Goal: Task Accomplishment & Management: Use online tool/utility

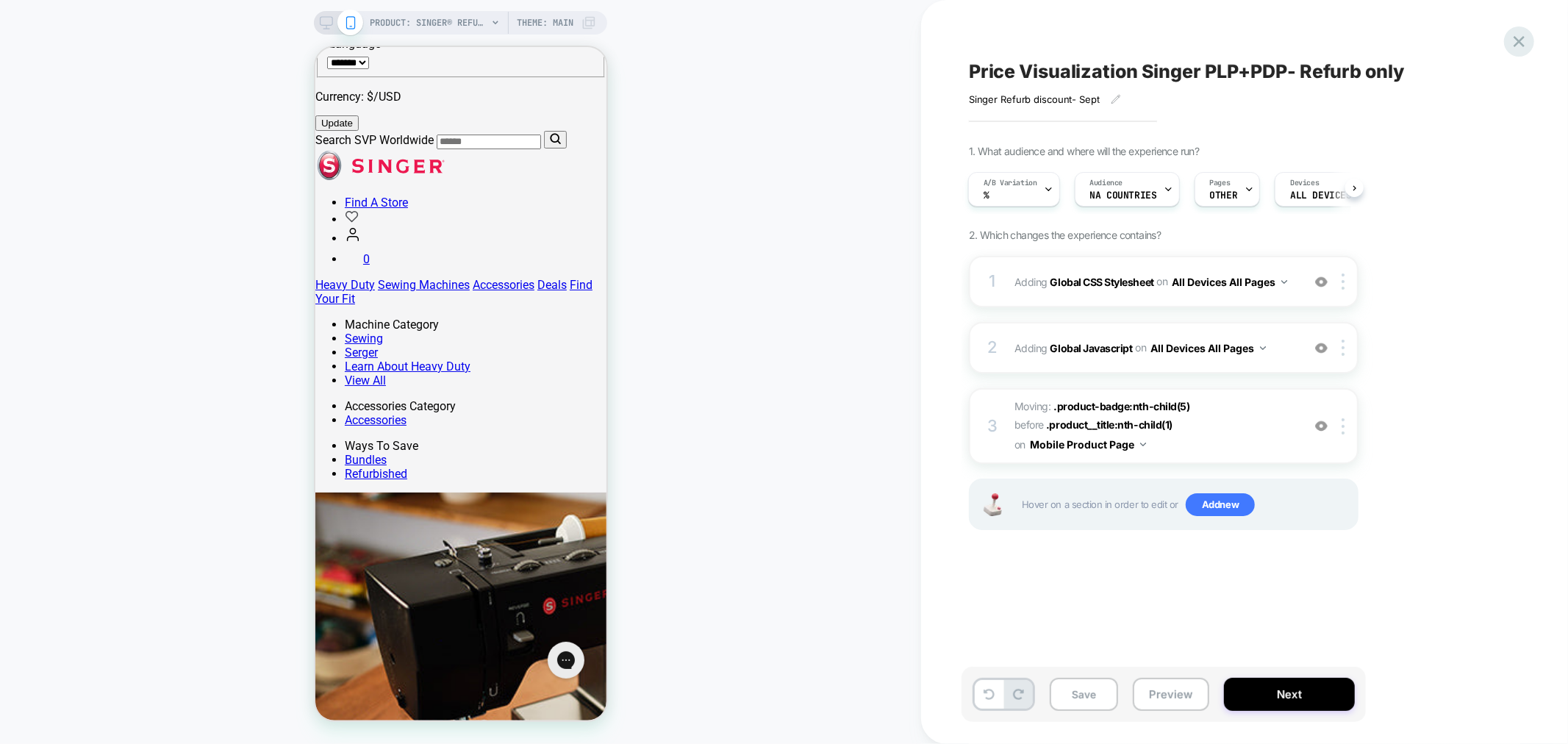
click at [1523, 40] on icon at bounding box center [1518, 41] width 20 height 20
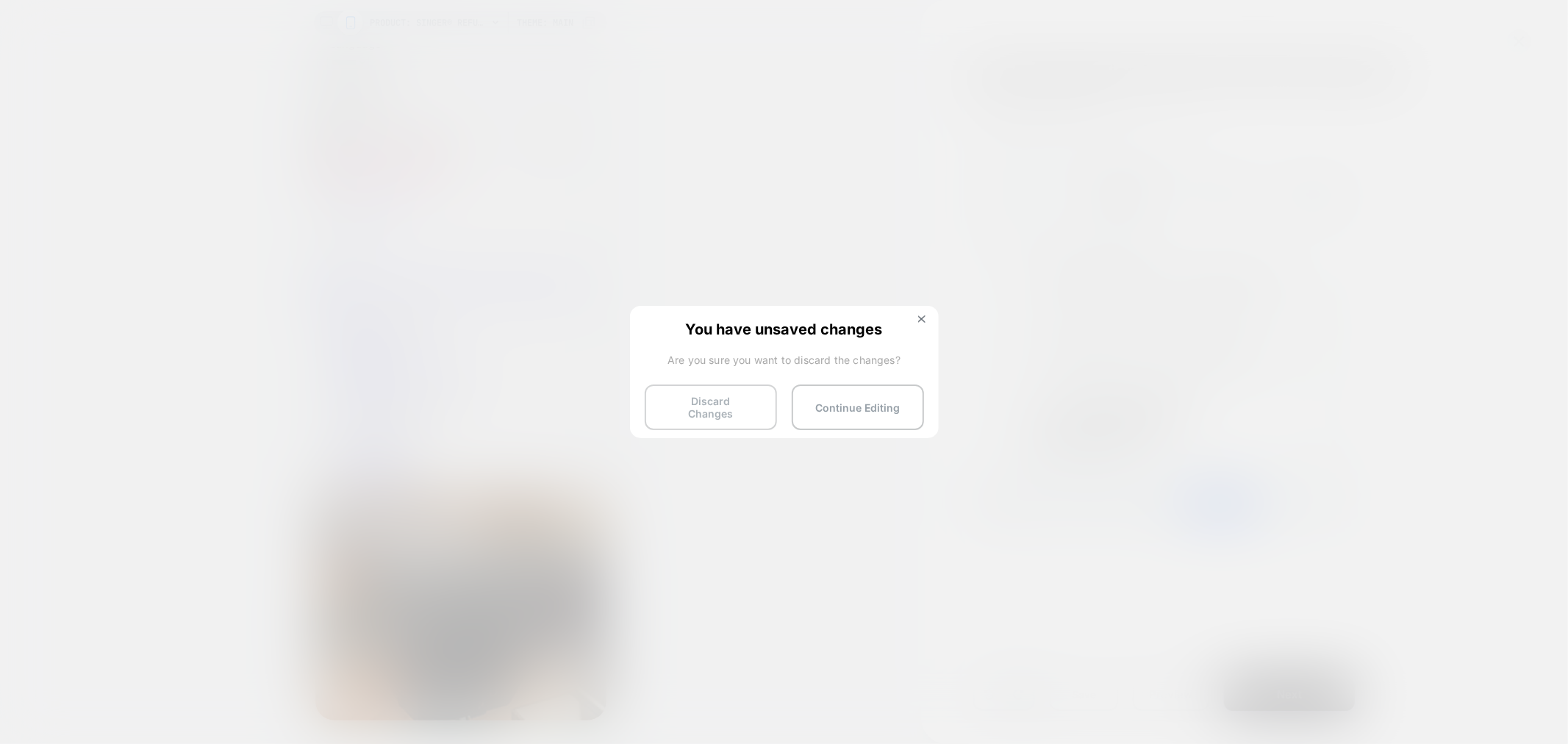
click at [670, 402] on button "Discard Changes" at bounding box center [710, 407] width 132 height 46
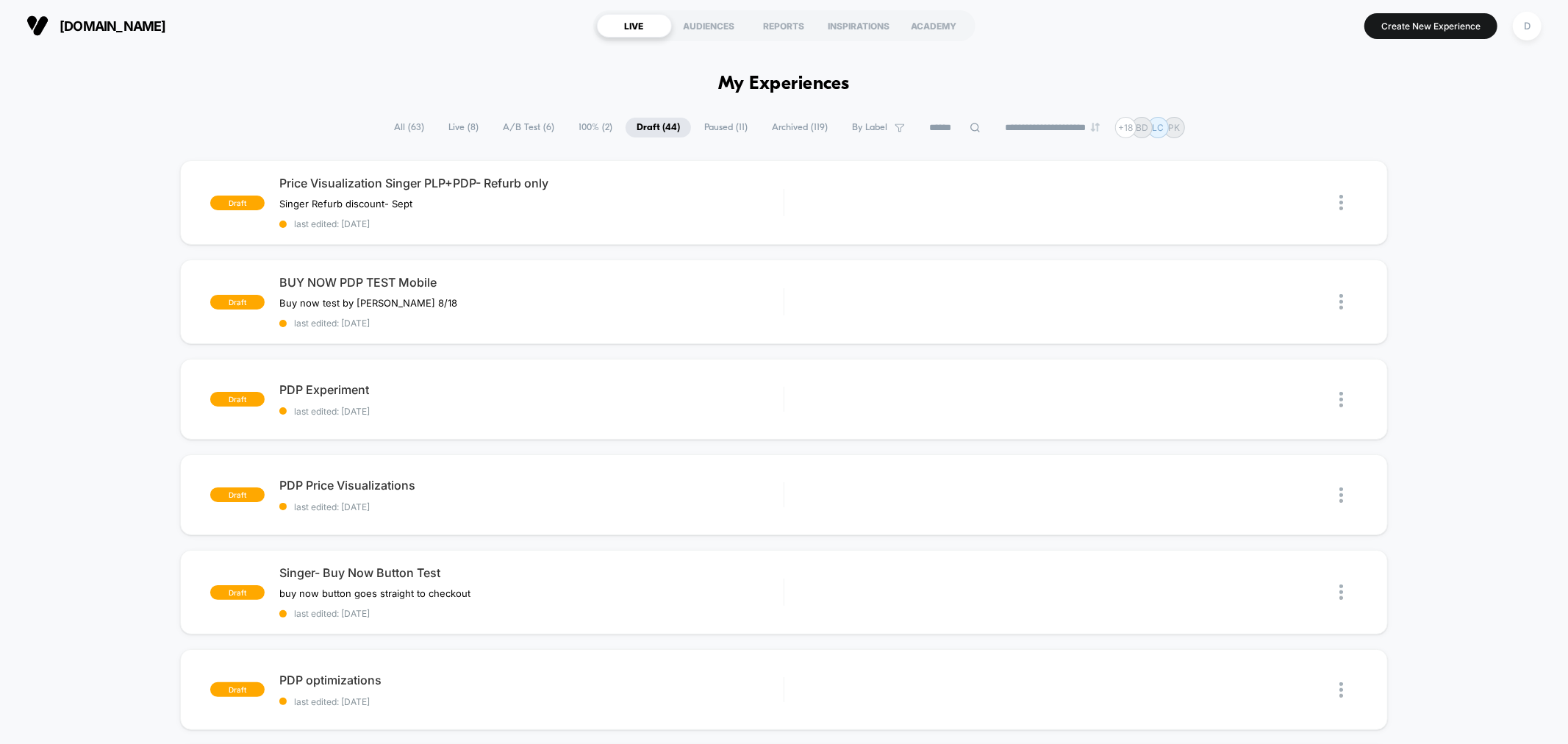
click at [522, 131] on span "A/B Test ( 6 )" at bounding box center [528, 127] width 73 height 20
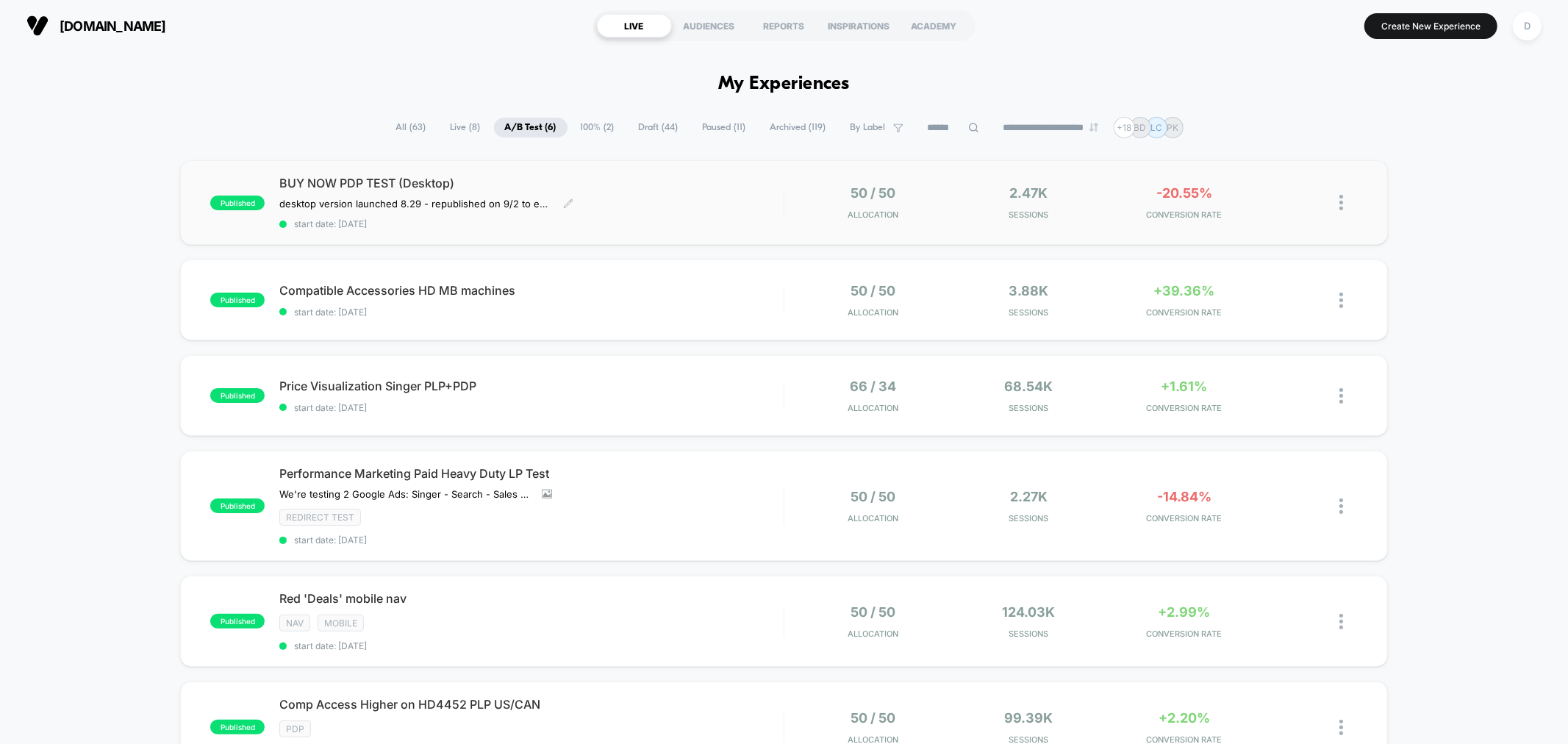
click at [533, 228] on span "start date: [DATE]" at bounding box center [531, 223] width 503 height 11
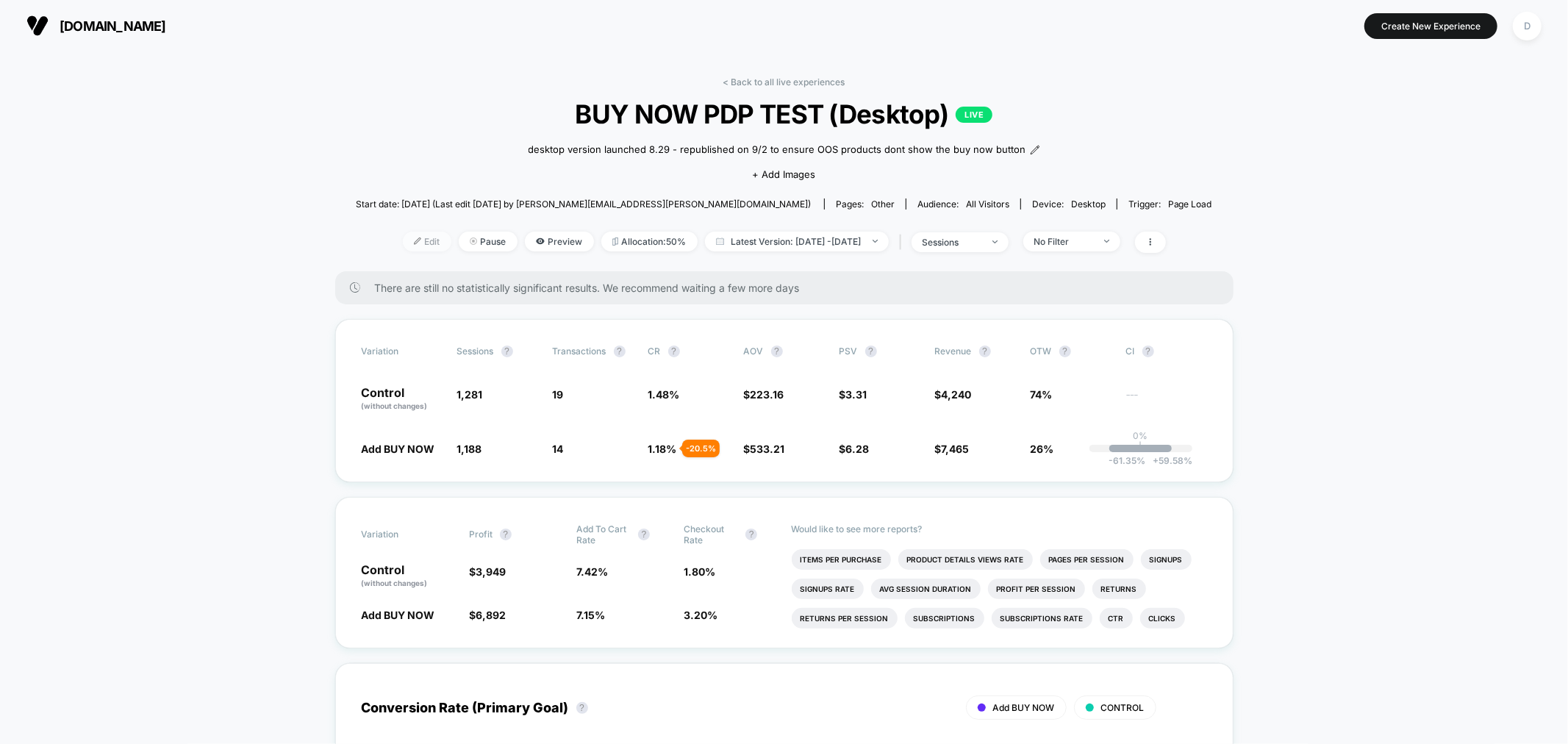
click at [406, 252] on span "Edit" at bounding box center [427, 241] width 48 height 20
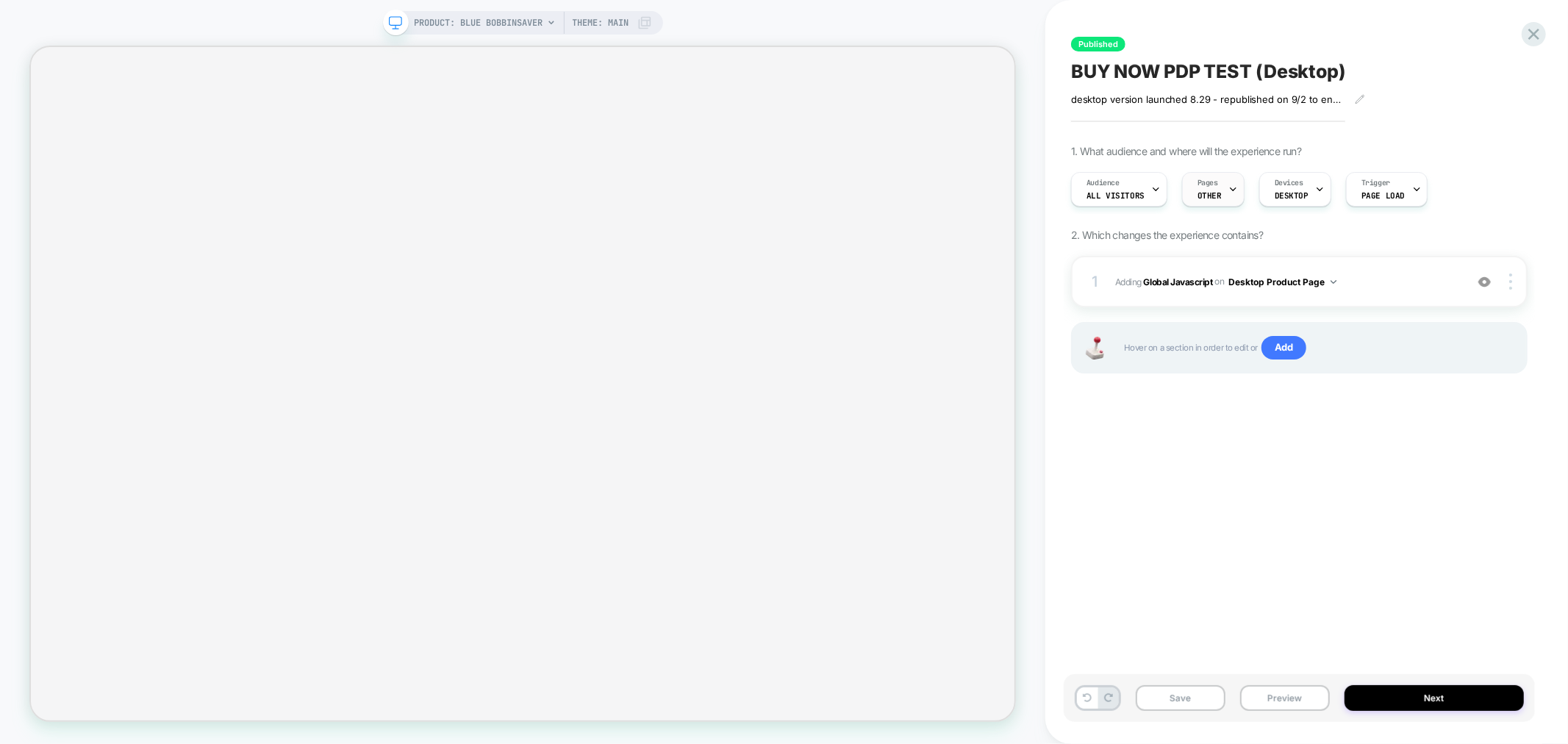
click at [1209, 187] on div "Pages OTHER" at bounding box center [1209, 189] width 53 height 33
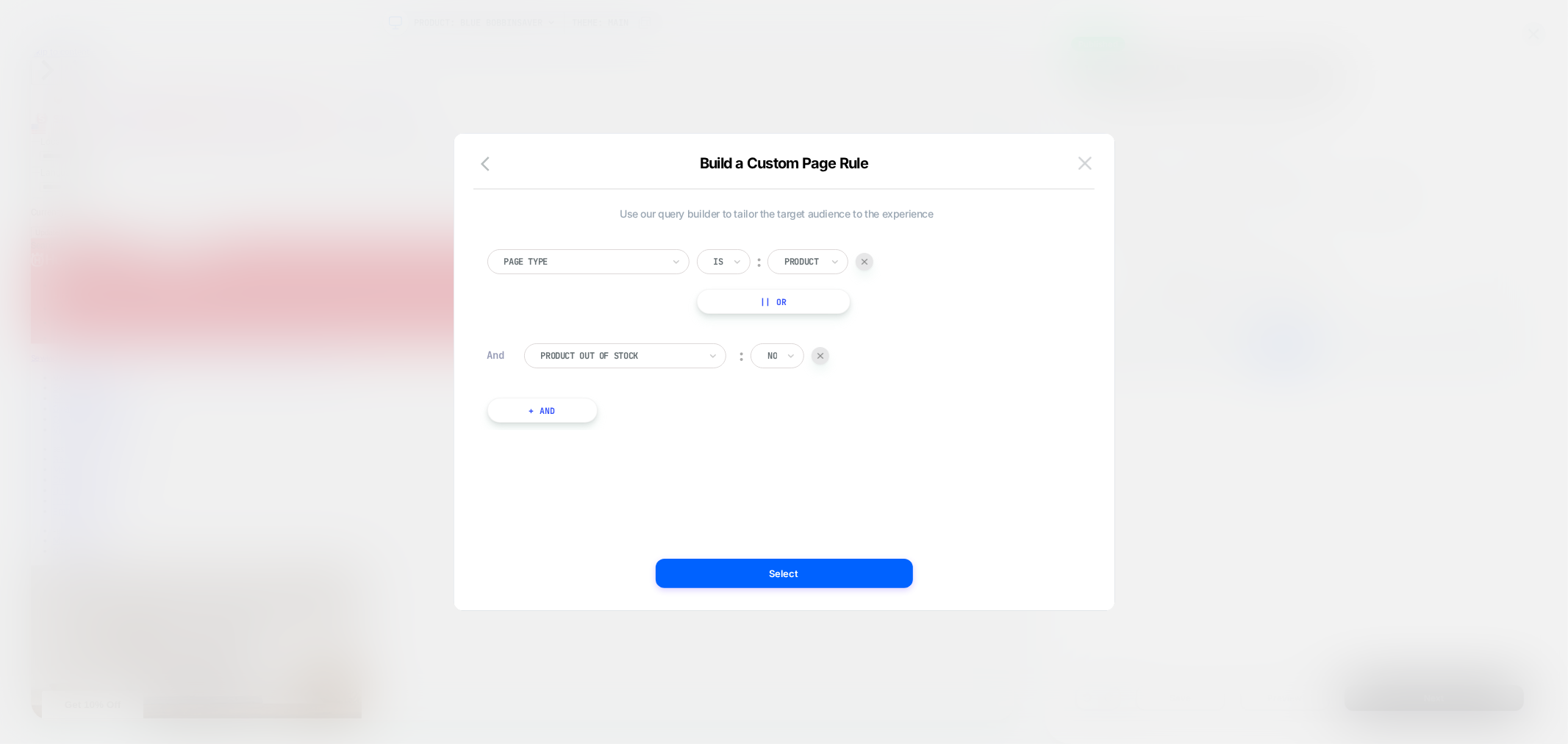
click at [1090, 164] on button at bounding box center [1085, 163] width 22 height 22
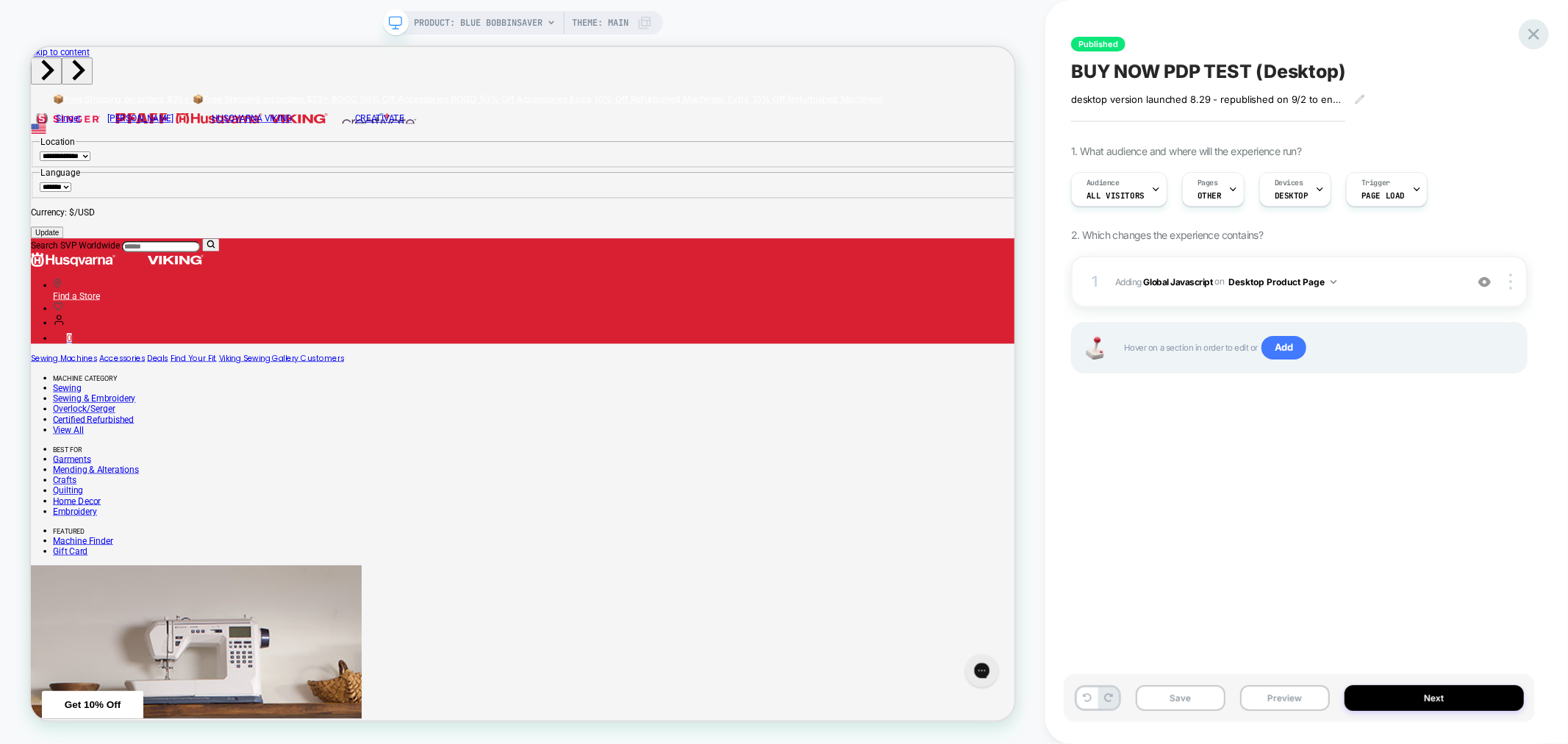
click at [1536, 33] on icon at bounding box center [1534, 34] width 11 height 11
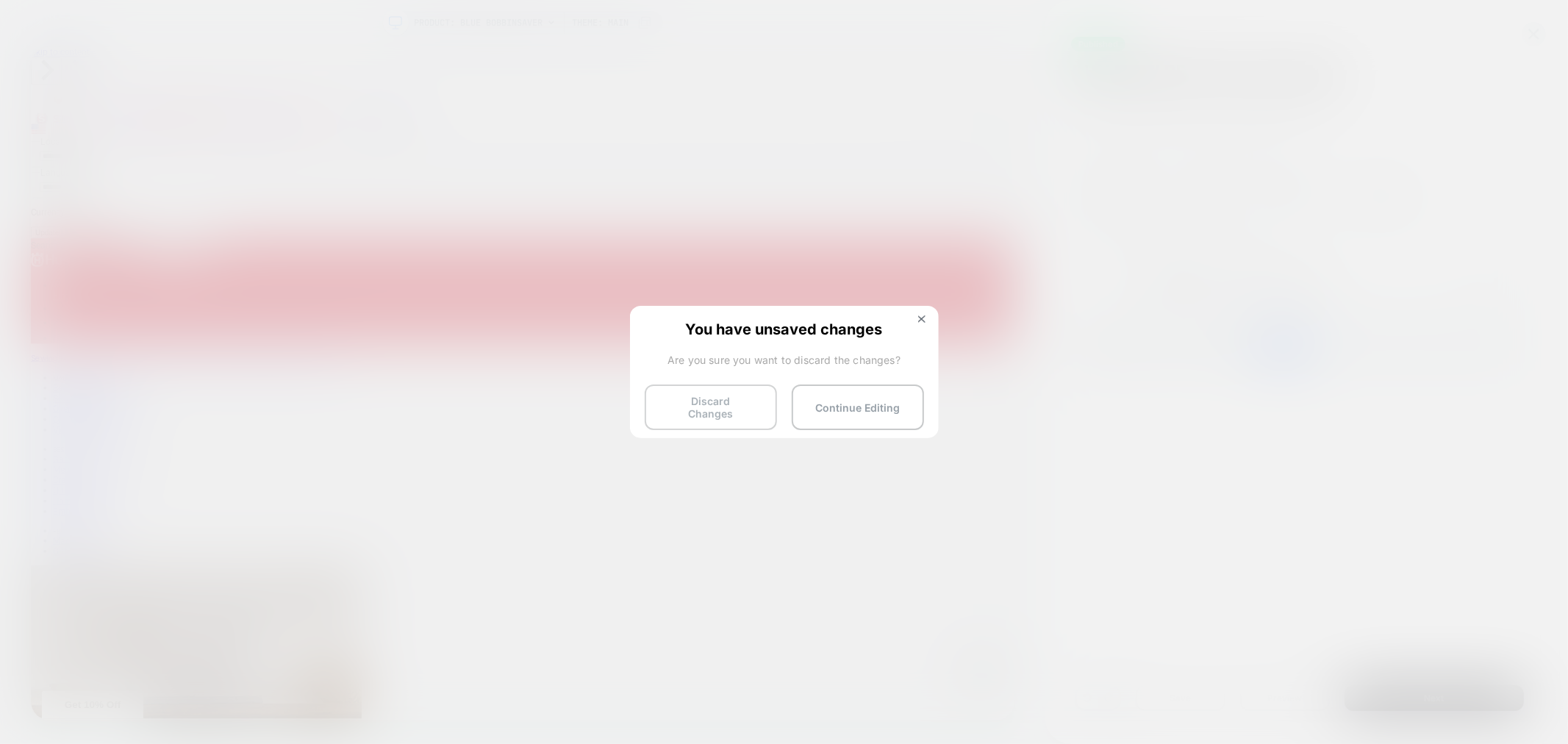
click at [705, 392] on button "Discard Changes" at bounding box center [710, 407] width 132 height 46
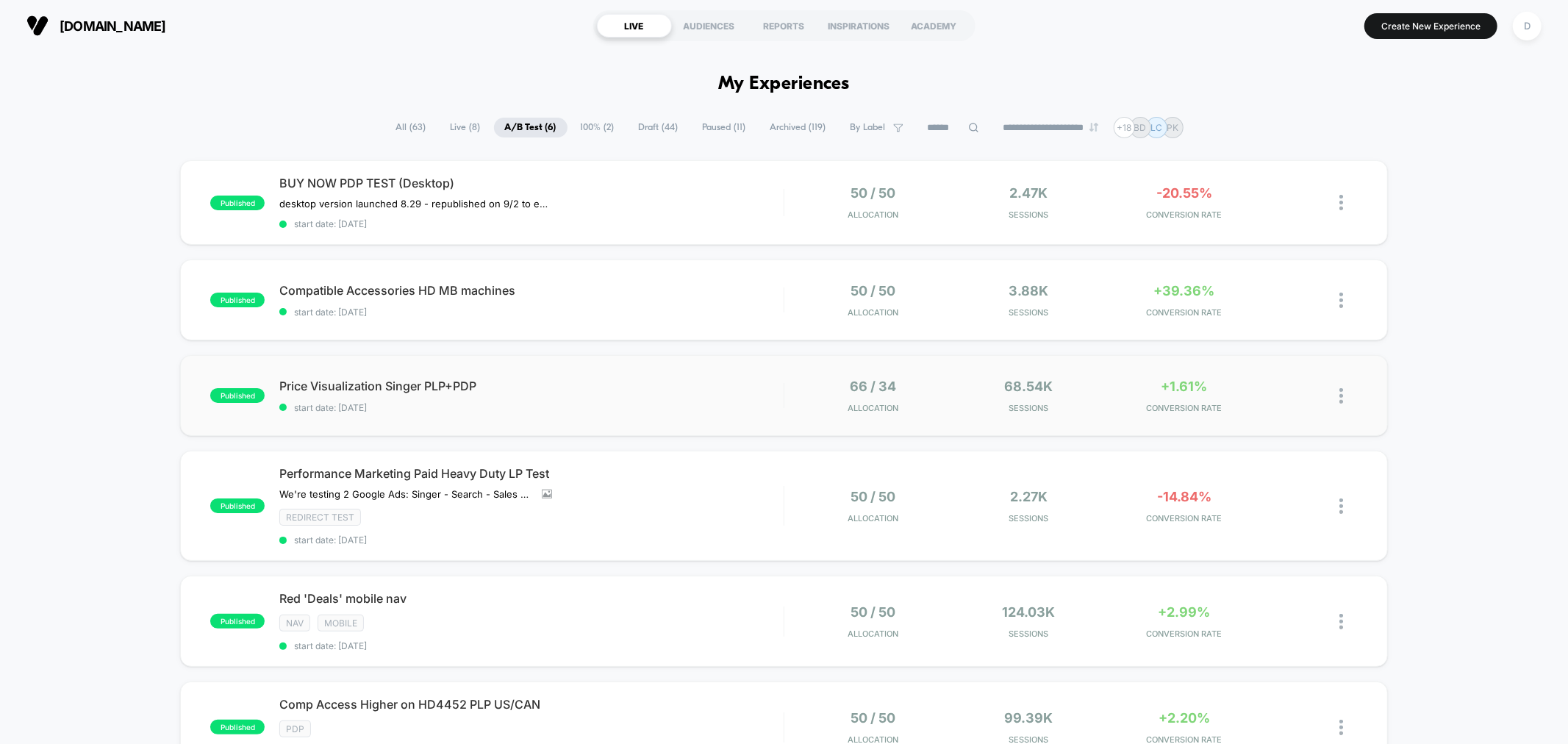
click at [457, 420] on div "published Price Visualization Singer PLP+PDP start date: [DATE] 66 / 34 Allocat…" at bounding box center [784, 396] width 1207 height 81
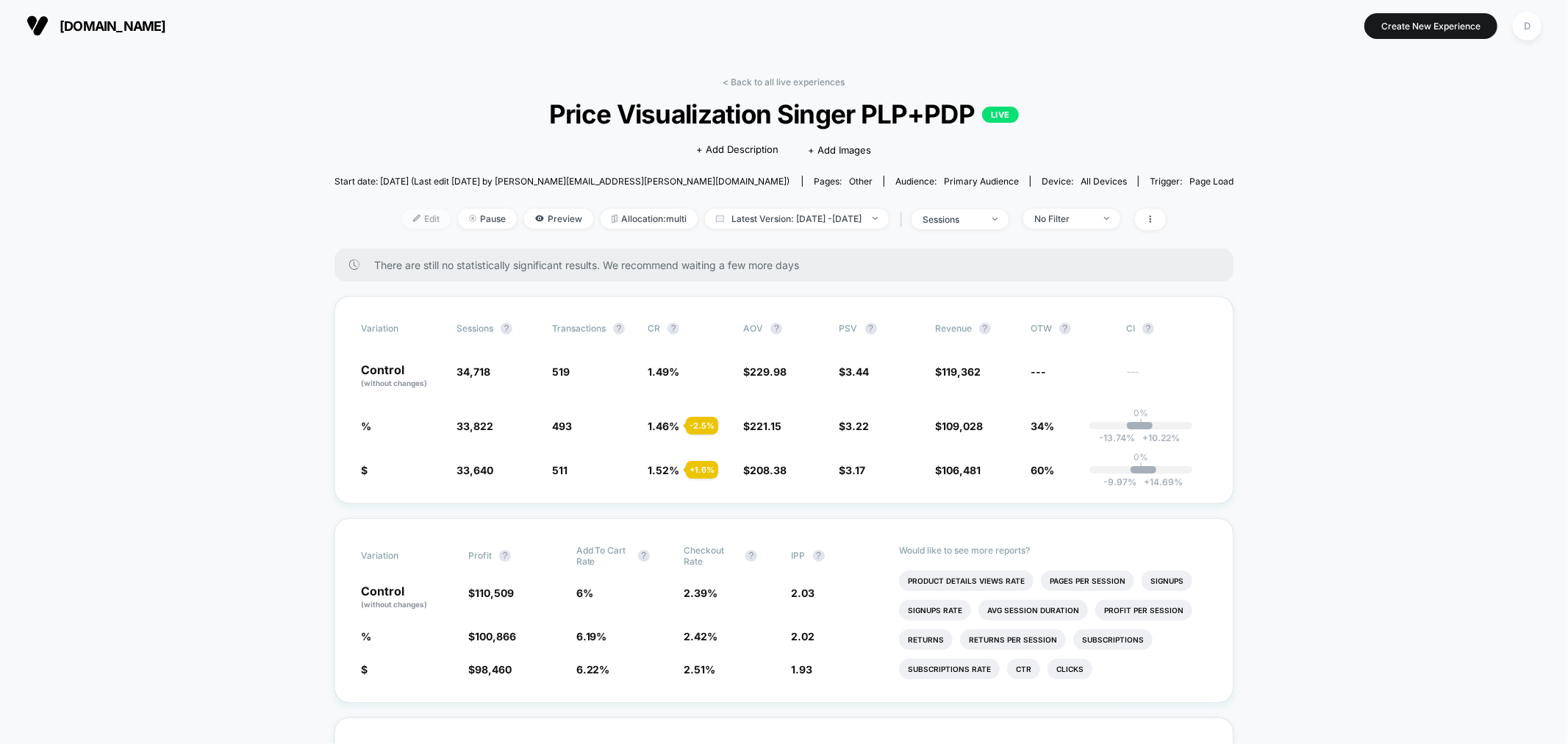
click at [413, 216] on img at bounding box center [416, 218] width 8 height 8
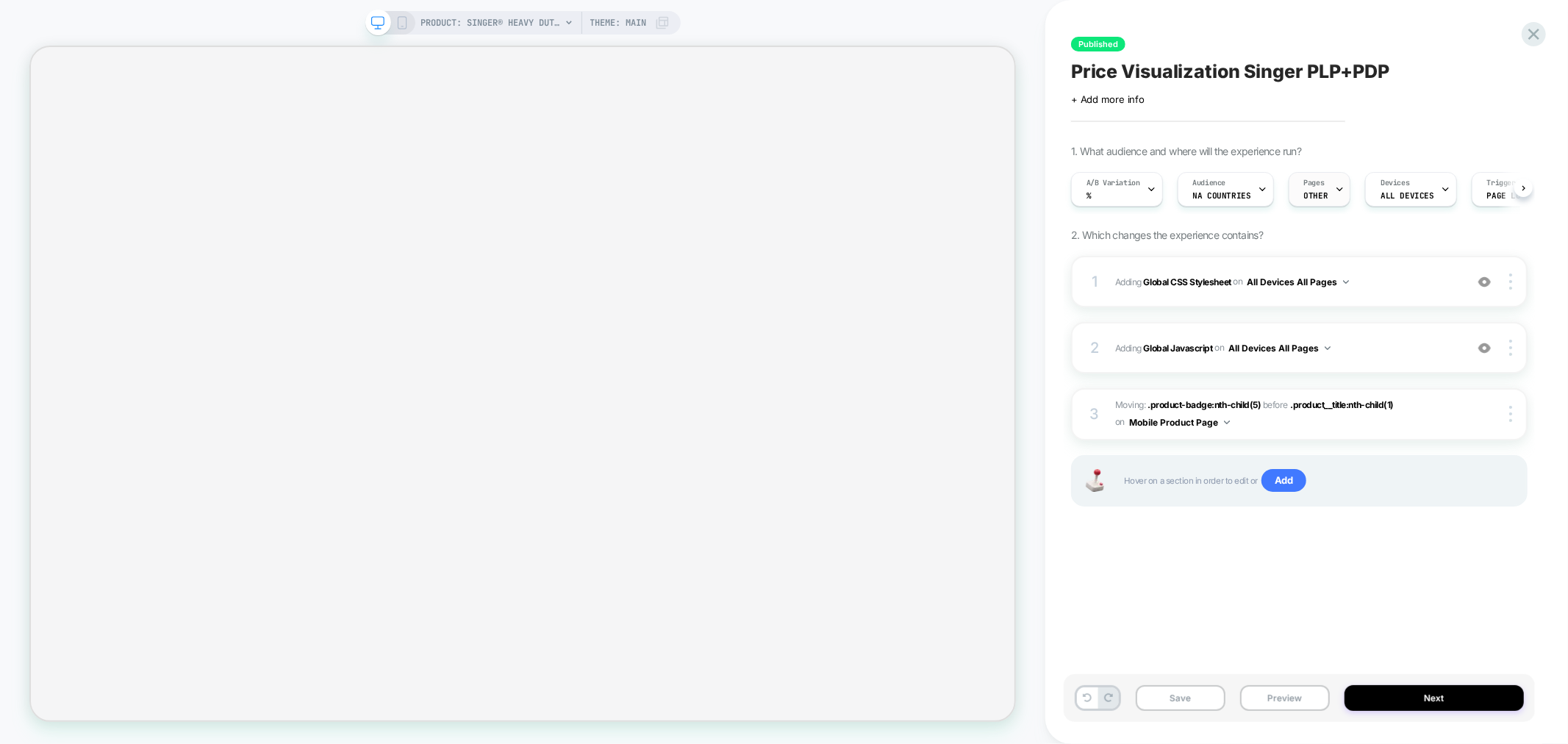
scroll to position [0, 1]
click at [1326, 188] on div "Pages OTHER" at bounding box center [1315, 189] width 53 height 33
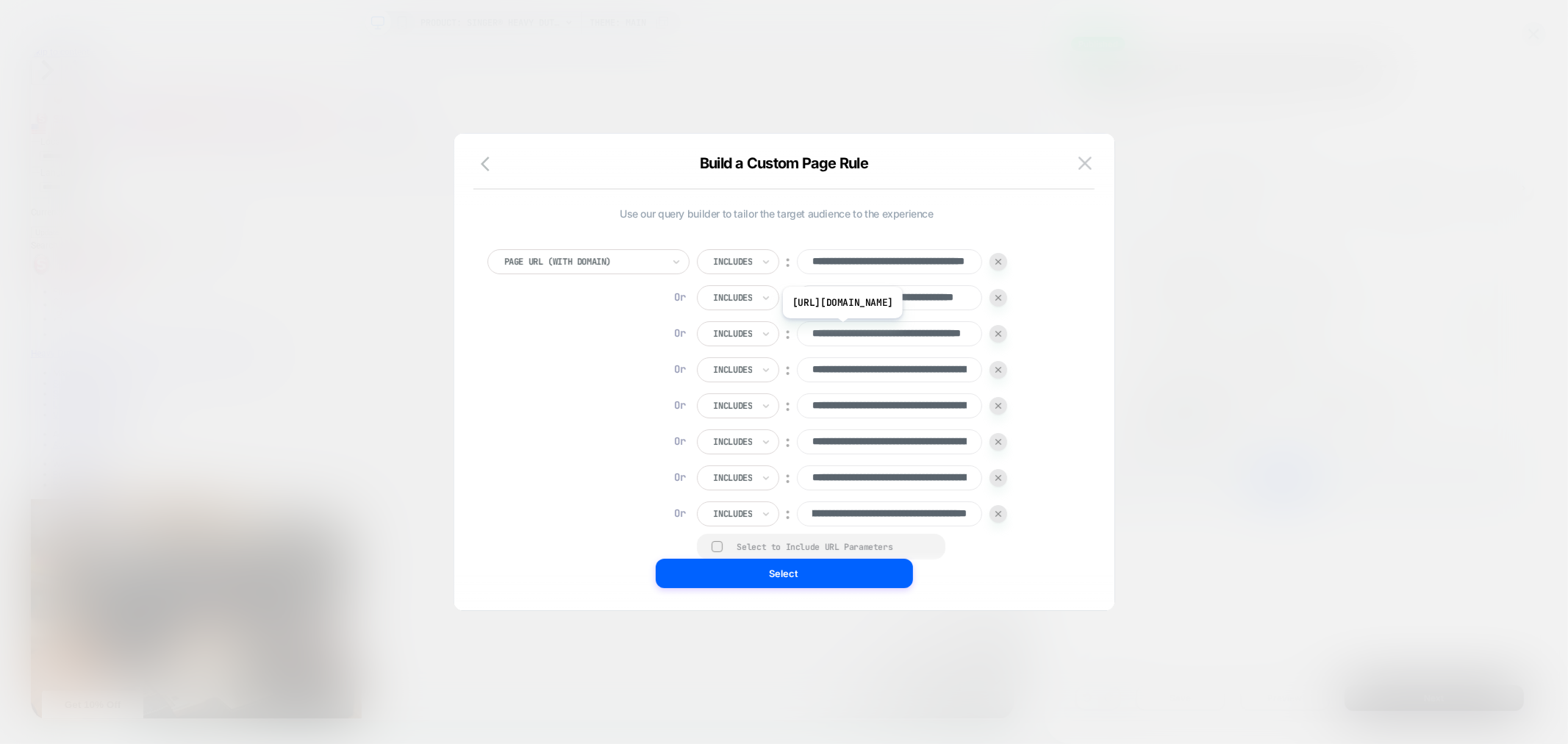
scroll to position [15, 0]
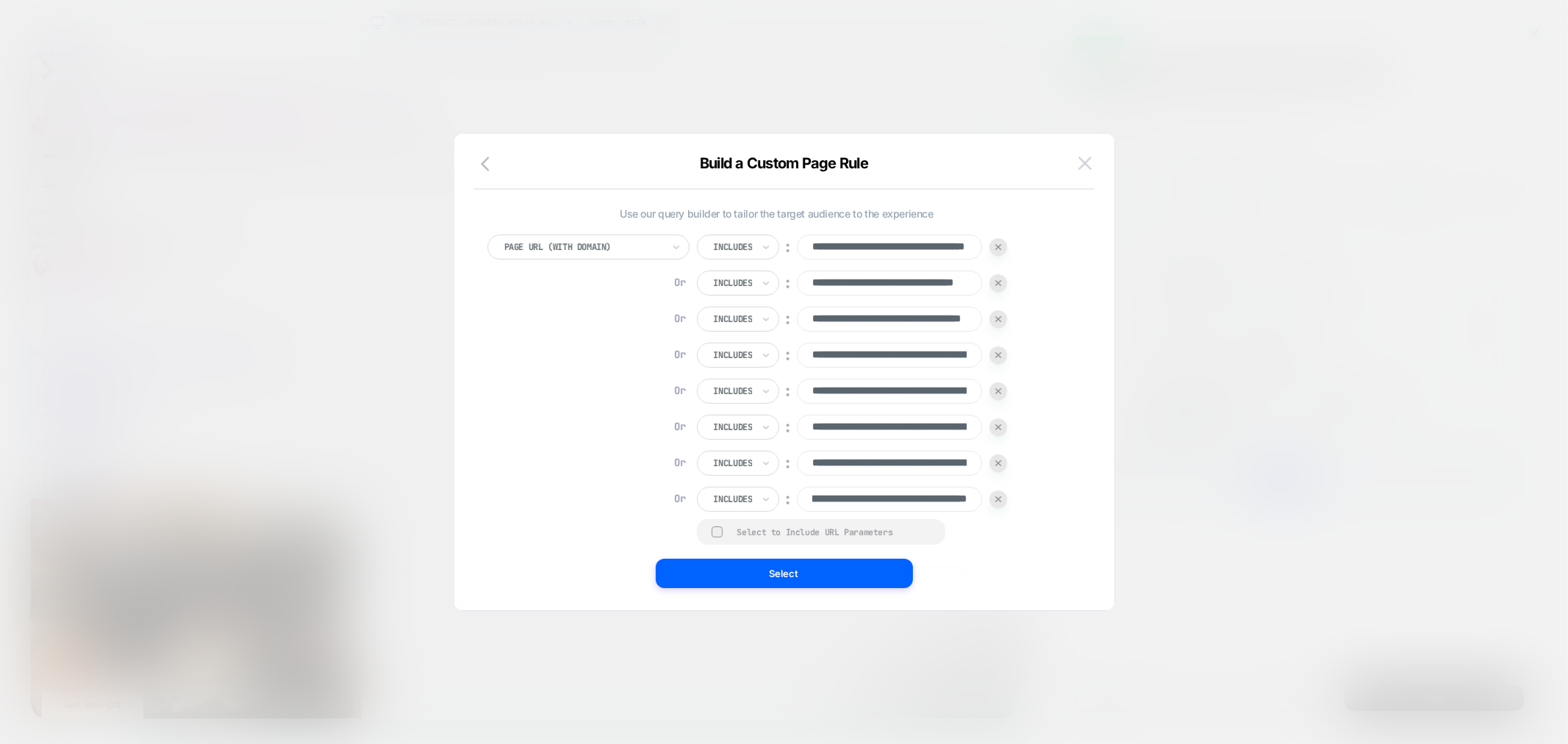
click at [1085, 165] on img at bounding box center [1084, 163] width 13 height 12
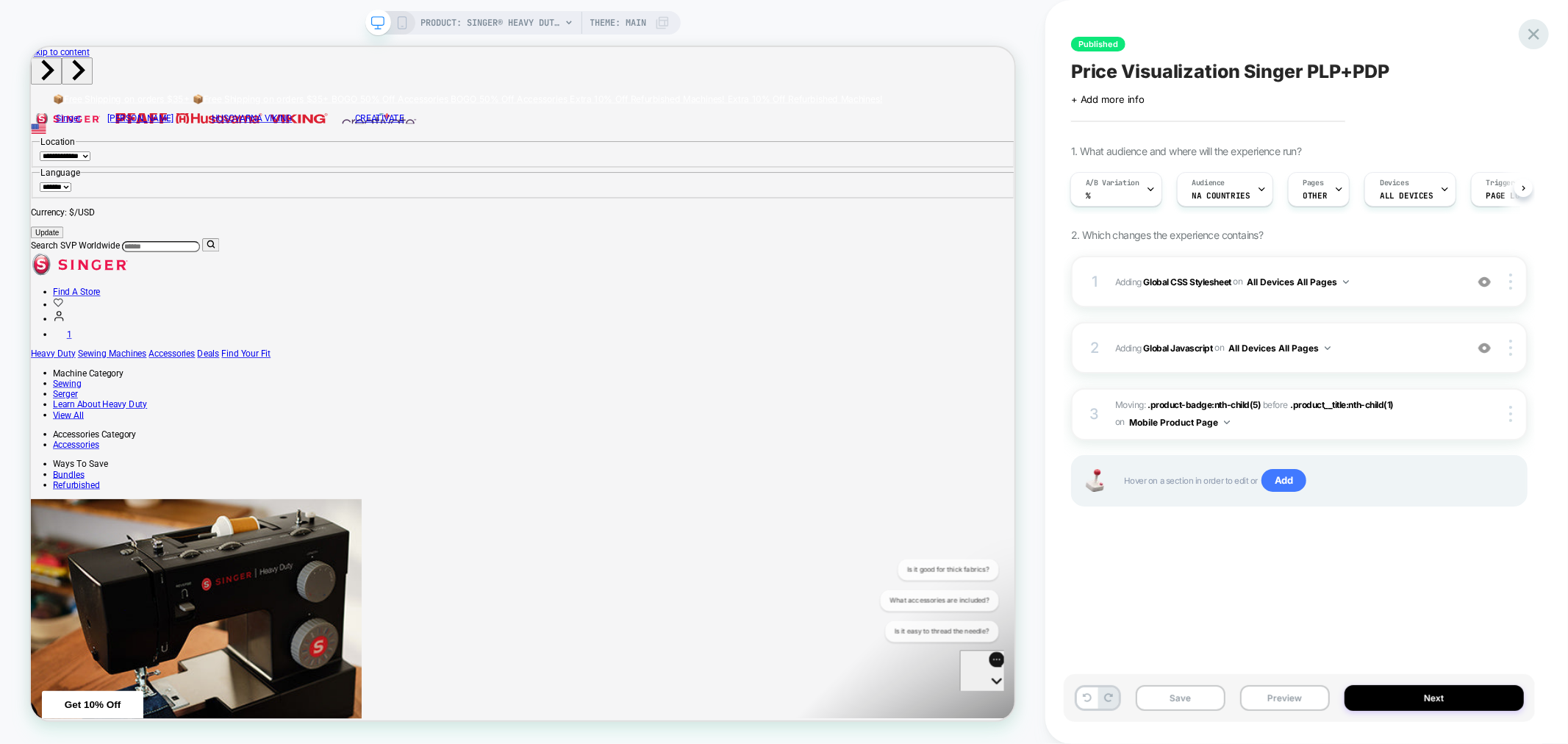
click at [1534, 39] on icon at bounding box center [1533, 34] width 20 height 20
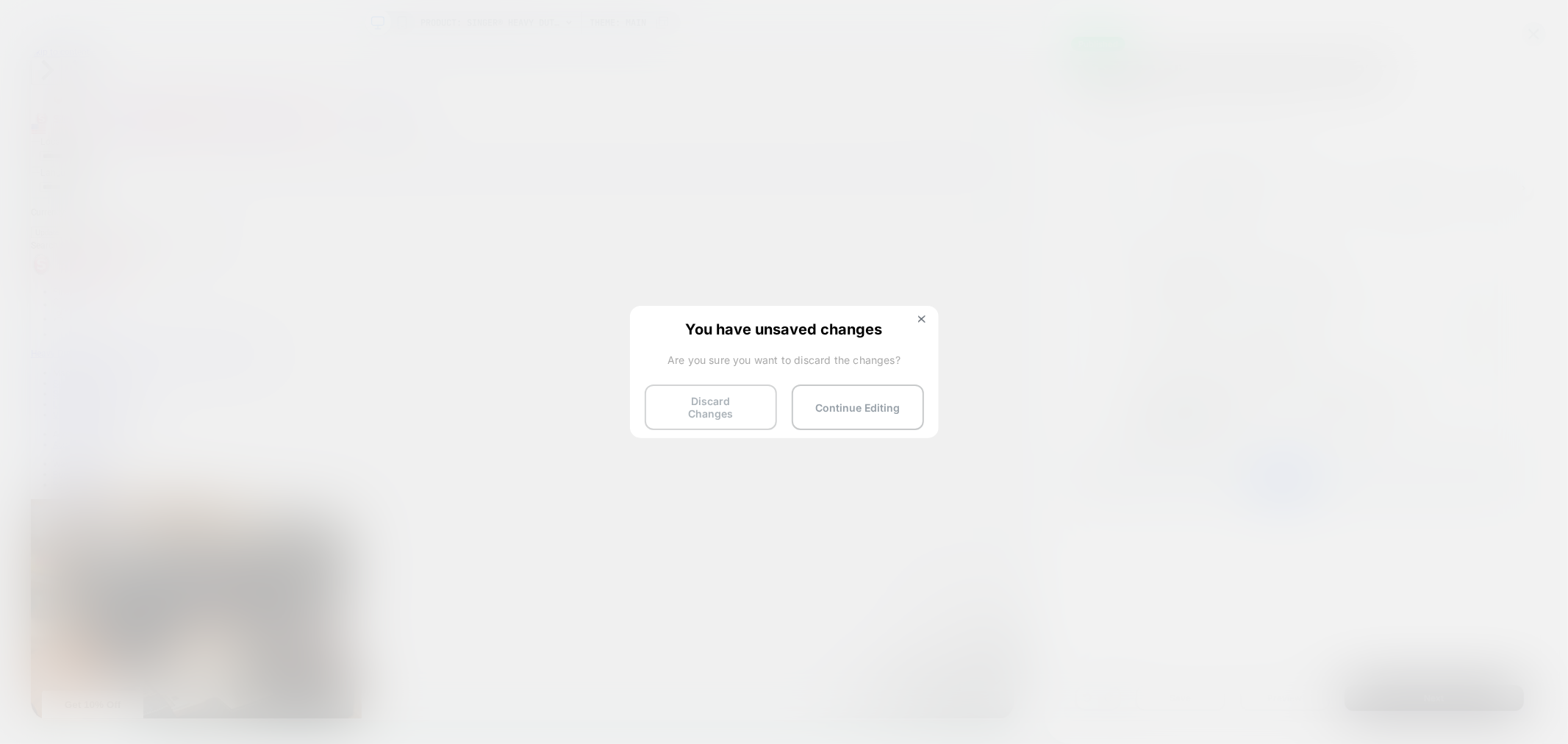
click at [737, 407] on button "Discard Changes" at bounding box center [710, 407] width 132 height 46
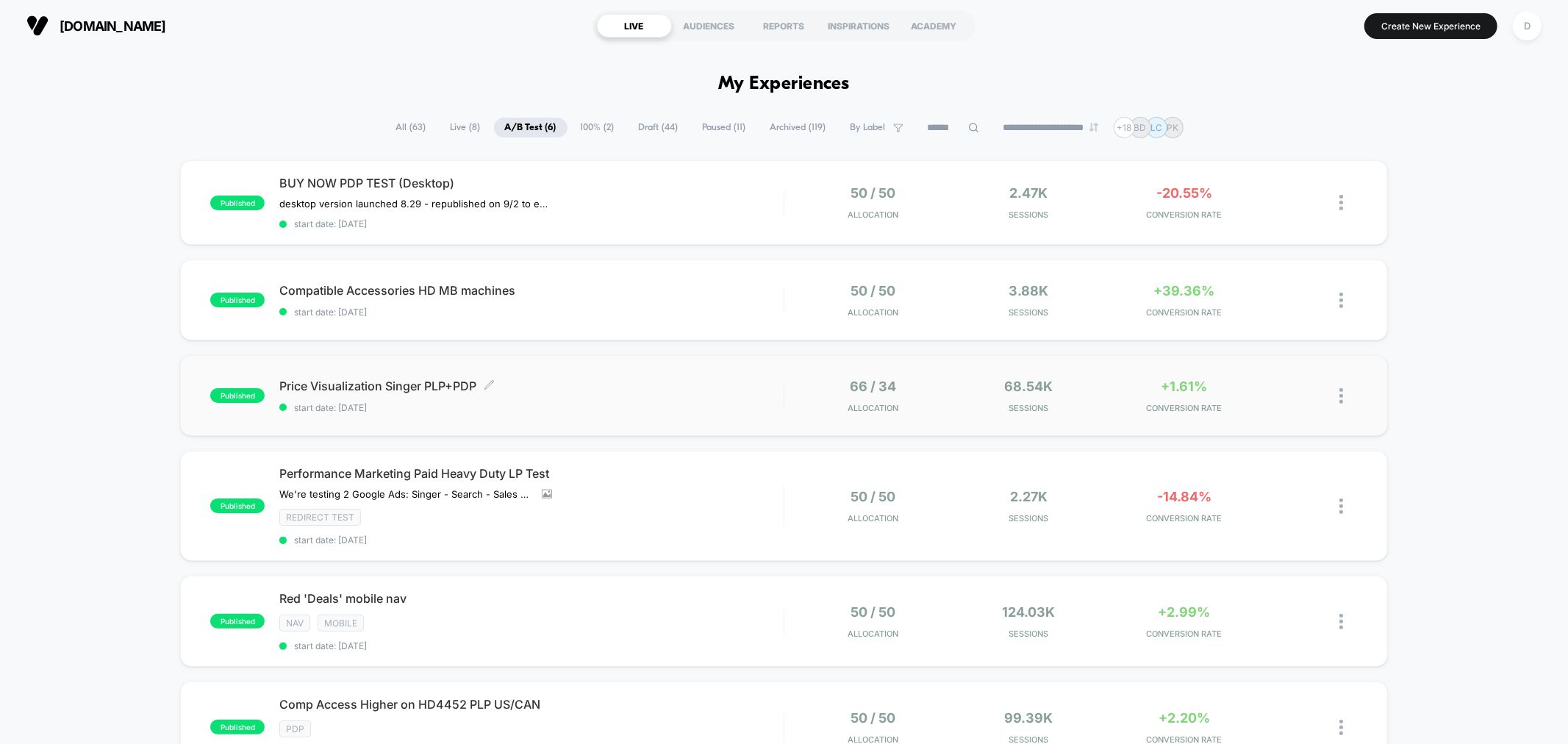
click at [579, 396] on div "Price Visualization Singer PLP+PDP Click to edit experience details Click to ed…" at bounding box center [531, 396] width 503 height 34
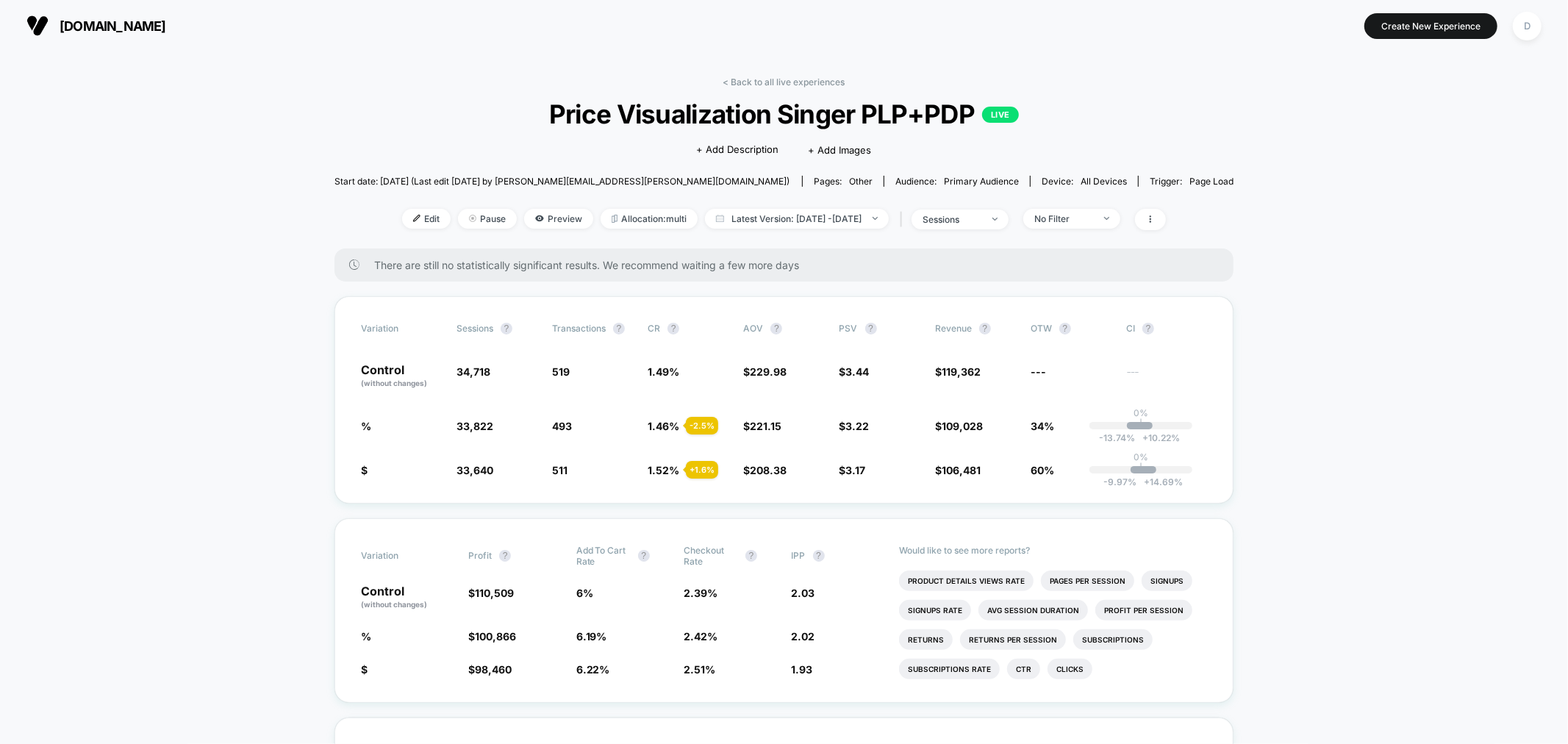
click at [529, 230] on div "< Back to all live experiences Price Visualization Singer PLP+PDP LIVE Click to…" at bounding box center [784, 163] width 900 height 172
click at [525, 217] on span "Preview" at bounding box center [559, 218] width 69 height 20
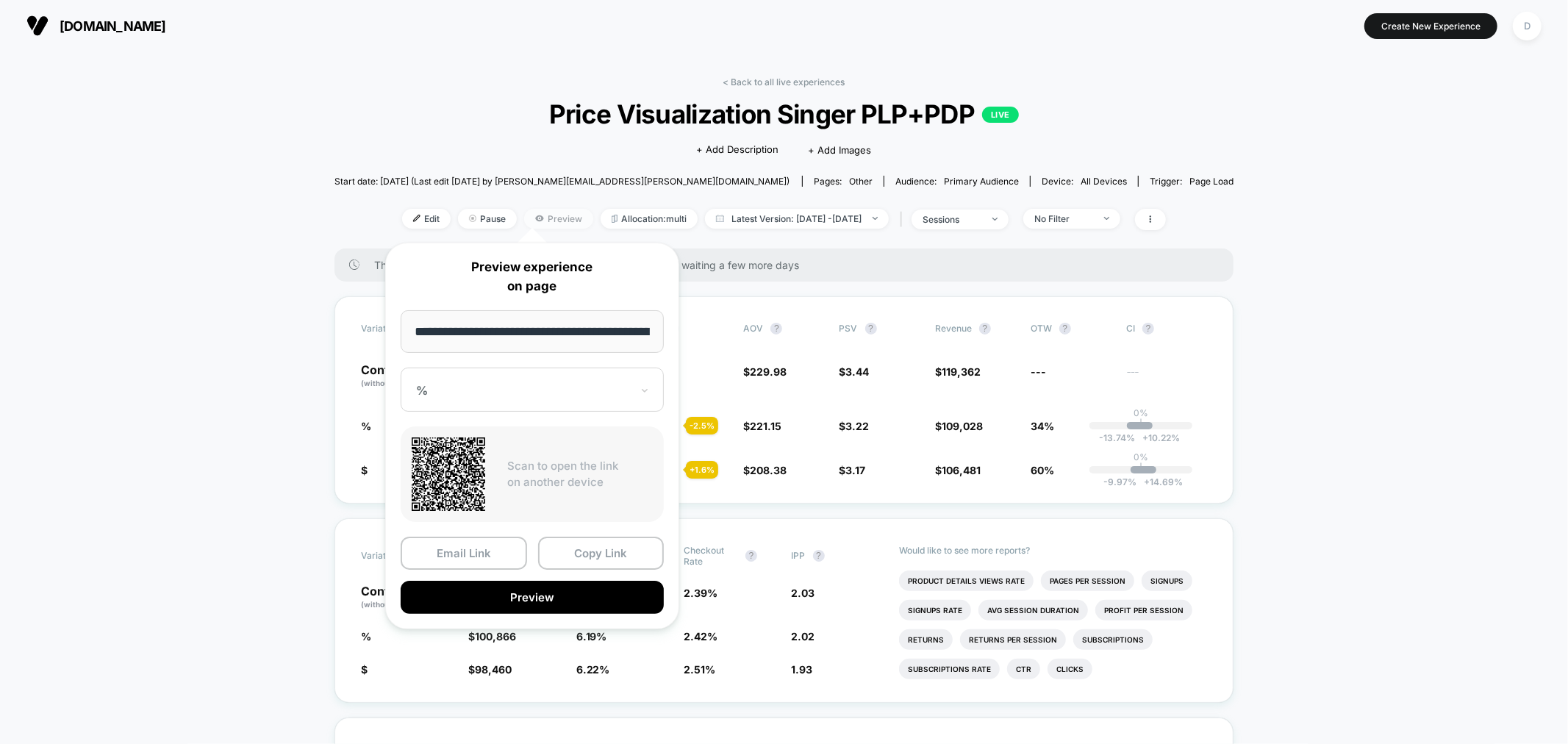
scroll to position [0, 288]
click at [594, 557] on button "Copy Link" at bounding box center [601, 553] width 127 height 33
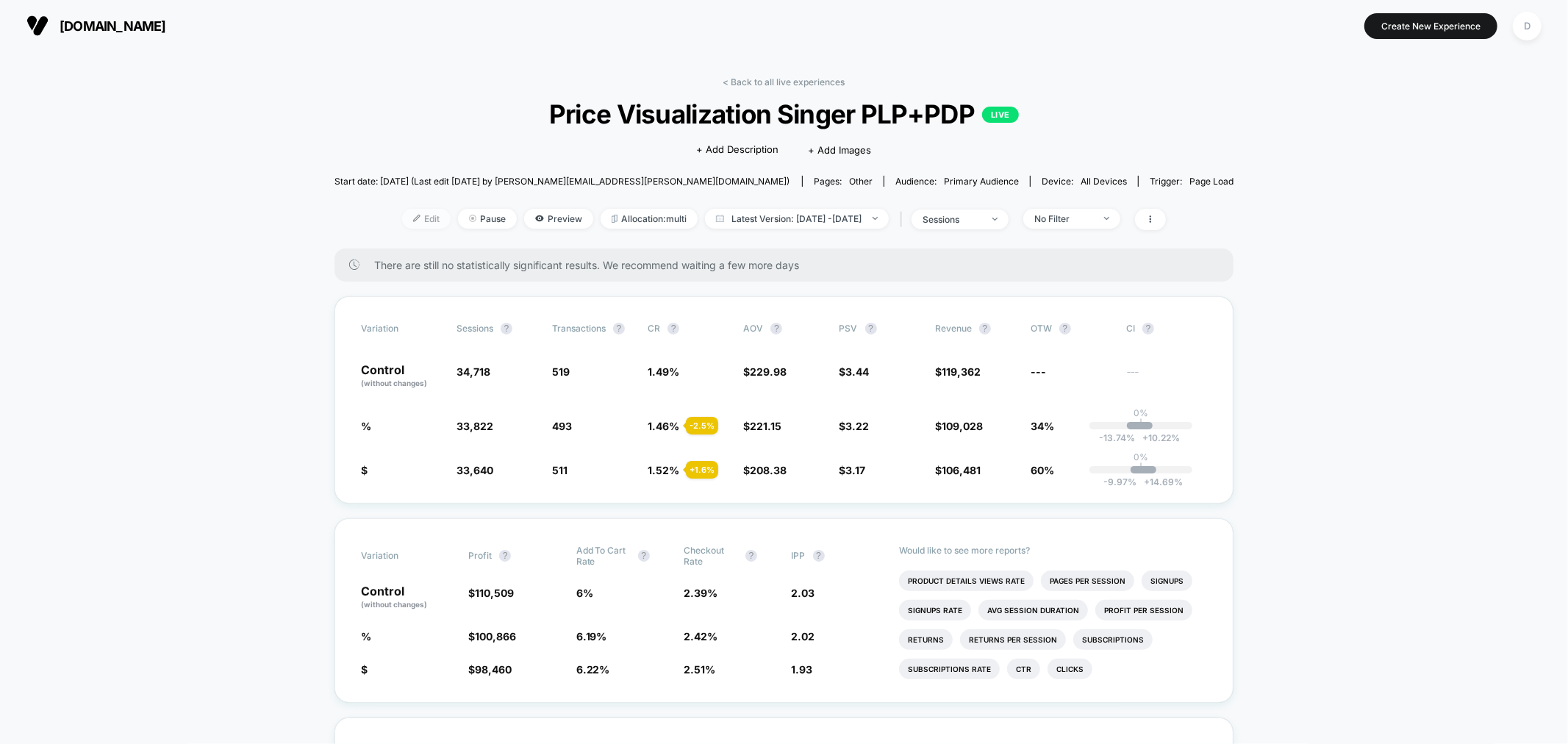
click at [402, 217] on span "Edit" at bounding box center [426, 218] width 48 height 20
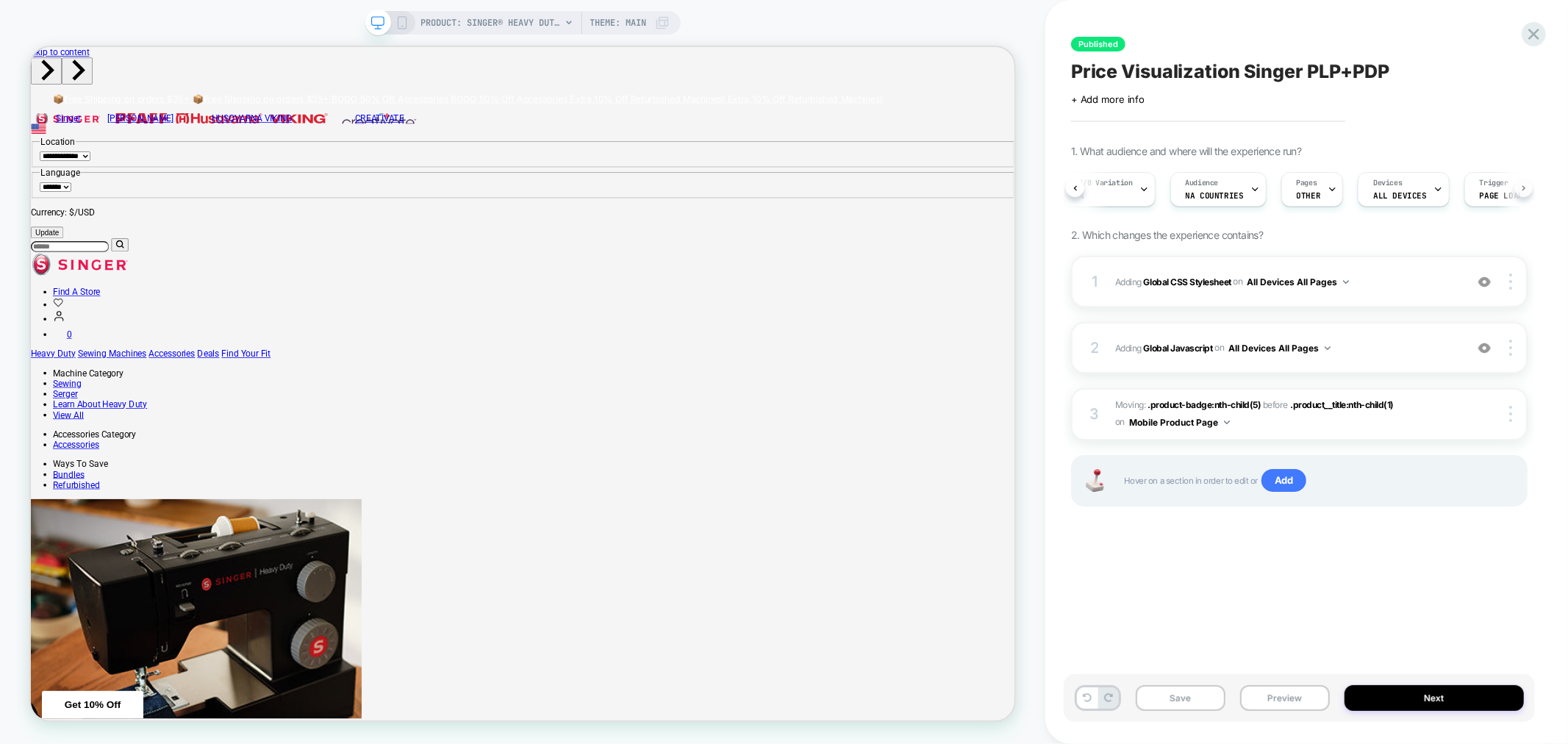
scroll to position [0, 12]
click at [1518, 186] on button at bounding box center [1522, 187] width 18 height 18
click at [1524, 187] on icon at bounding box center [1522, 188] width 3 height 5
click at [1524, 187] on icon at bounding box center [1523, 188] width 6 height 6
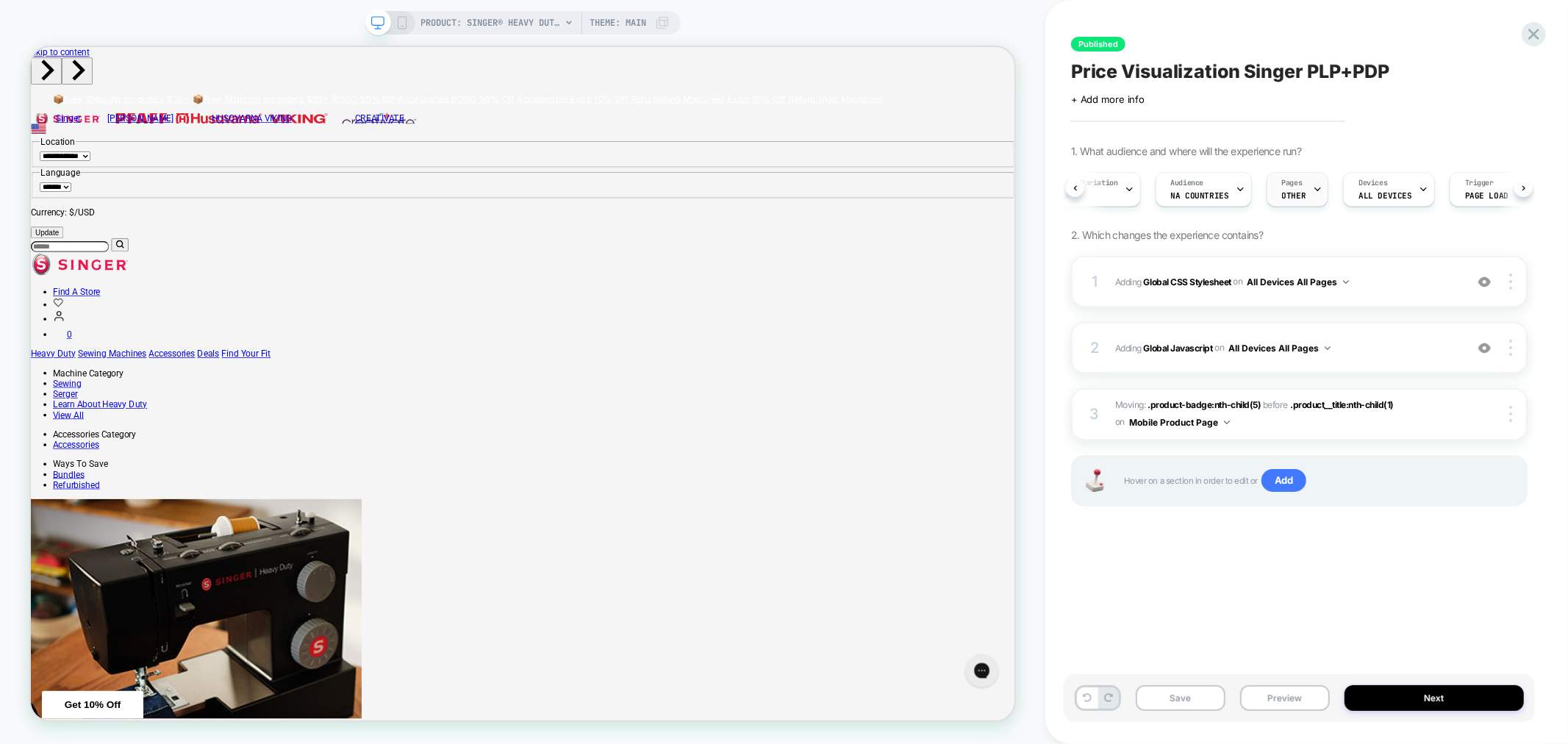
click at [1297, 192] on span "OTHER" at bounding box center [1294, 196] width 24 height 10
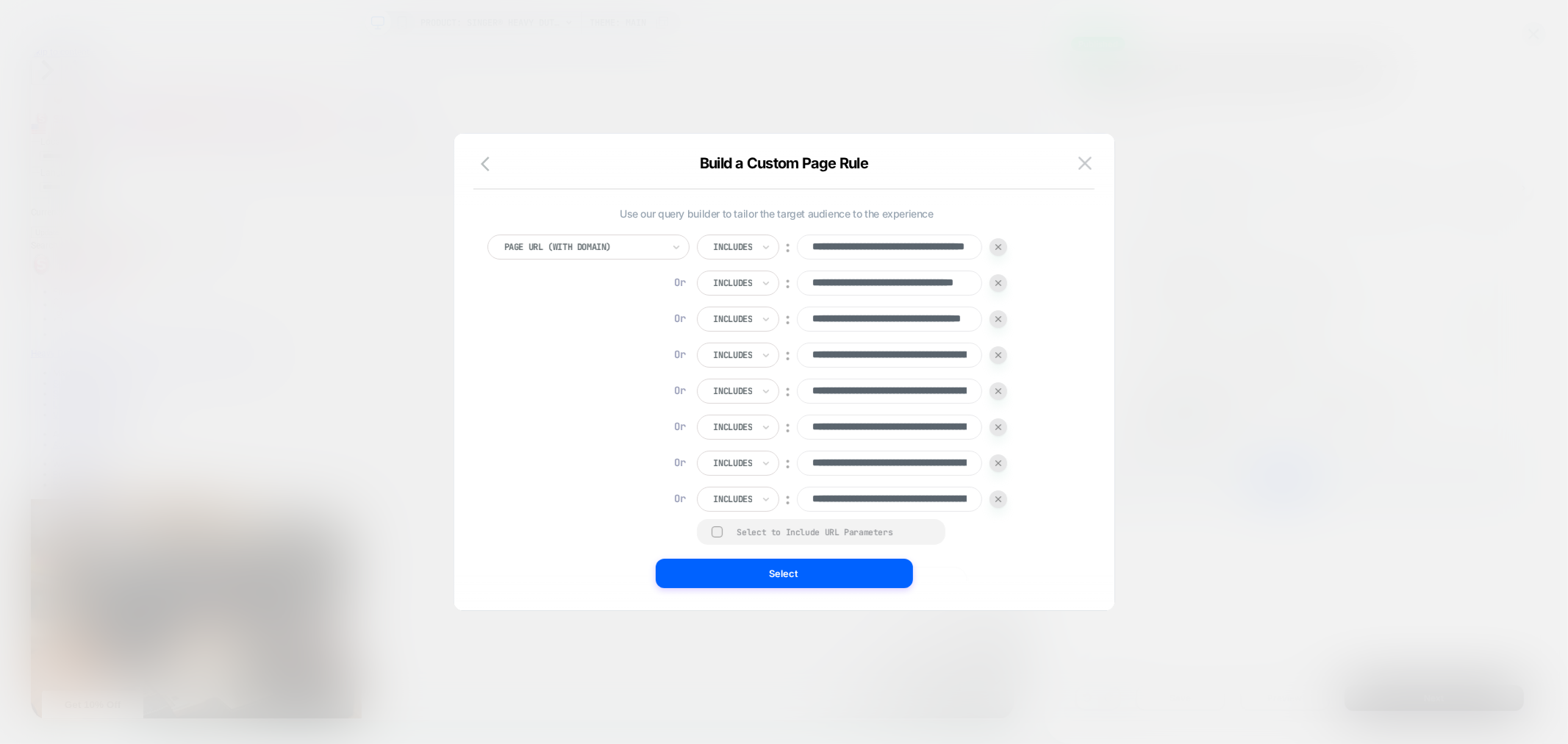
click at [805, 535] on div "Select to Include URL Parameters" at bounding box center [834, 531] width 193 height 11
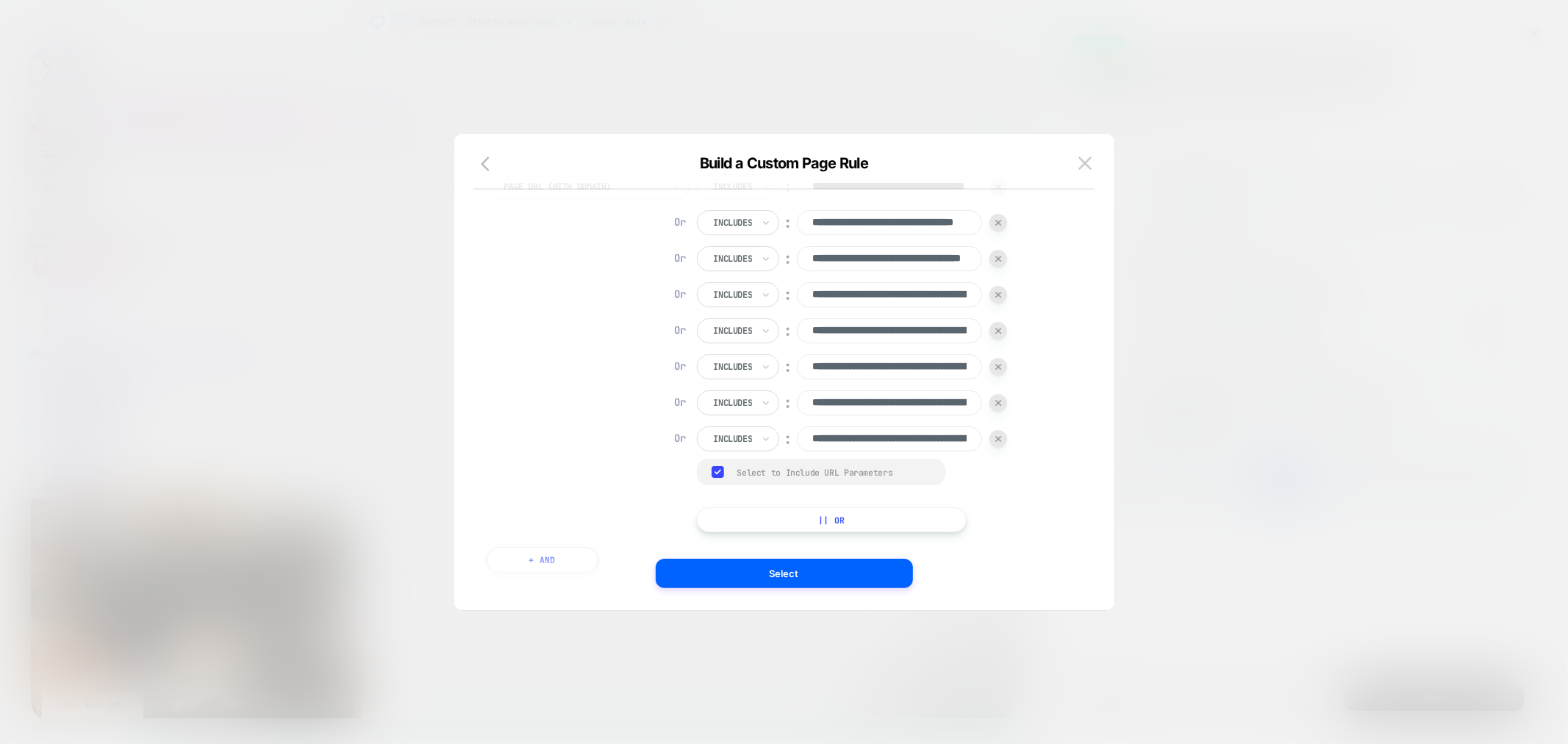
scroll to position [78, 0]
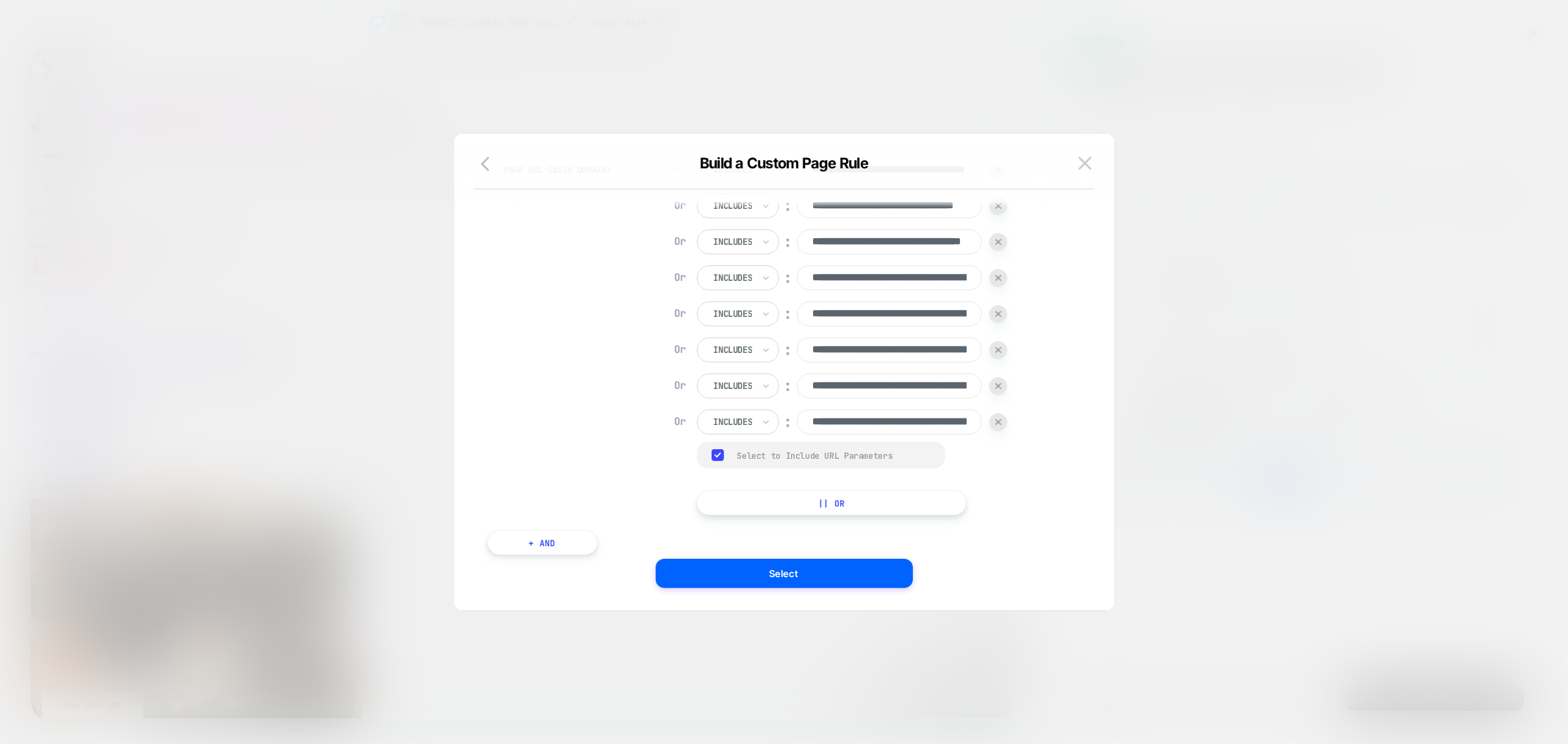
click at [722, 458] on rect at bounding box center [717, 455] width 12 height 12
click at [788, 504] on button "|| Or" at bounding box center [832, 502] width 271 height 25
click at [750, 460] on div at bounding box center [733, 457] width 39 height 13
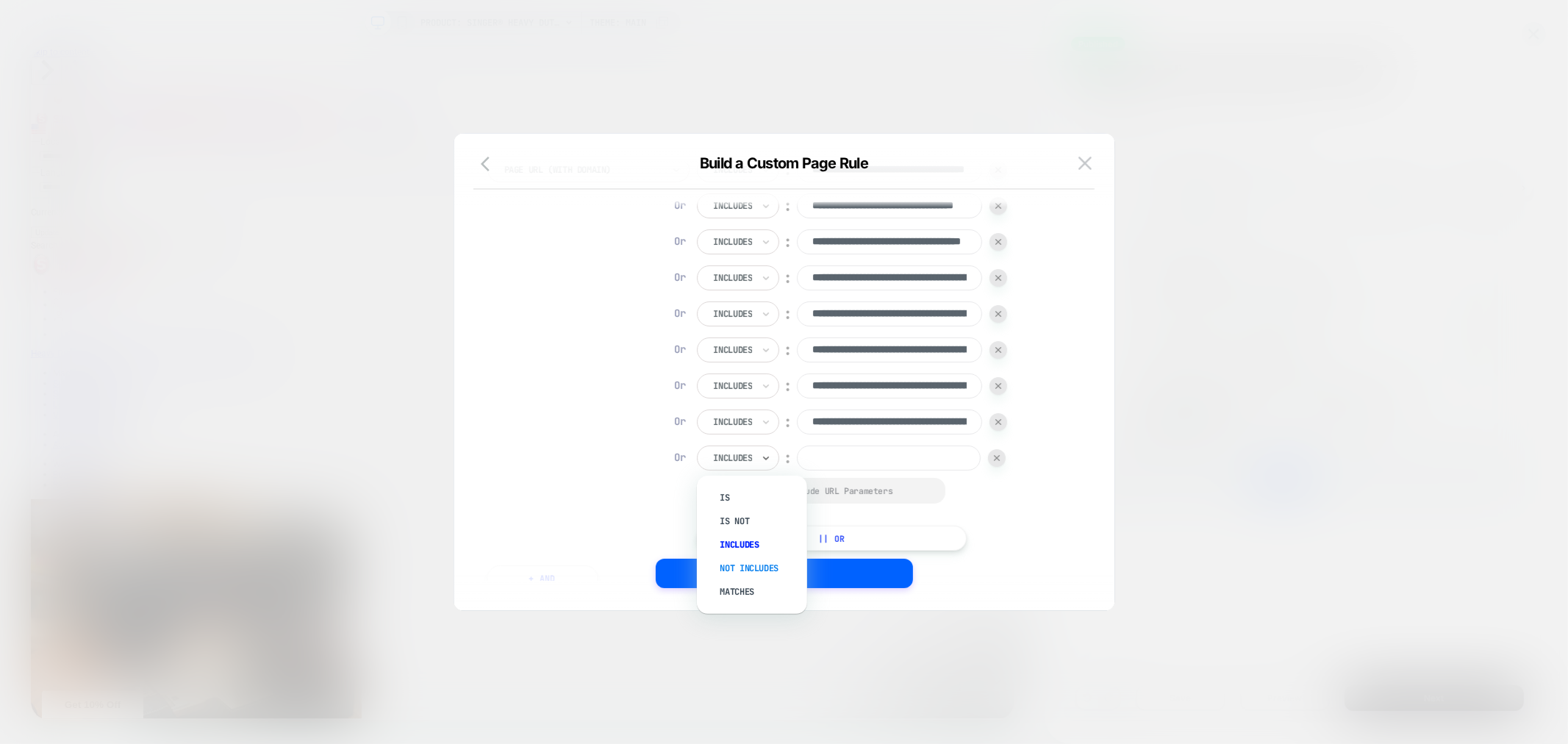
click at [746, 567] on div "Not includes" at bounding box center [759, 567] width 96 height 23
click at [896, 452] on input at bounding box center [908, 458] width 184 height 25
click at [1018, 455] on img at bounding box center [1016, 458] width 6 height 6
click at [551, 541] on button "+ And" at bounding box center [542, 541] width 110 height 25
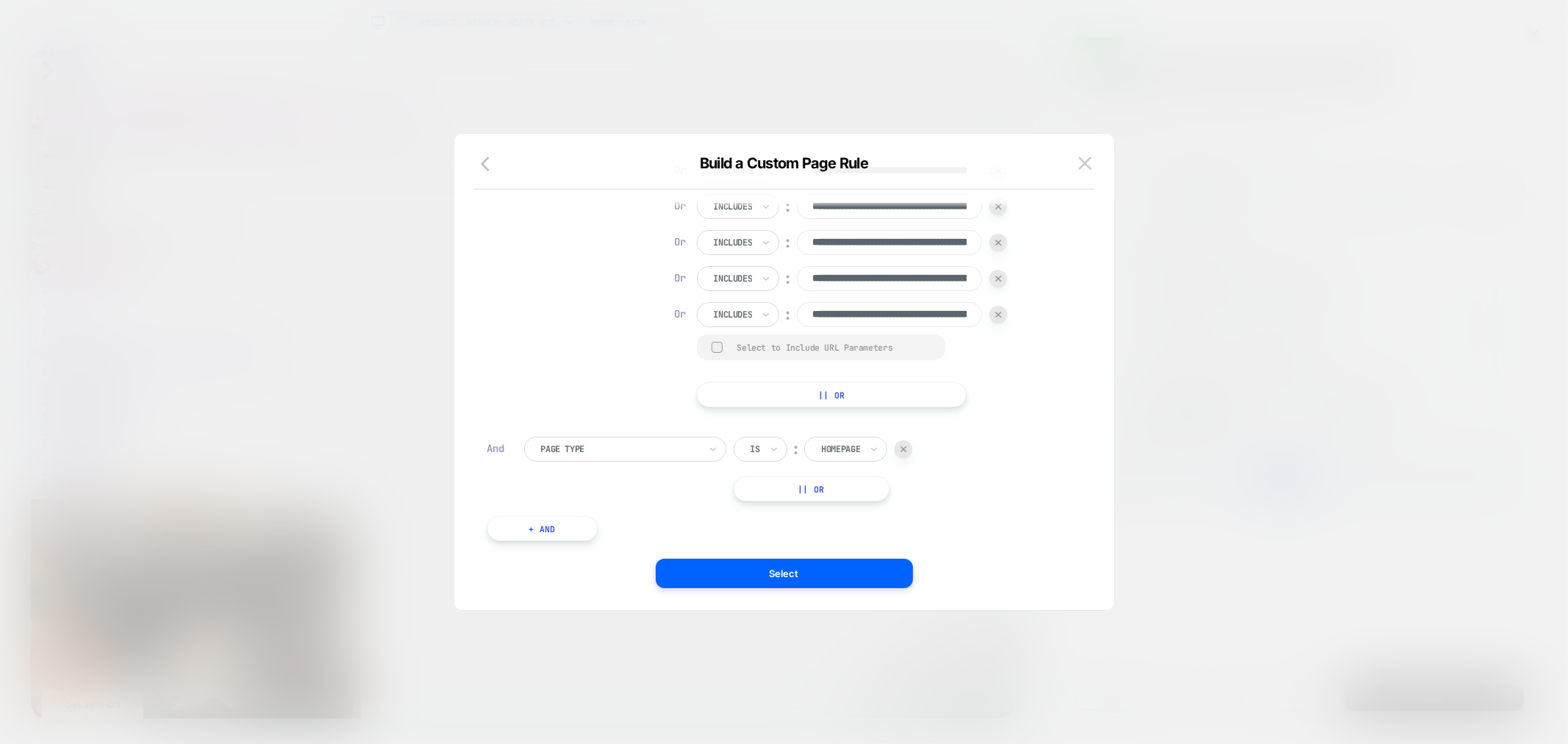
scroll to position [192, 0]
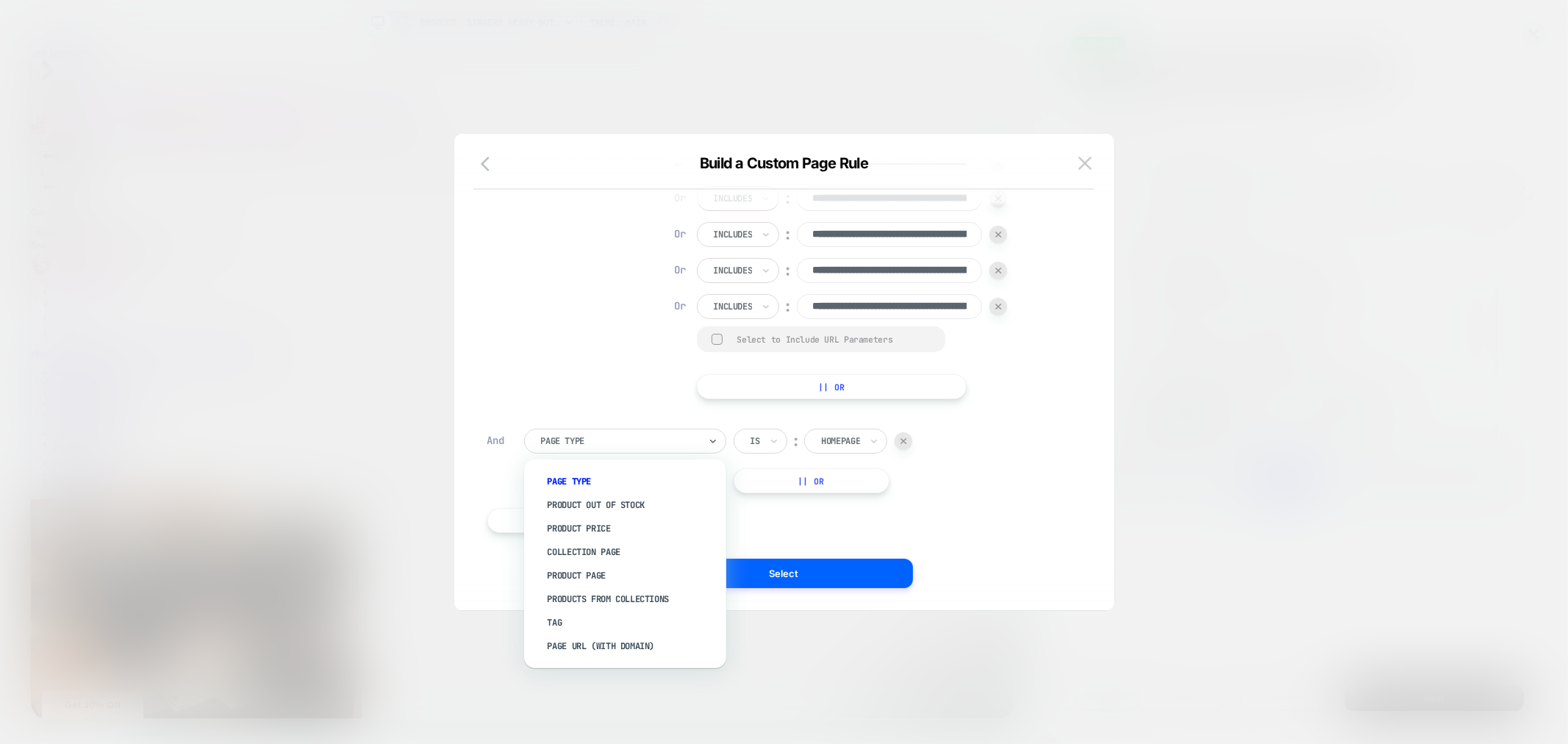
click at [634, 435] on div at bounding box center [619, 441] width 158 height 13
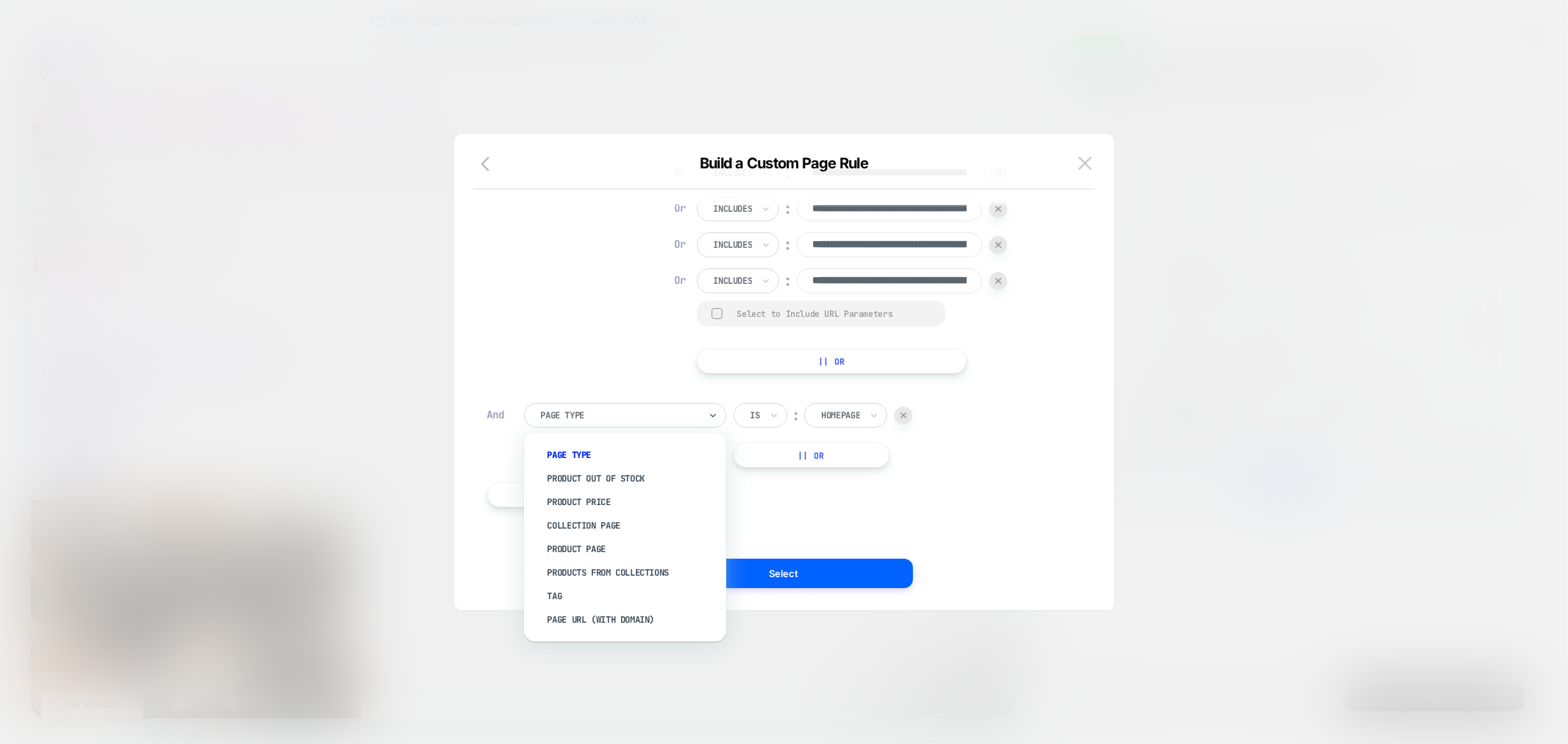
scroll to position [217, 0]
click at [578, 578] on div "Products From Collections" at bounding box center [632, 573] width 187 height 23
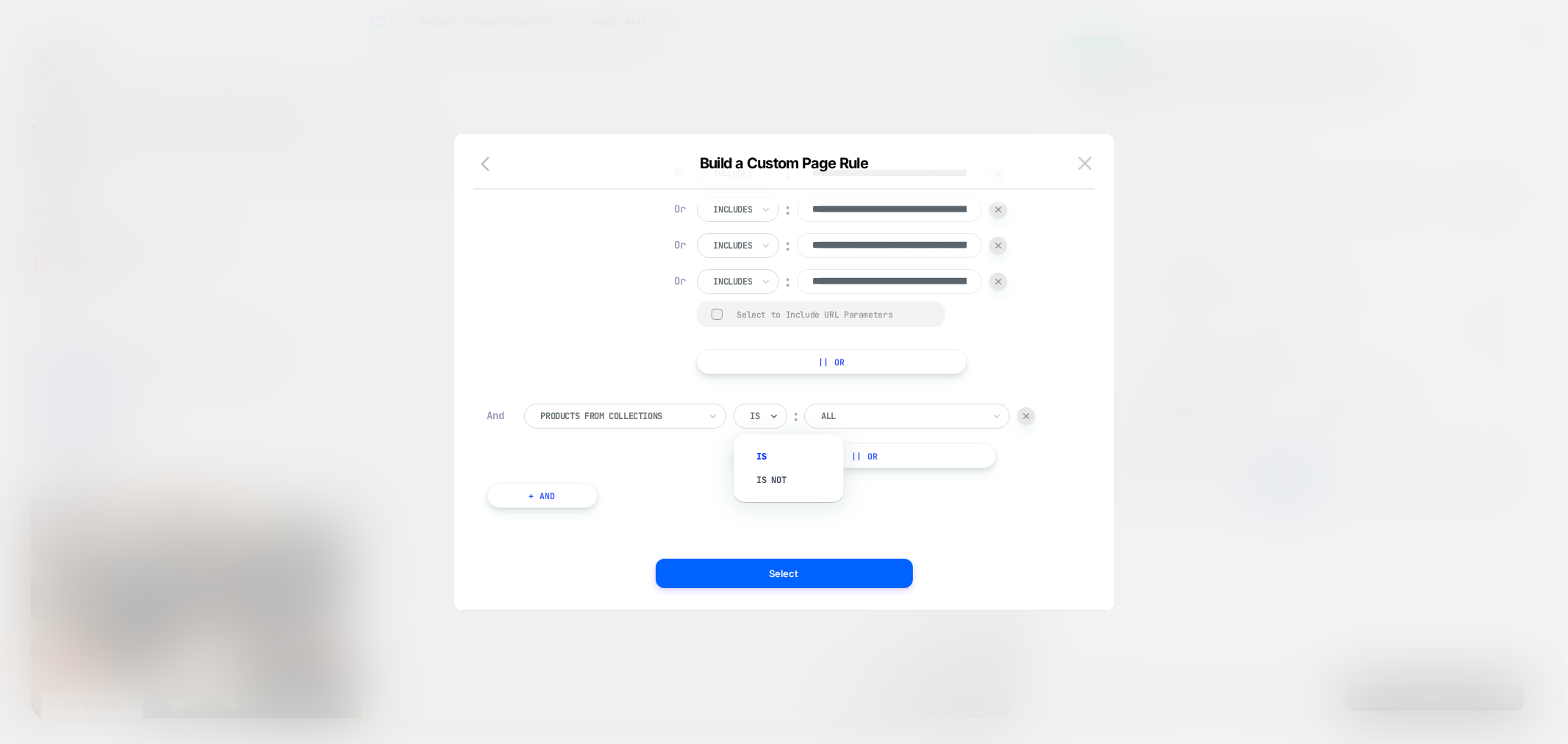
click at [763, 416] on div "Is" at bounding box center [760, 416] width 53 height 25
click at [774, 472] on div "Is not" at bounding box center [796, 479] width 96 height 23
click at [895, 417] on div at bounding box center [921, 416] width 162 height 13
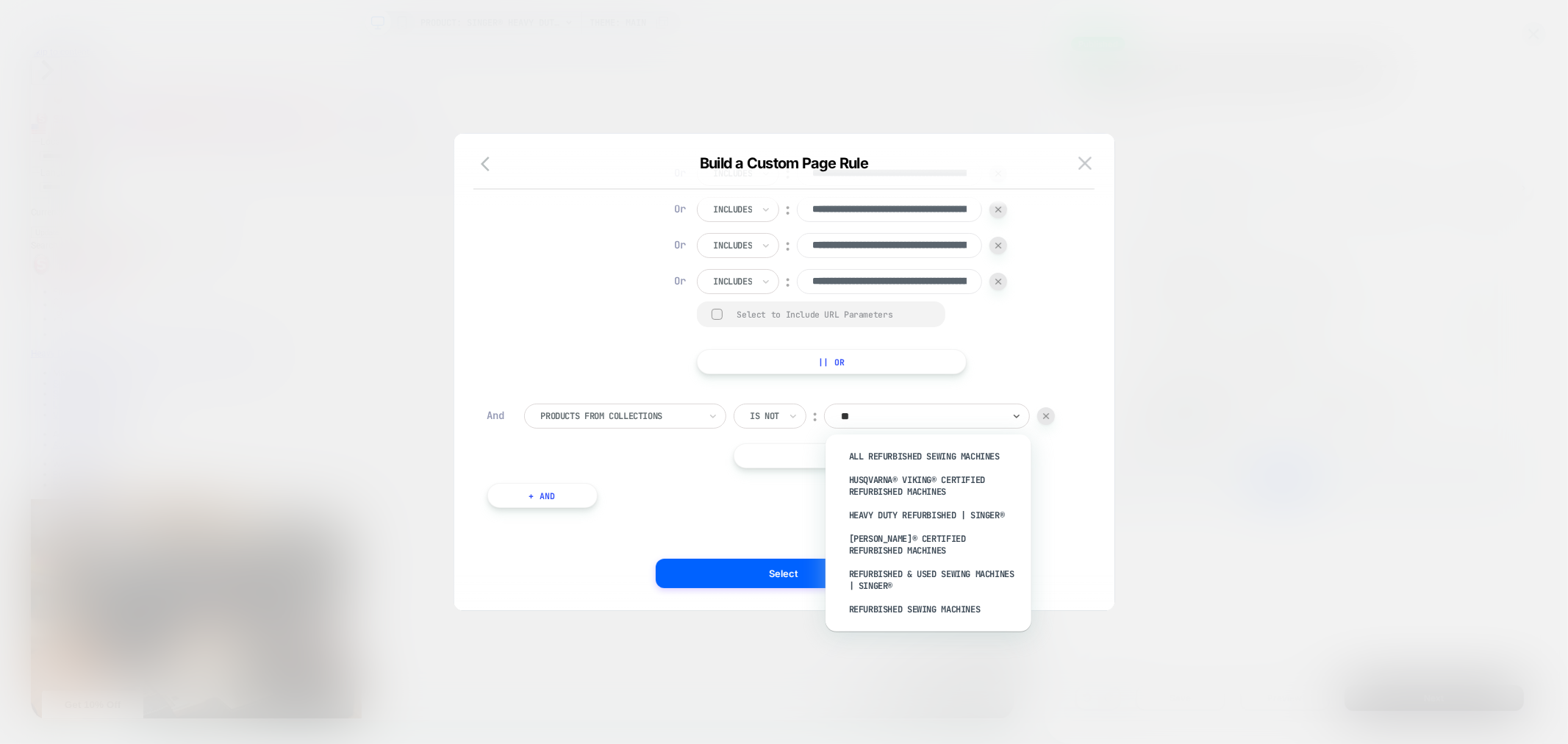
type input "***"
click at [908, 449] on div "All Refurbished Sewing Machines" at bounding box center [935, 456] width 191 height 23
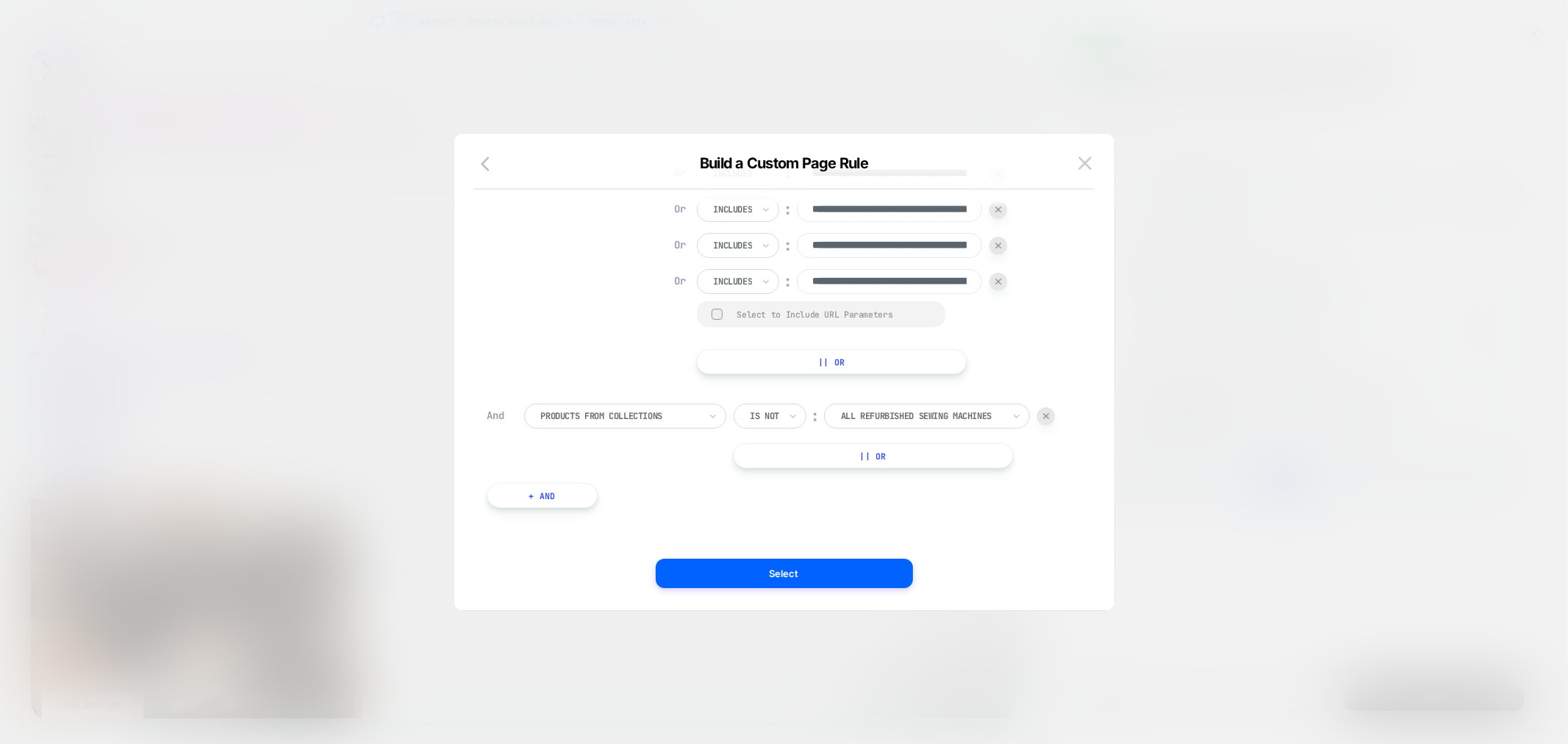
click at [885, 456] on button "|| Or" at bounding box center [873, 455] width 280 height 25
click at [761, 451] on div "Is" at bounding box center [760, 455] width 53 height 25
click at [778, 528] on div "Is not" at bounding box center [796, 519] width 96 height 23
click at [875, 449] on div at bounding box center [921, 455] width 162 height 13
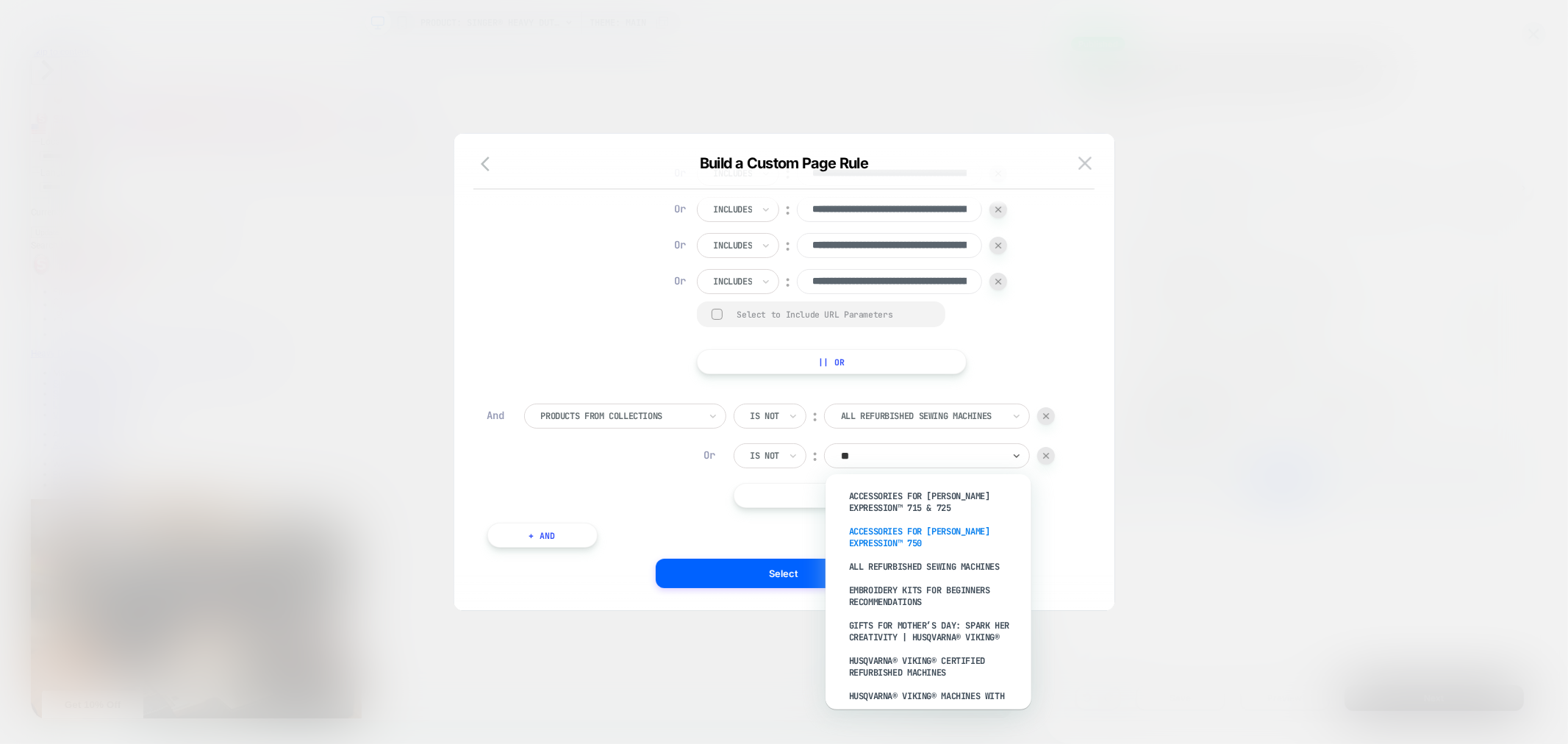
type input "***"
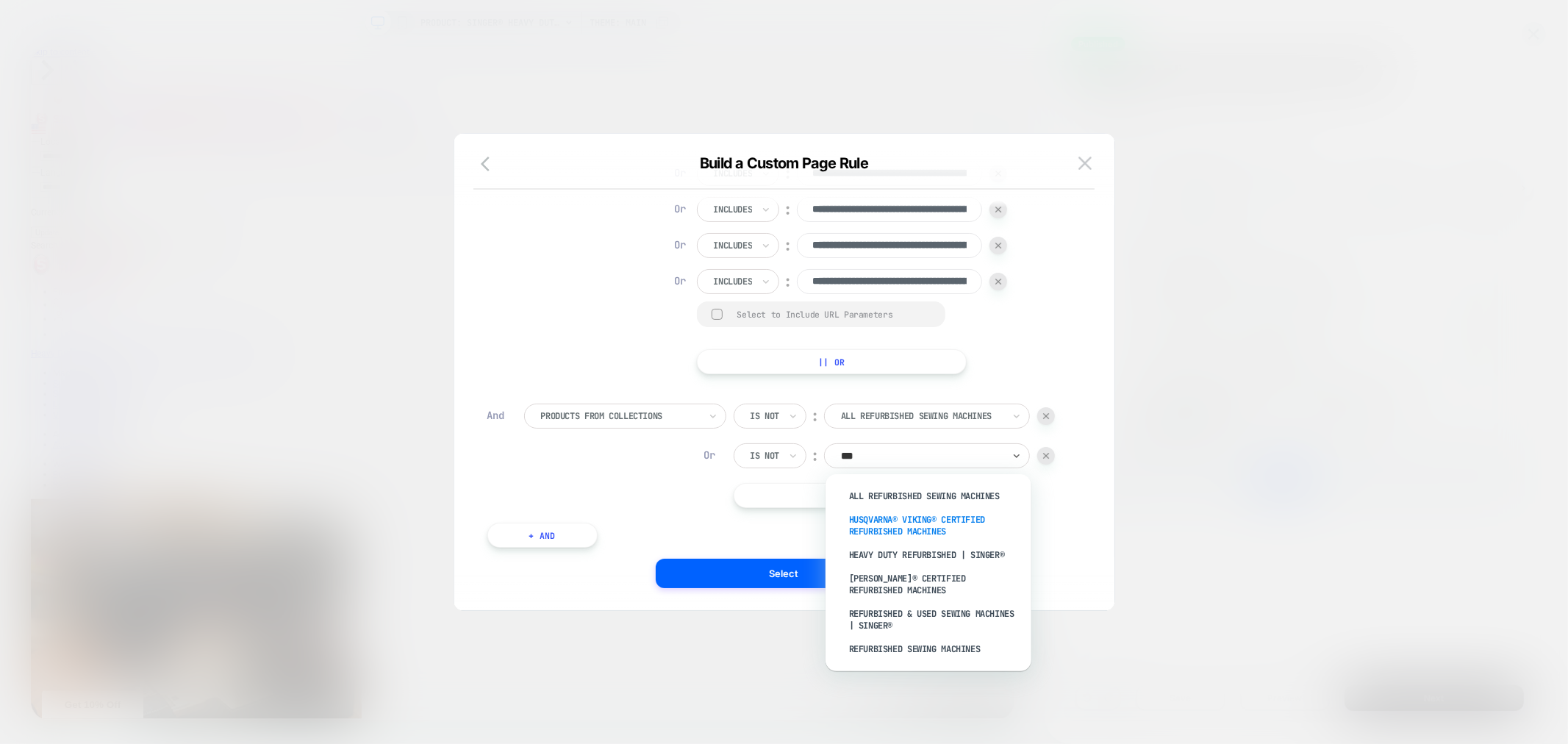
click at [915, 530] on div "HUSQVARNA® VIKING® Certified Refurbished Machines" at bounding box center [935, 525] width 191 height 35
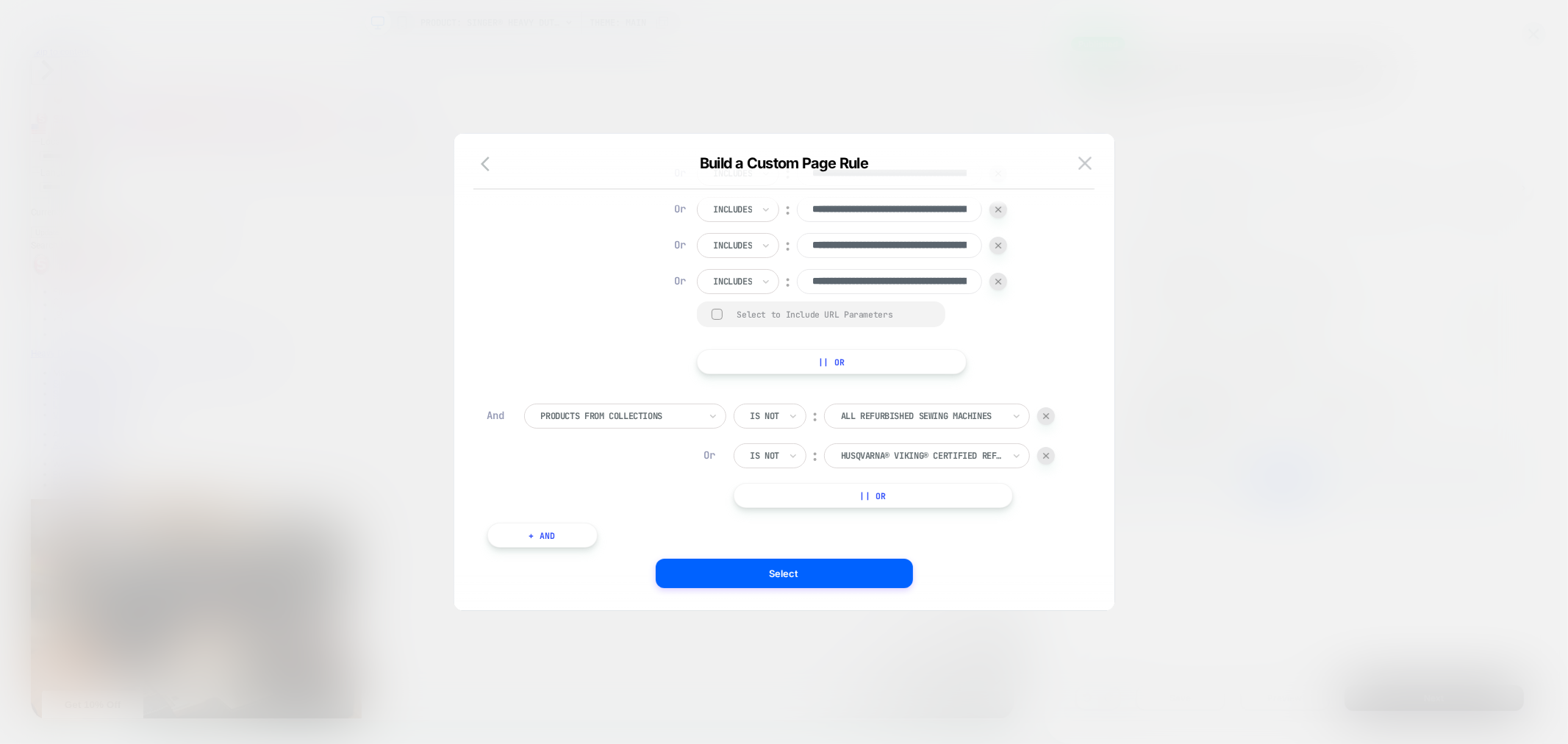
click at [875, 496] on button "|| Or" at bounding box center [873, 495] width 280 height 25
click at [878, 535] on button "|| Or" at bounding box center [873, 535] width 280 height 25
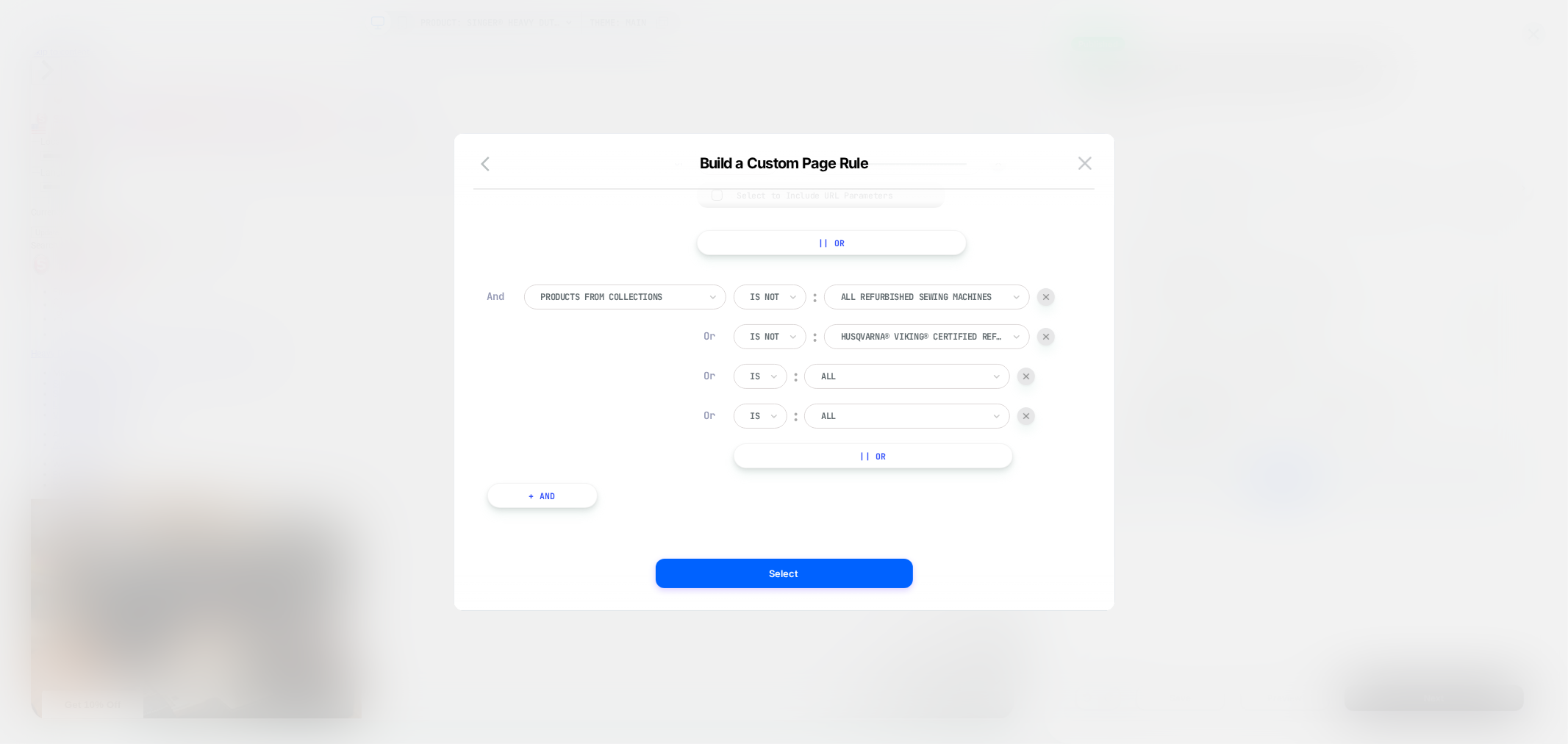
click at [895, 449] on button "|| Or" at bounding box center [873, 455] width 280 height 25
click at [750, 378] on input "text" at bounding box center [753, 376] width 6 height 13
click at [788, 436] on div "Is not" at bounding box center [796, 439] width 96 height 23
click at [855, 384] on div "ALL" at bounding box center [921, 376] width 165 height 16
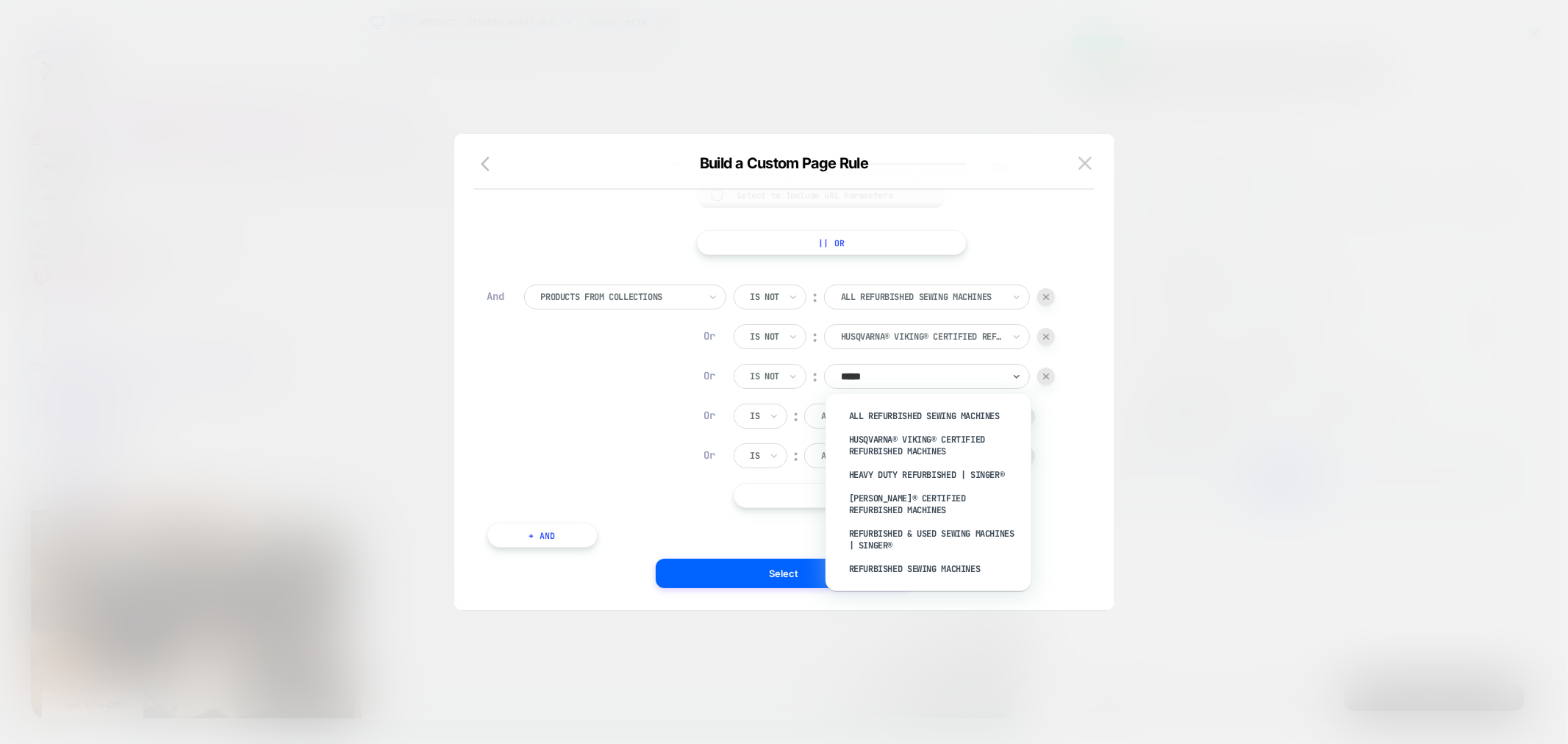
type input "******"
click at [897, 467] on div "Heavy Duty Refurbished | SINGER®" at bounding box center [935, 474] width 191 height 23
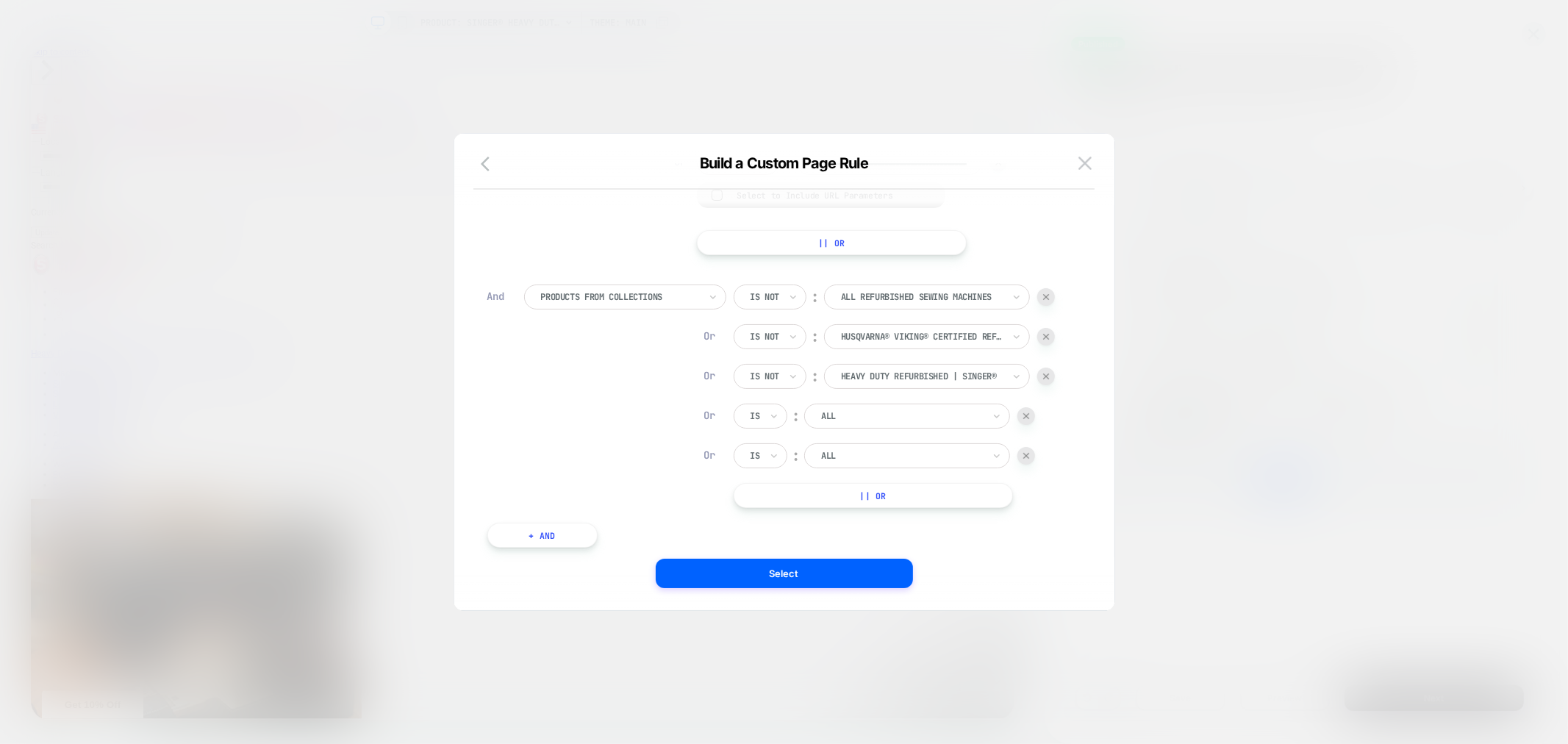
click at [1025, 416] on img at bounding box center [1026, 416] width 6 height 6
click at [1027, 416] on img at bounding box center [1026, 416] width 6 height 6
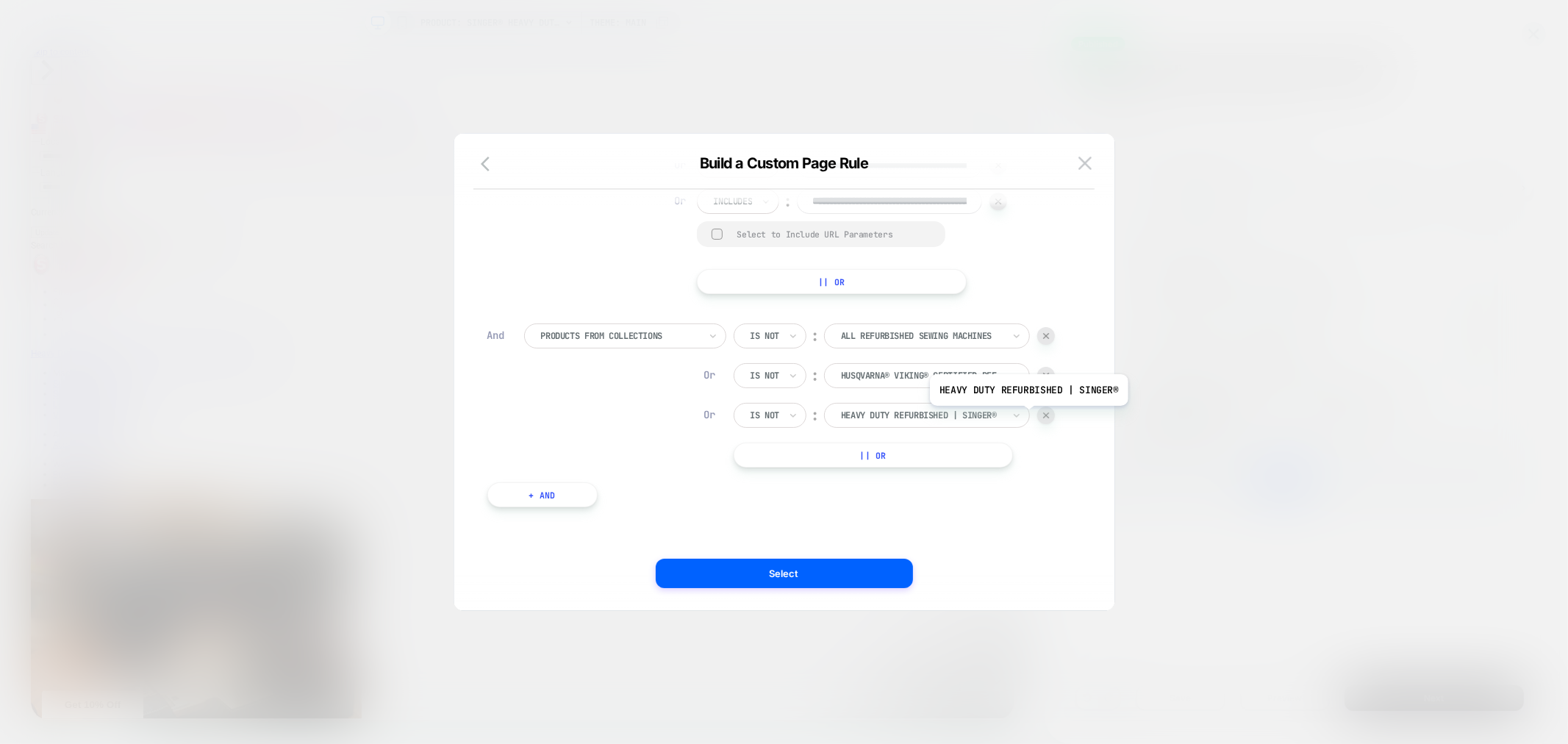
scroll to position [297, 0]
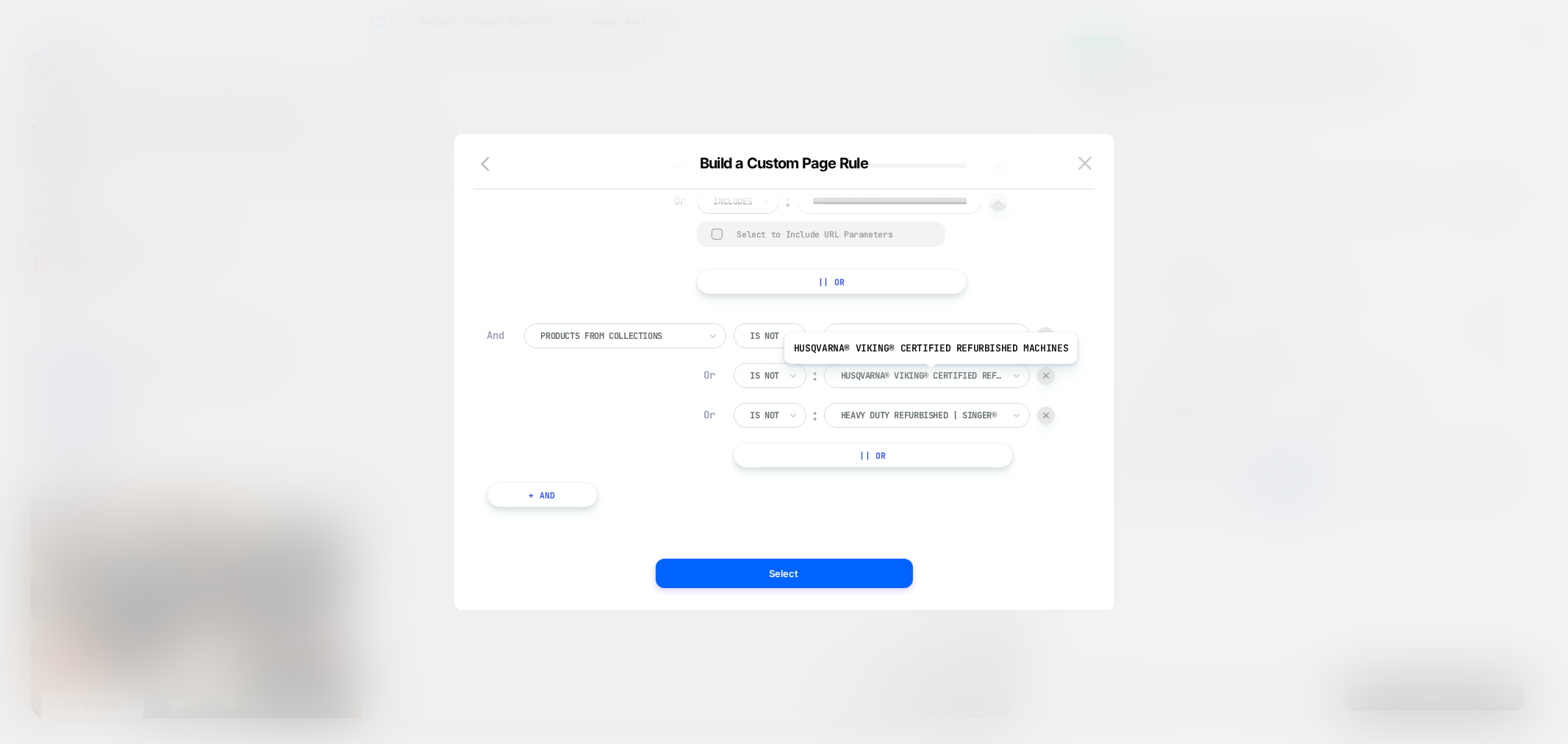
click at [928, 375] on div at bounding box center [921, 375] width 162 height 13
type input "***"
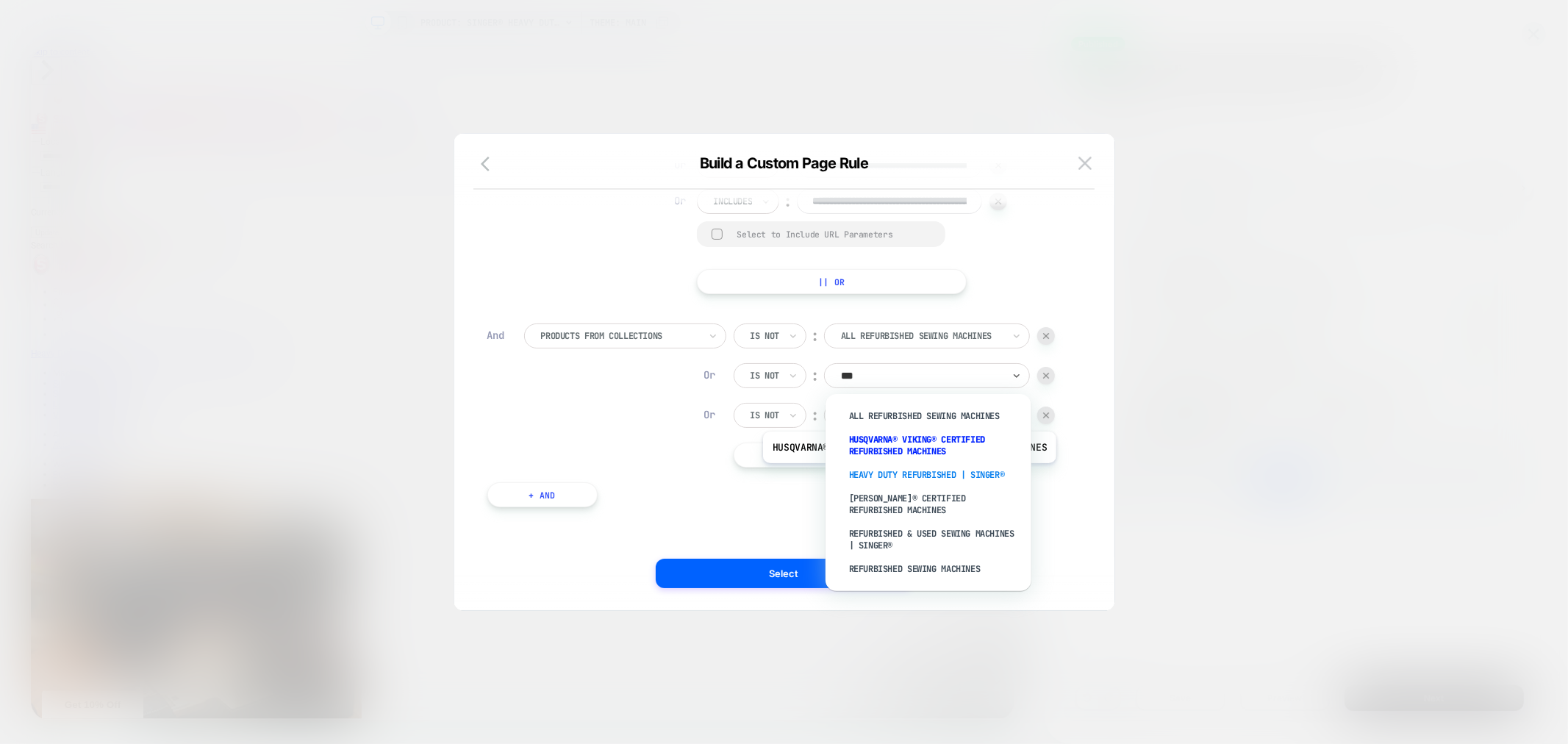
click at [906, 474] on div "Heavy Duty Refurbished | SINGER®" at bounding box center [935, 474] width 191 height 23
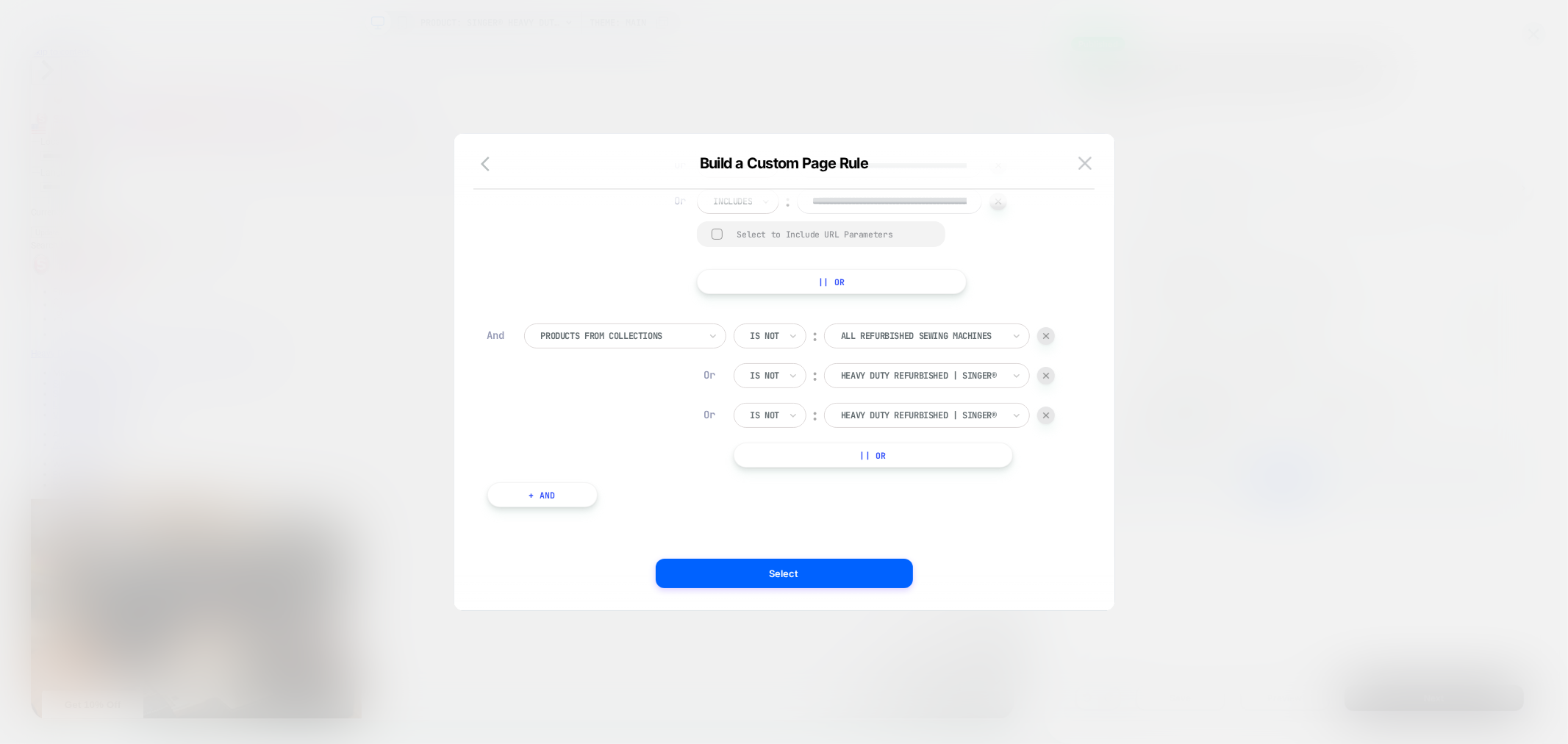
click at [1045, 333] on img at bounding box center [1046, 335] width 6 height 6
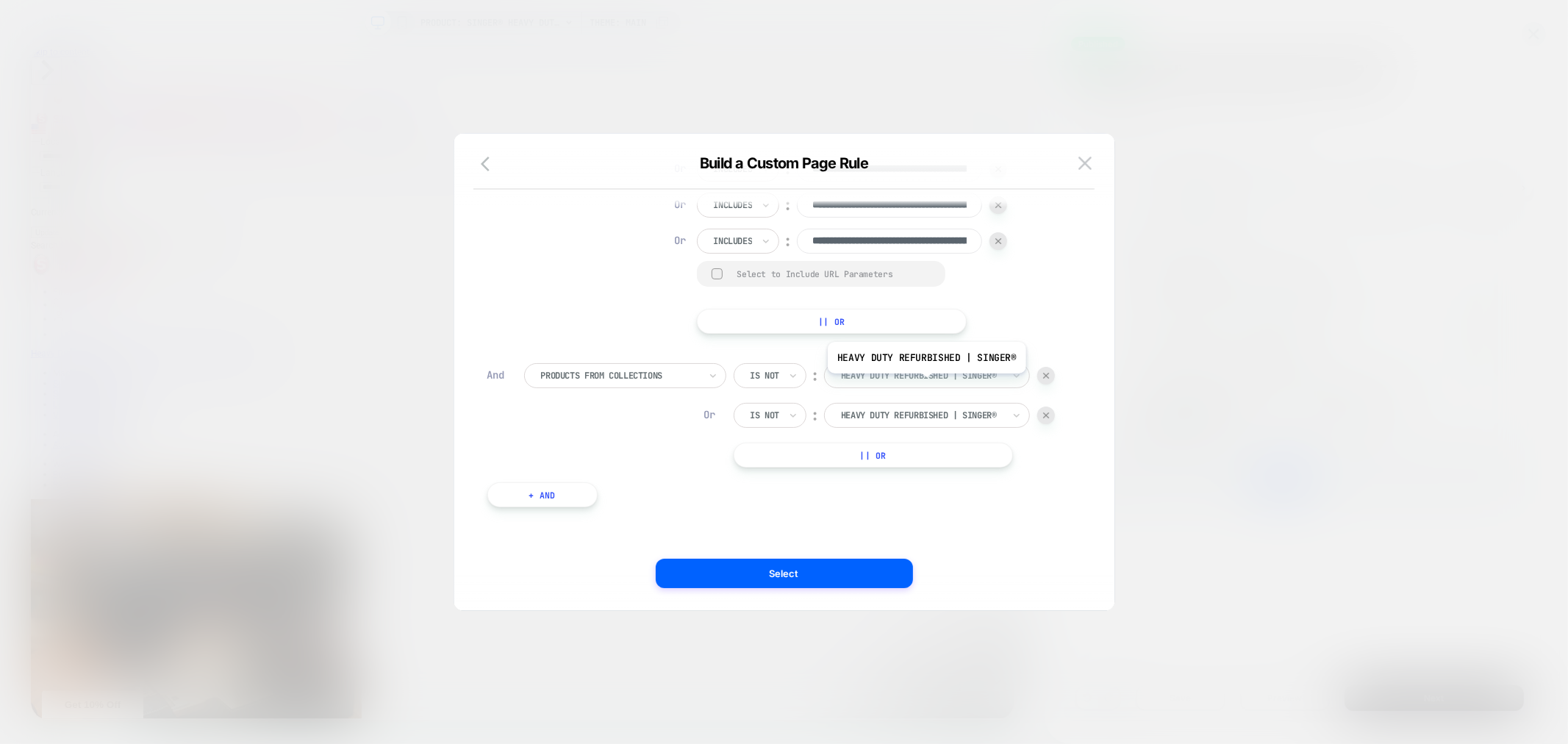
click at [925, 372] on div at bounding box center [921, 375] width 162 height 13
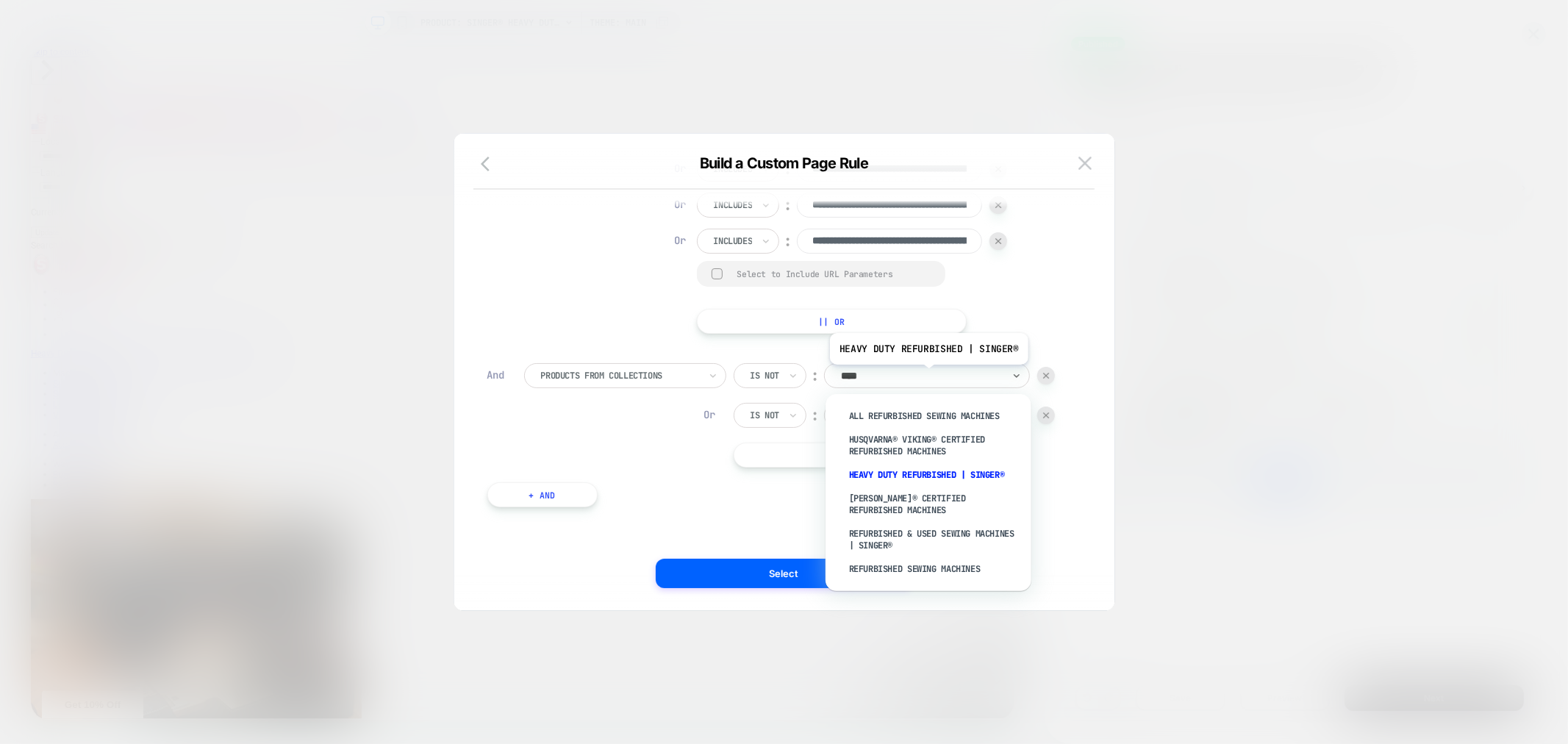
type input "*****"
click at [900, 539] on div "Refurbished & Used Sewing Machines | SINGER®" at bounding box center [935, 539] width 191 height 35
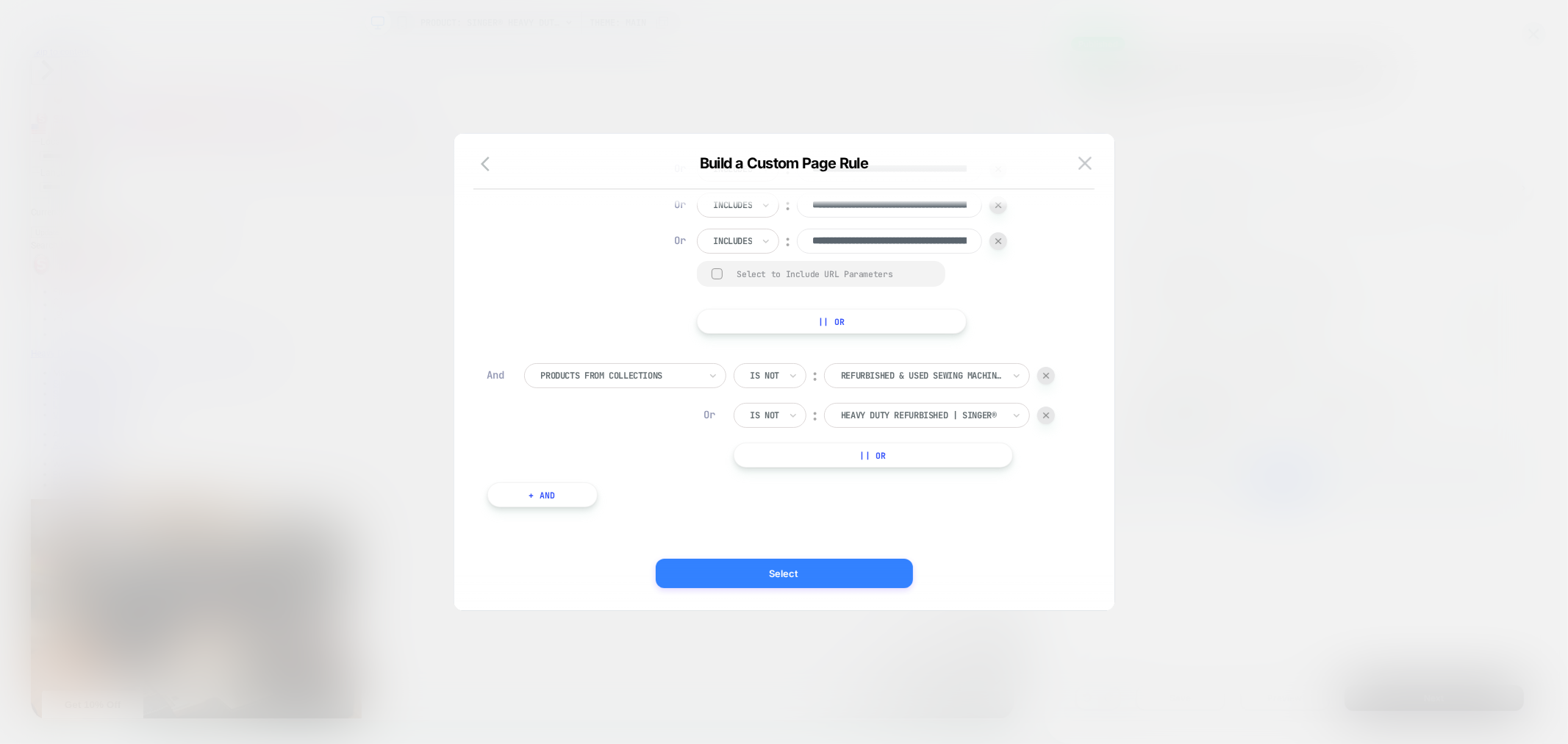
click at [816, 572] on button "Select" at bounding box center [784, 573] width 257 height 29
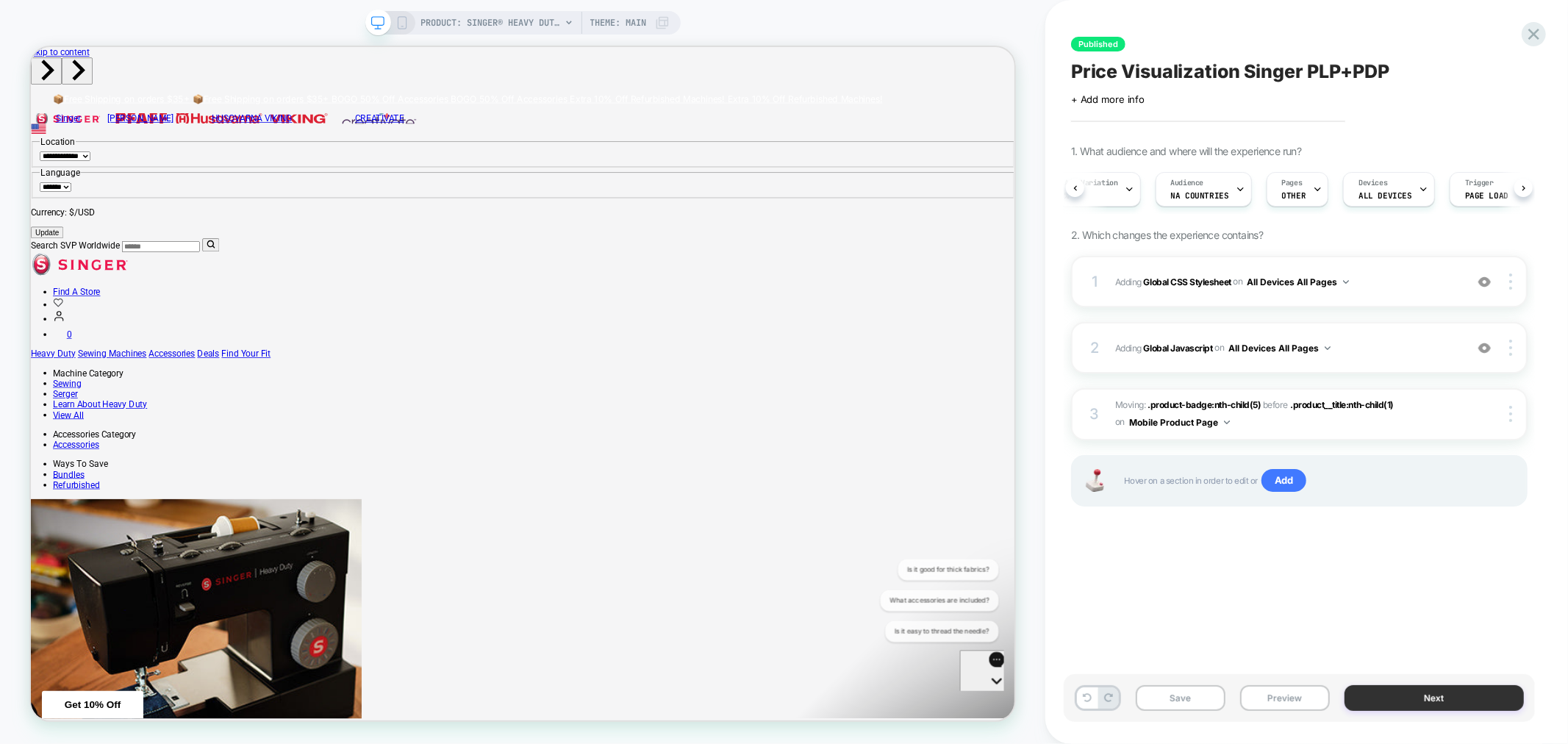
click at [1403, 695] on button "Next" at bounding box center [1434, 698] width 179 height 26
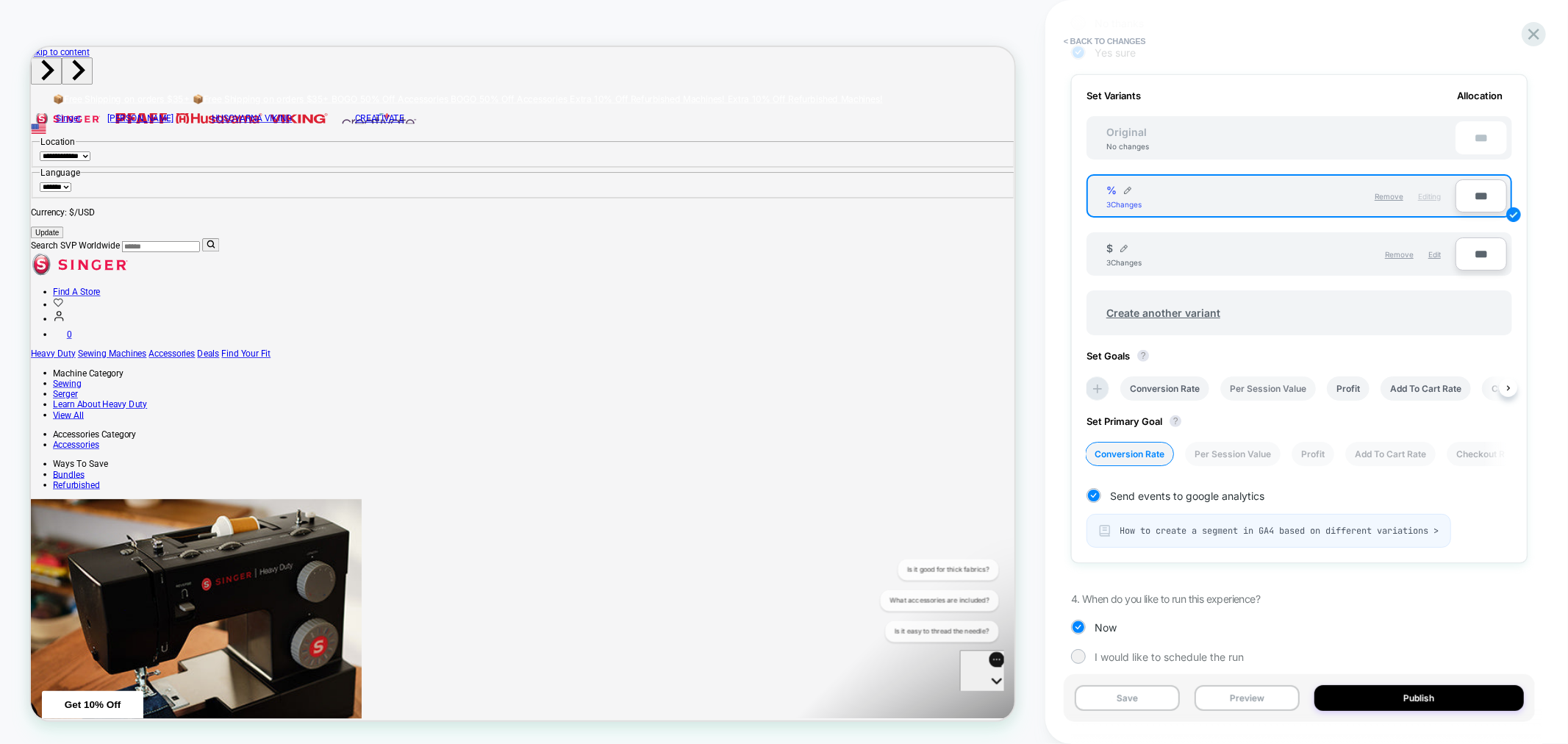
scroll to position [419, 0]
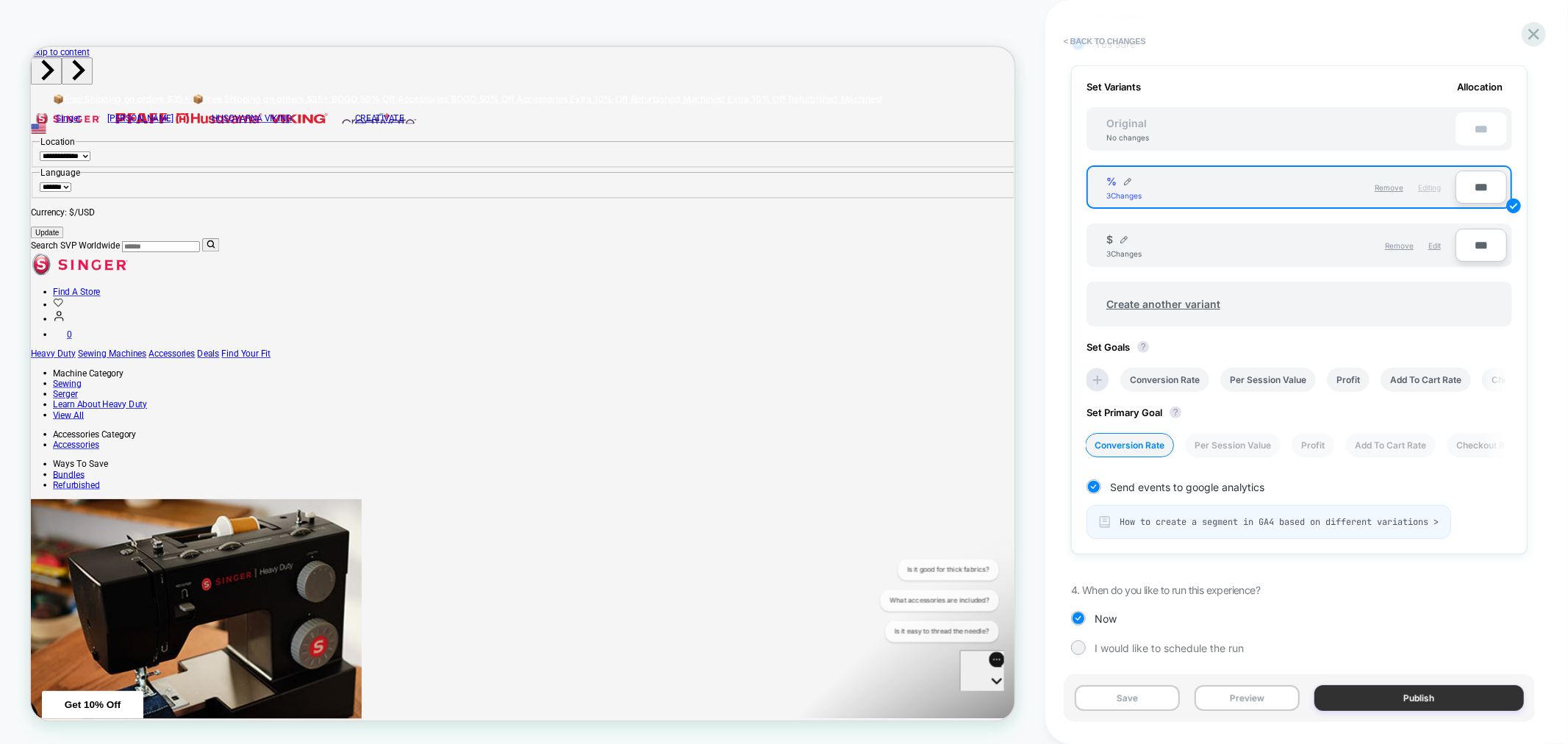
click at [1407, 701] on button "Publish" at bounding box center [1419, 698] width 210 height 26
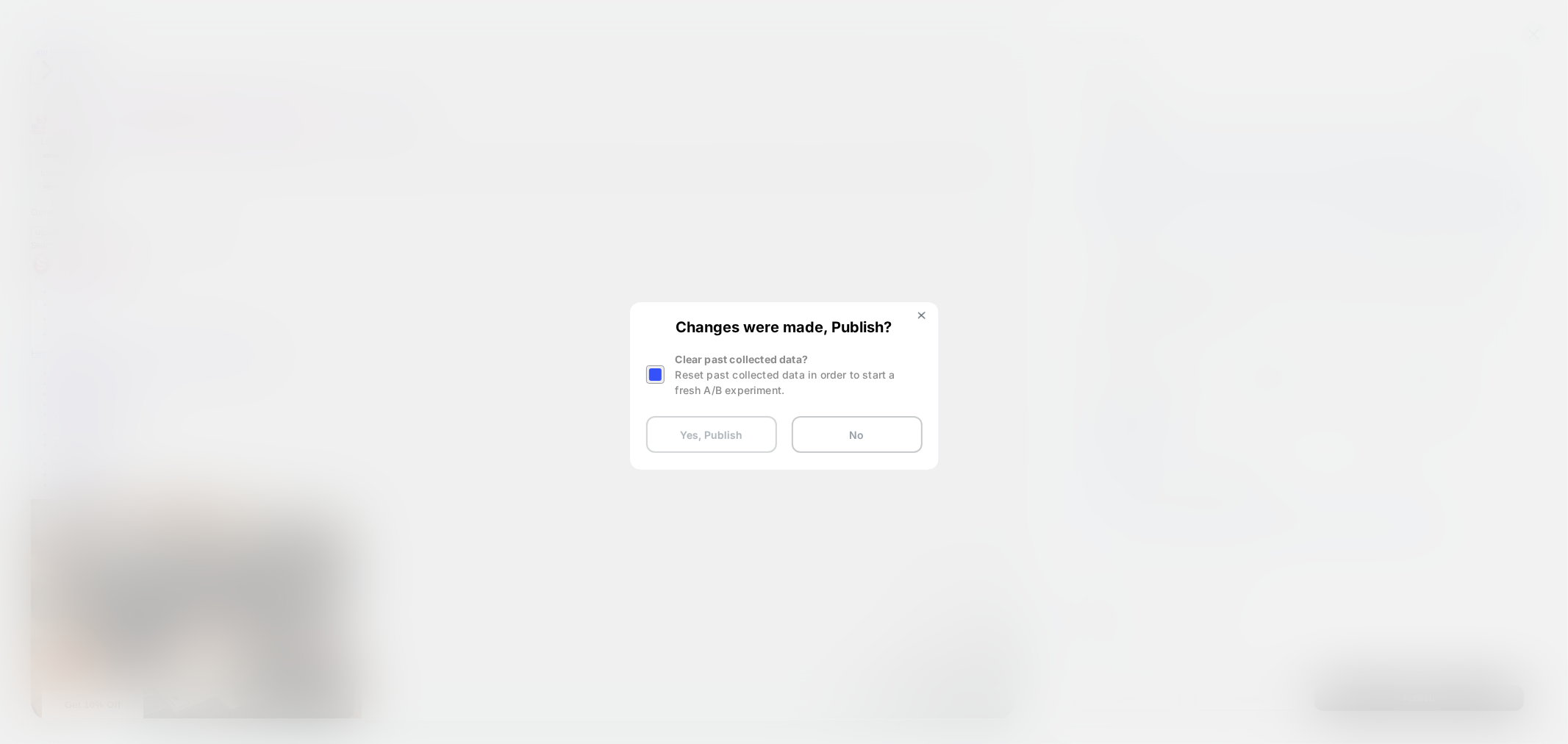
click at [750, 430] on button "Yes, Publish" at bounding box center [711, 435] width 131 height 37
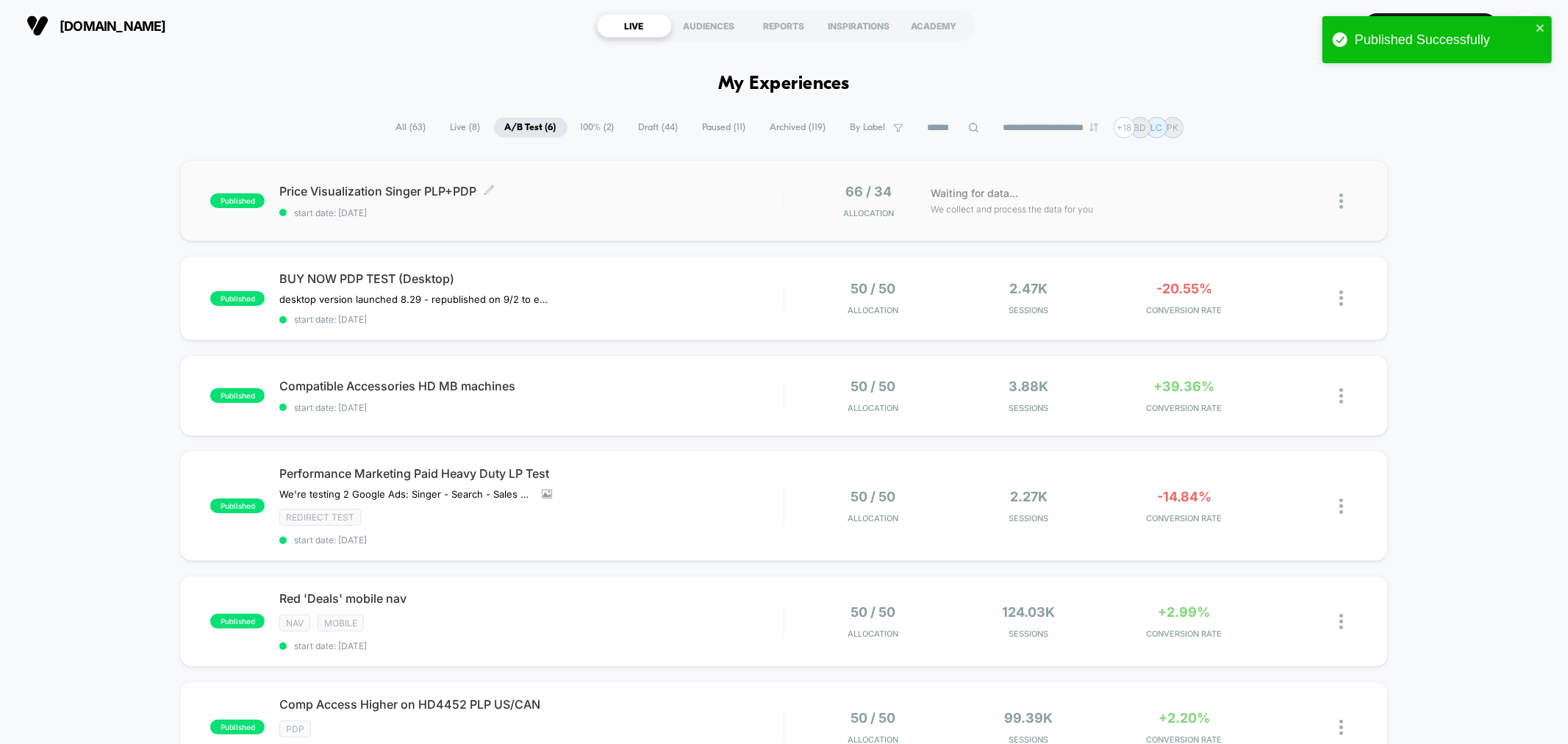
click at [527, 206] on div "Price Visualization Singer PLP+PDP Click to edit experience details Click to ed…" at bounding box center [531, 201] width 503 height 34
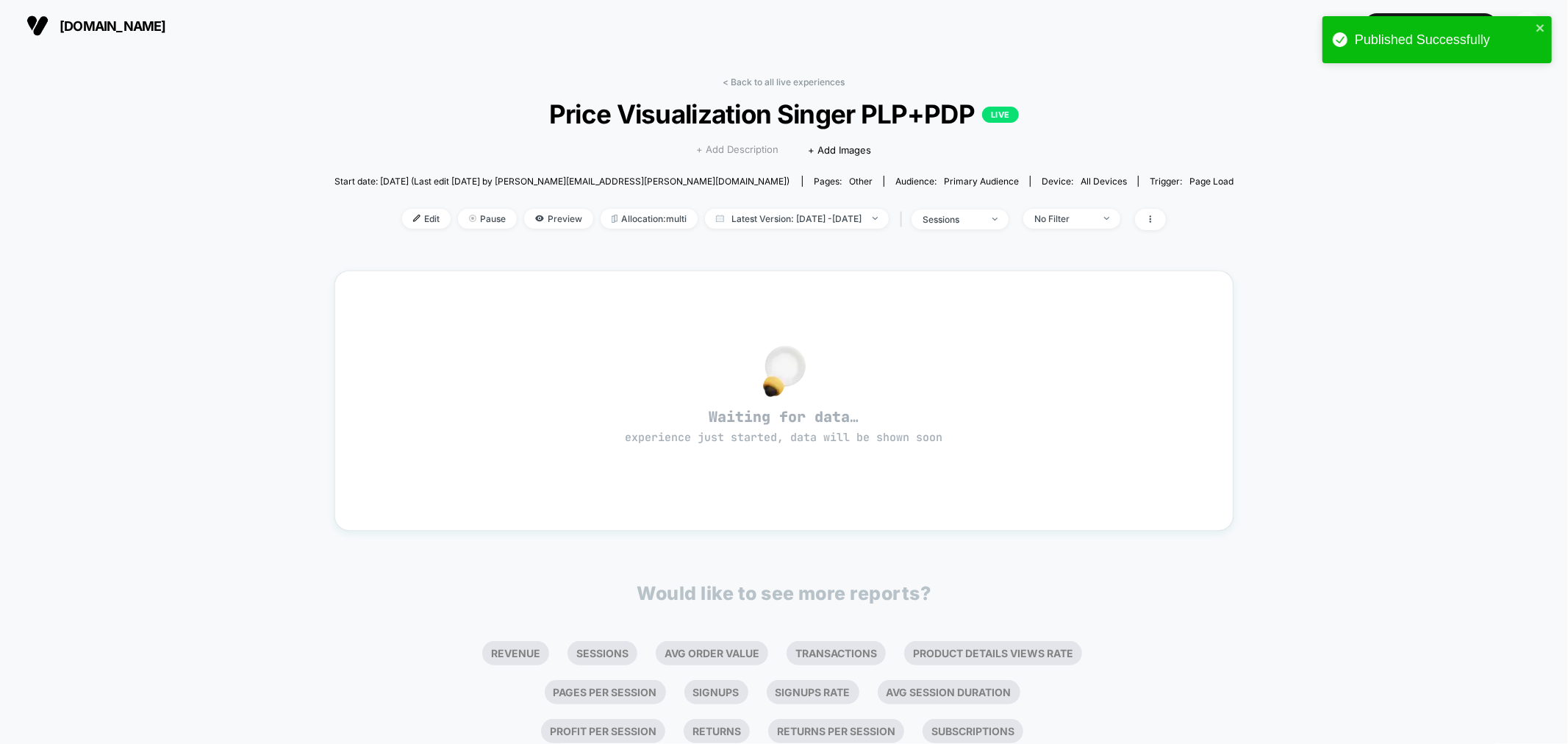
click at [739, 147] on span "+ Add Description" at bounding box center [737, 149] width 82 height 15
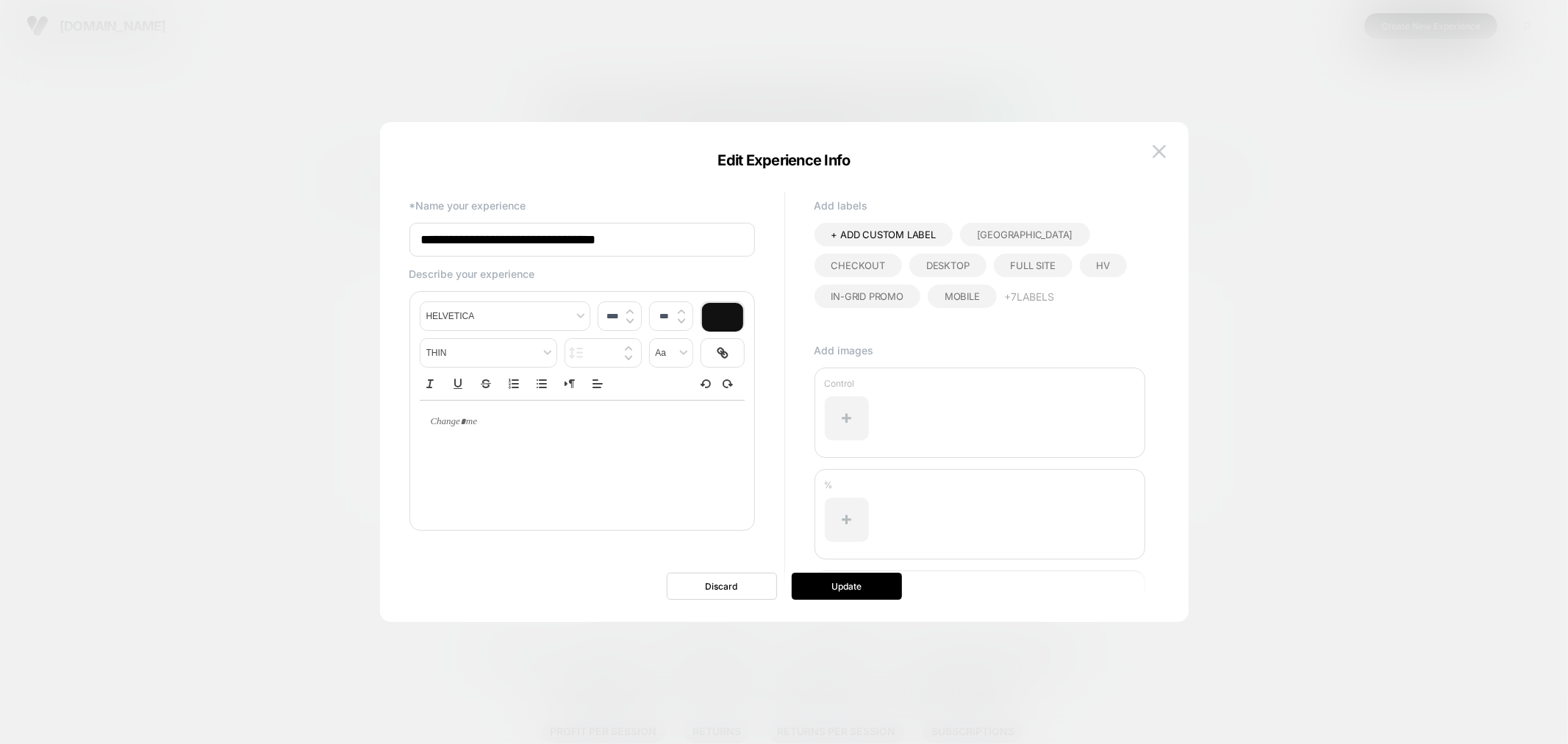
type input "****"
click at [492, 421] on p at bounding box center [577, 422] width 284 height 13
click at [851, 589] on button "Update" at bounding box center [846, 586] width 110 height 28
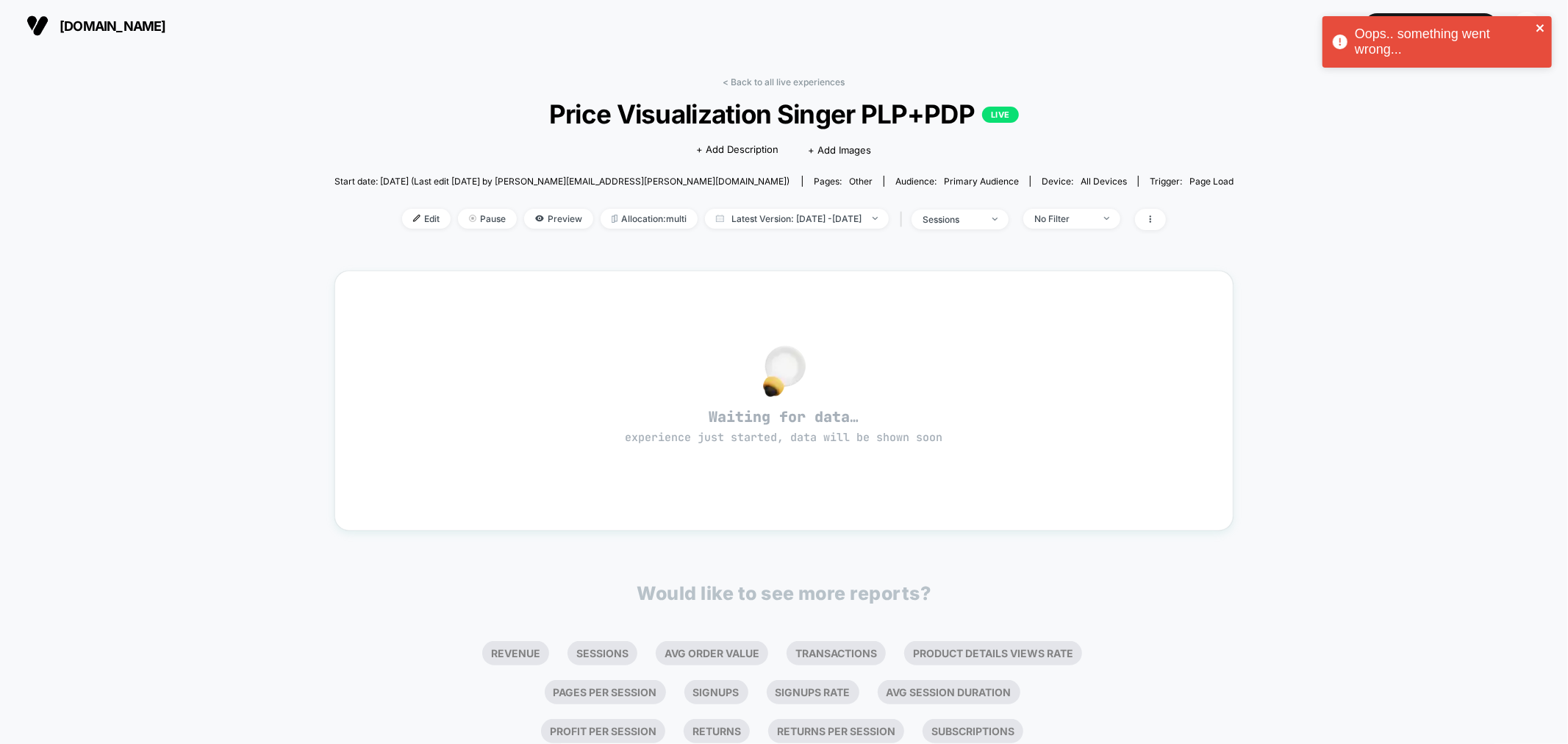
click at [1540, 31] on icon "close" at bounding box center [1540, 28] width 10 height 12
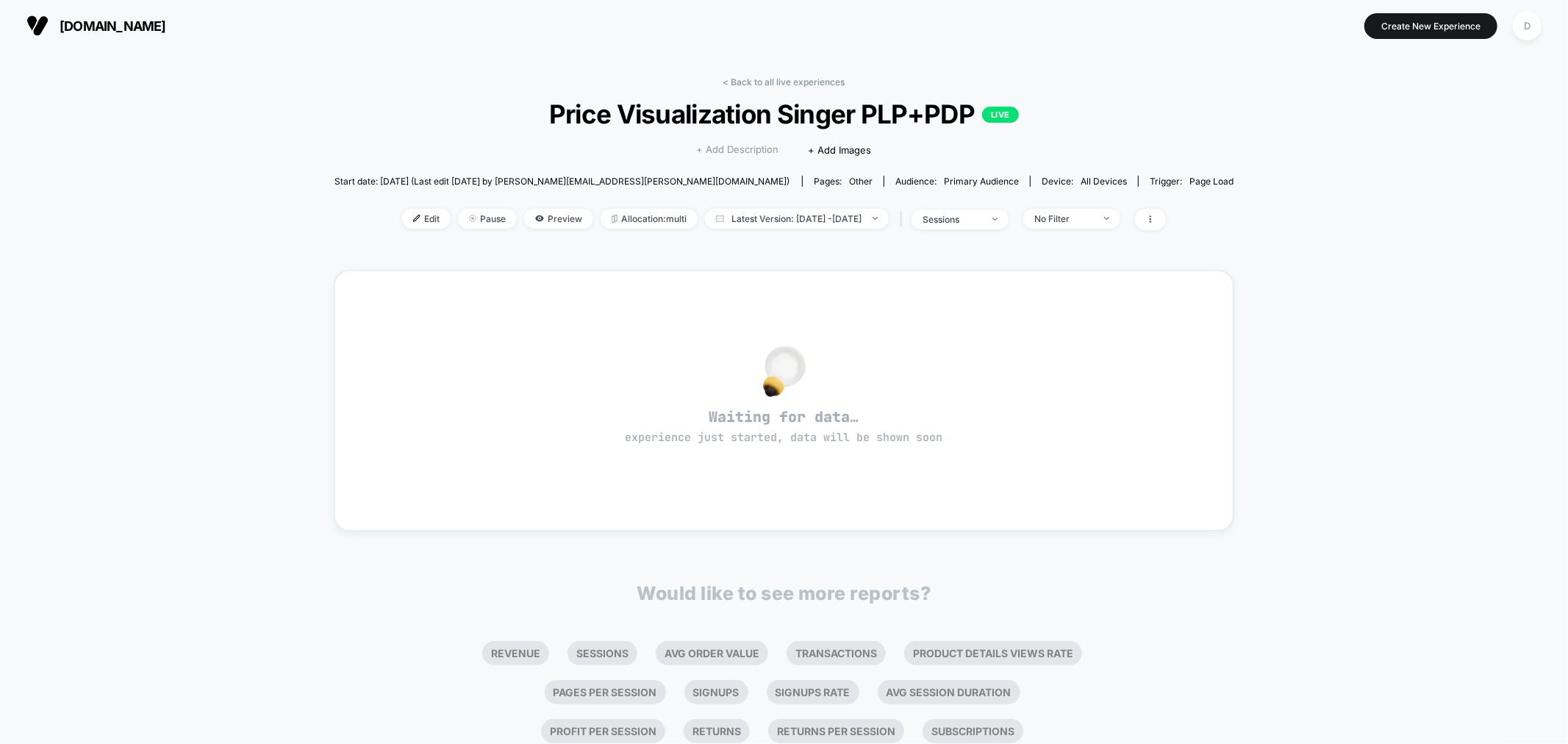
click at [725, 149] on span "+ Add Description" at bounding box center [737, 149] width 82 height 15
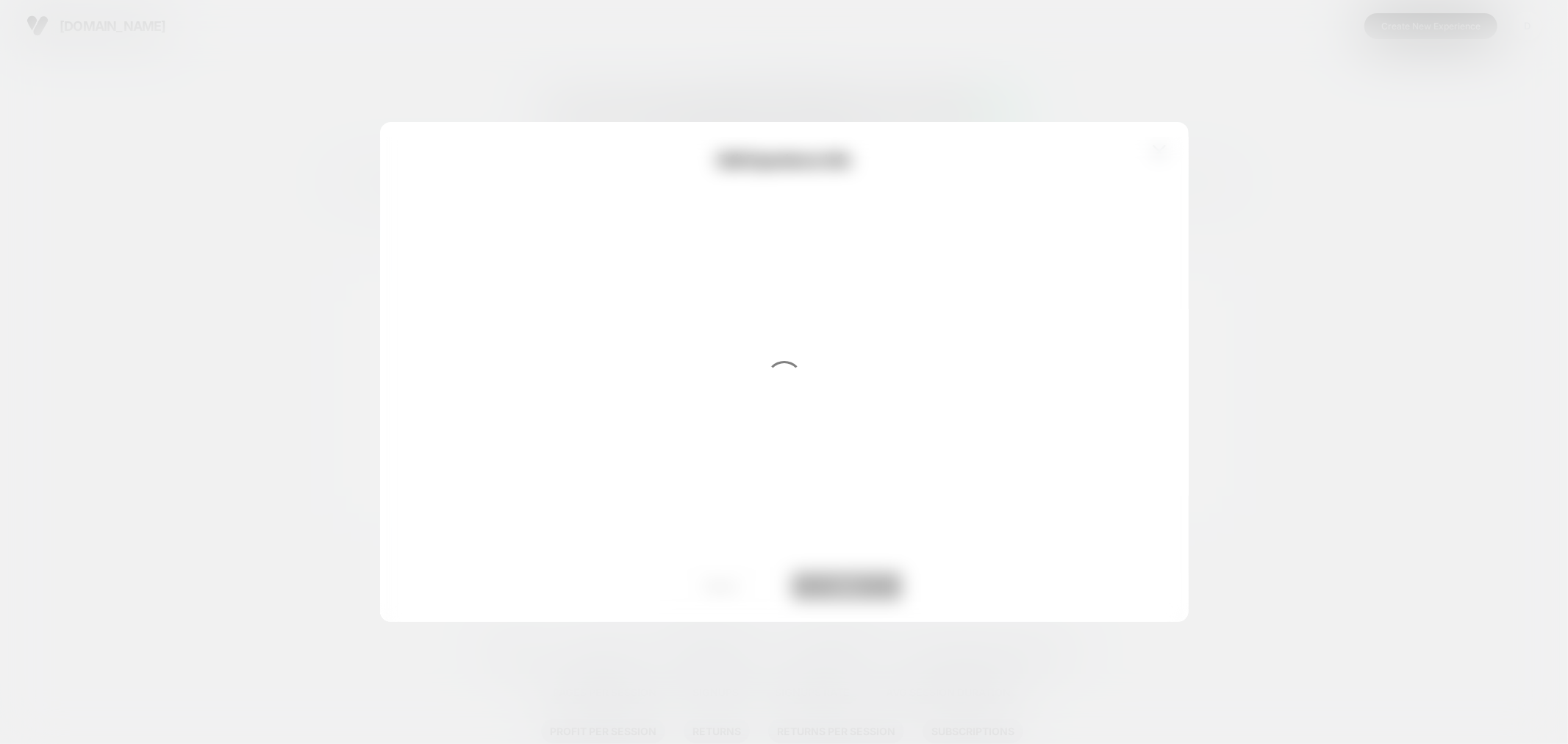
click at [959, 70] on div at bounding box center [784, 372] width 1568 height 744
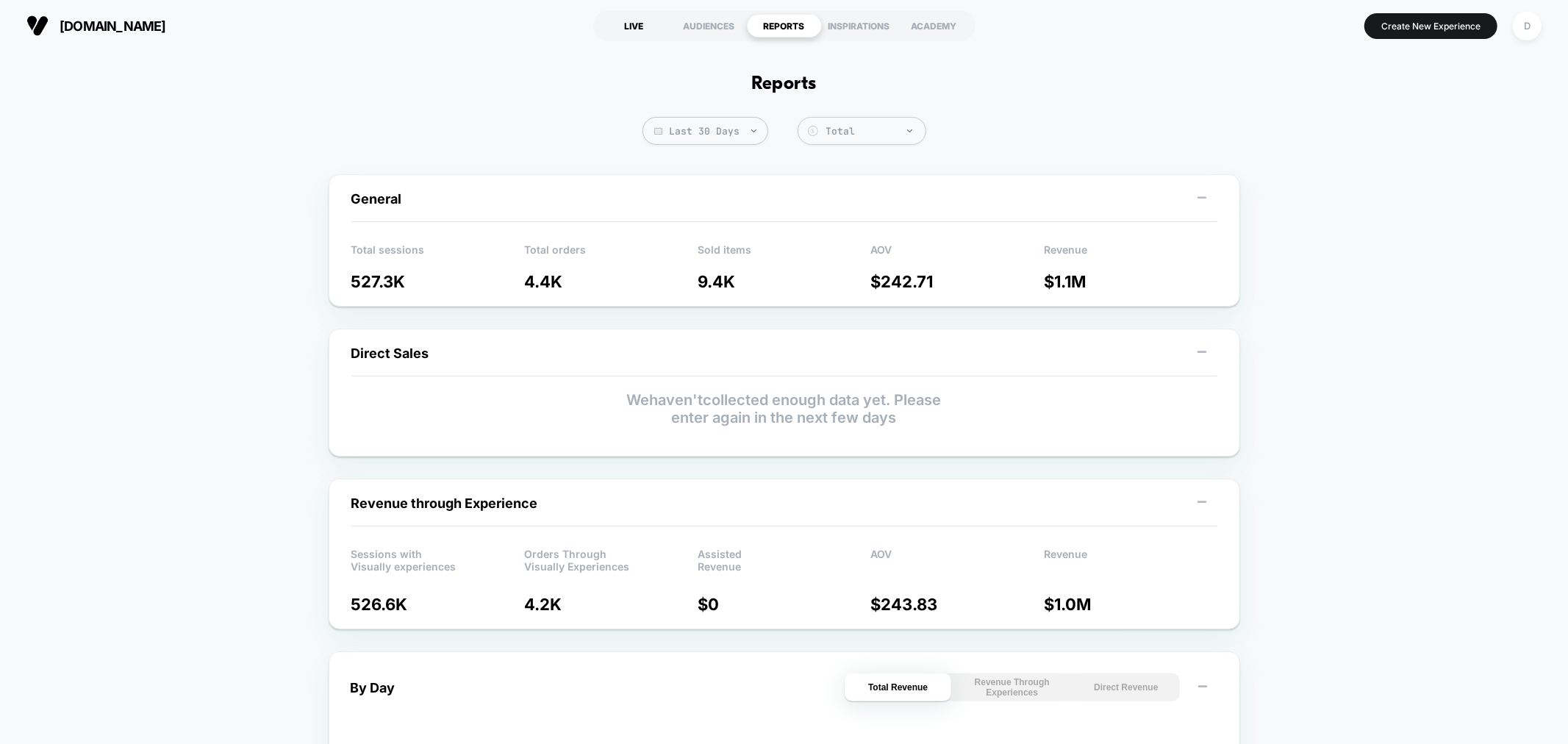
click at [641, 22] on div "LIVE" at bounding box center [634, 25] width 75 height 23
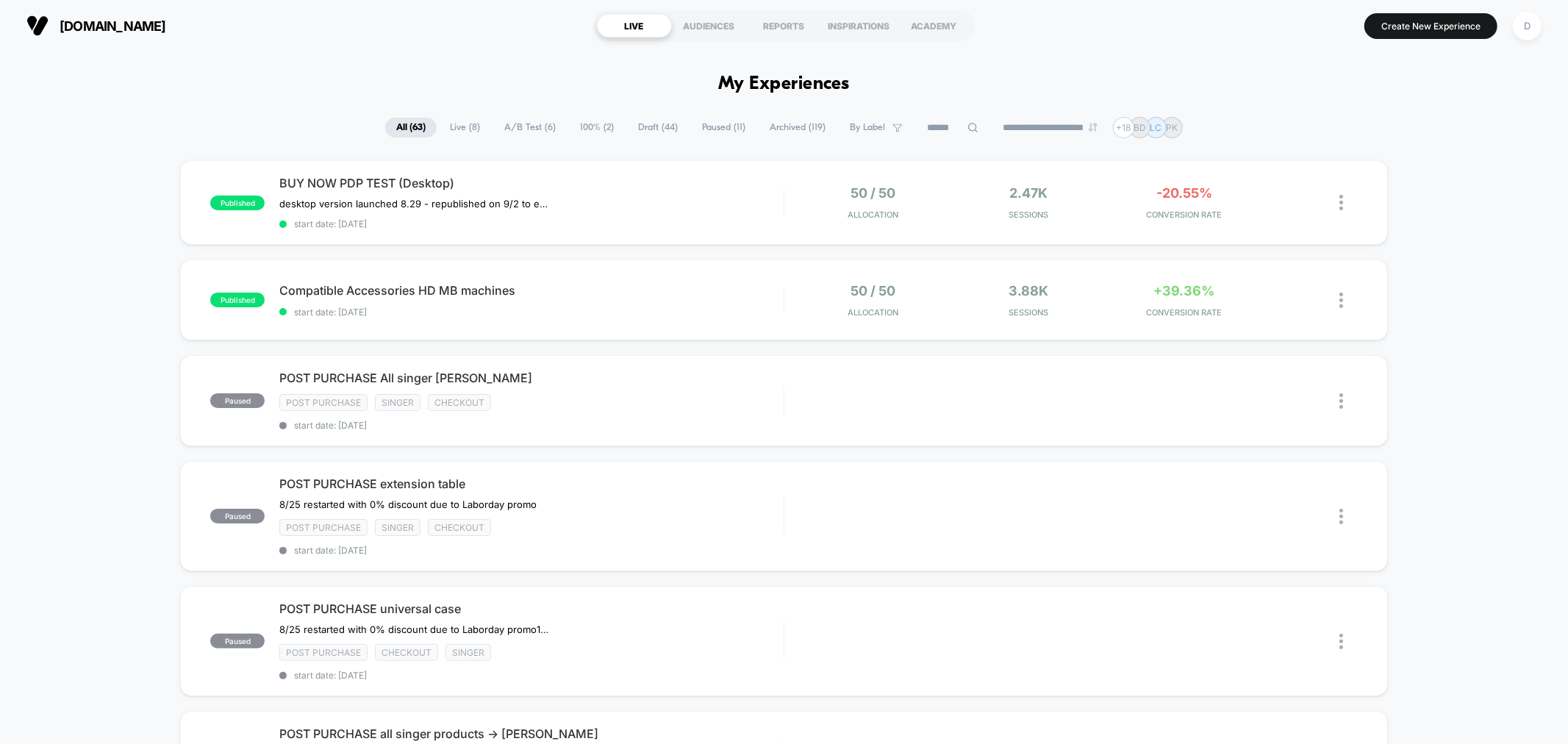
click at [638, 127] on span "Draft ( 44 )" at bounding box center [658, 127] width 62 height 20
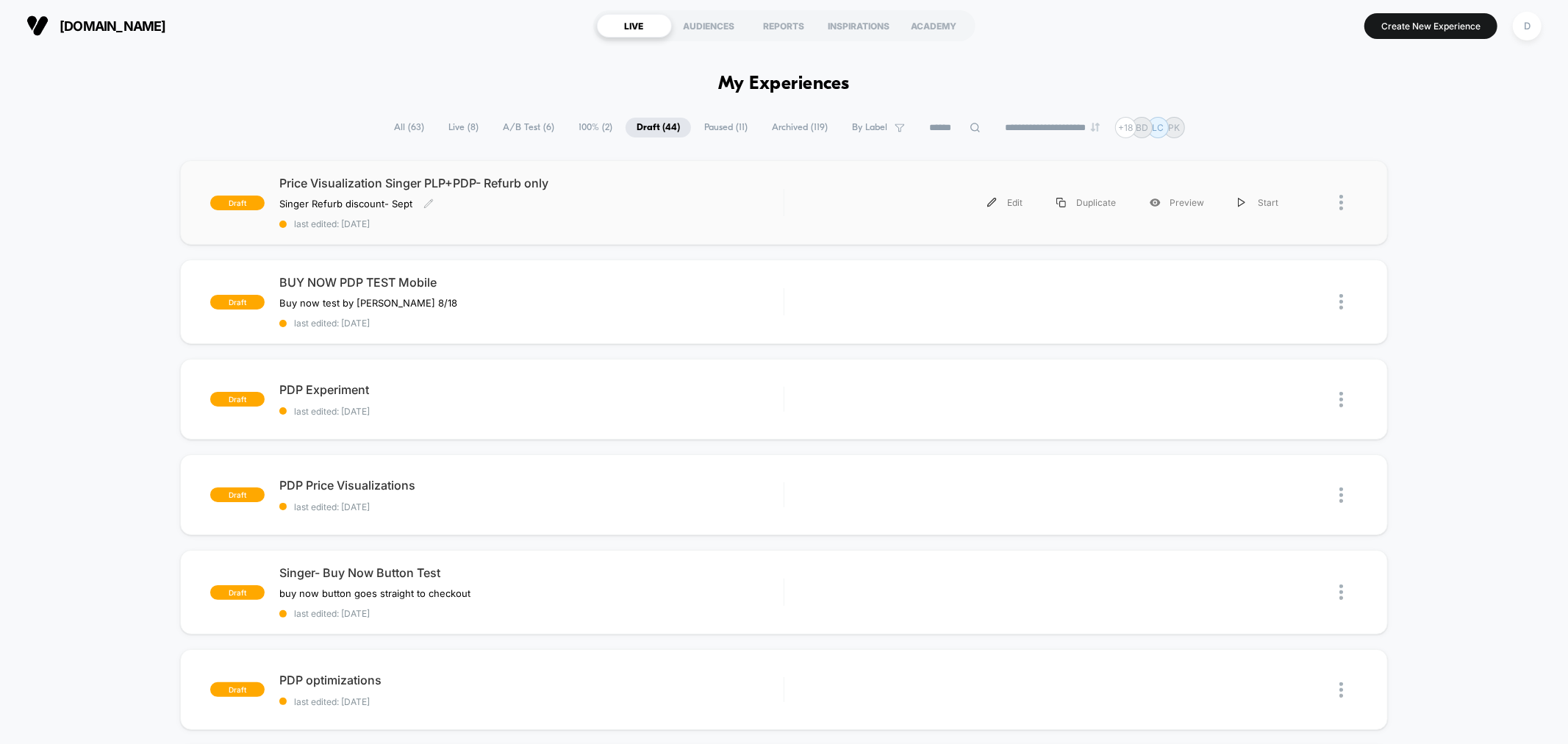
click at [516, 214] on div "Price Visualization Singer PLP+PDP- Refurb only Singer Refurb discount- Sept﻿ C…" at bounding box center [531, 203] width 503 height 53
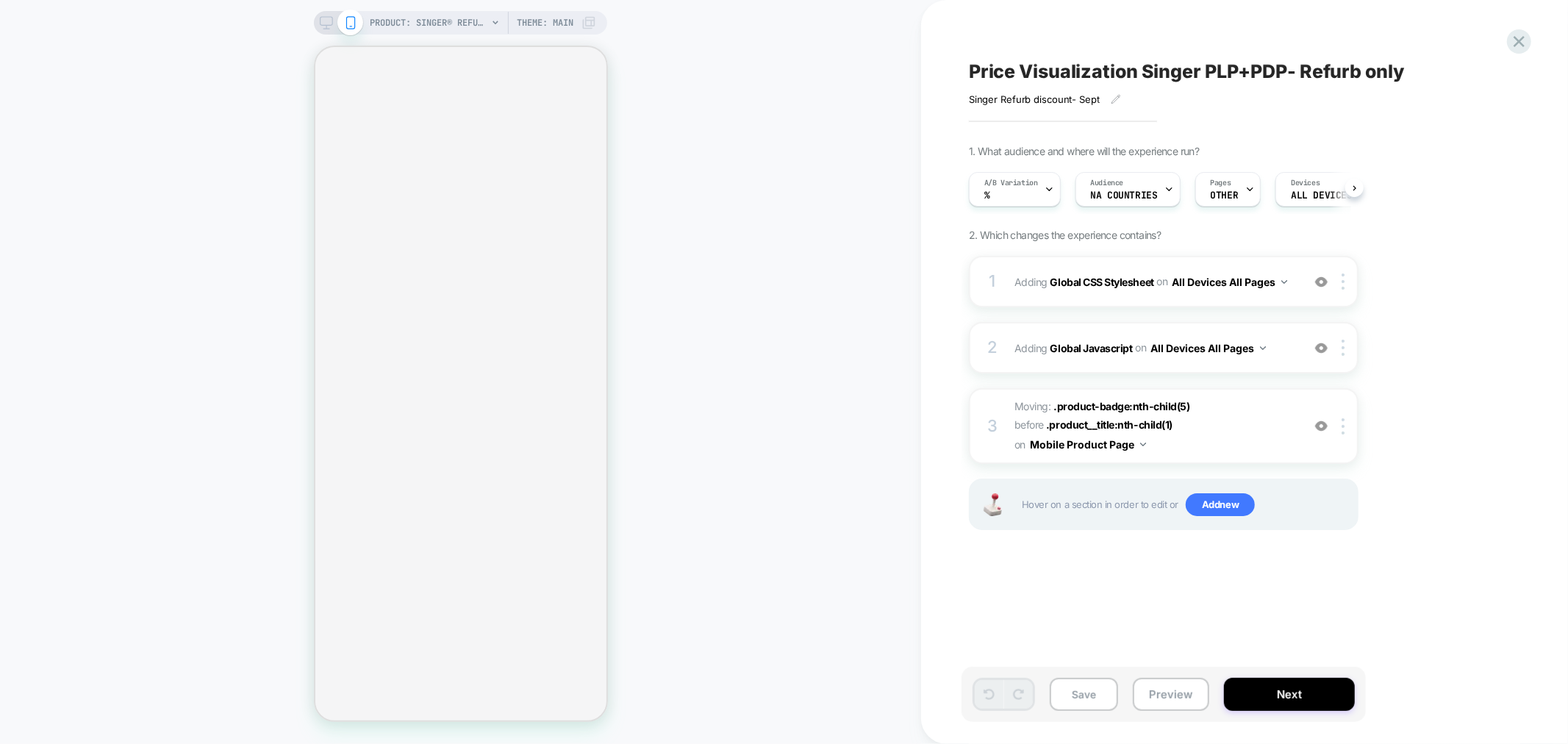
scroll to position [0, 1]
click at [1234, 194] on span "OTHER" at bounding box center [1223, 196] width 28 height 10
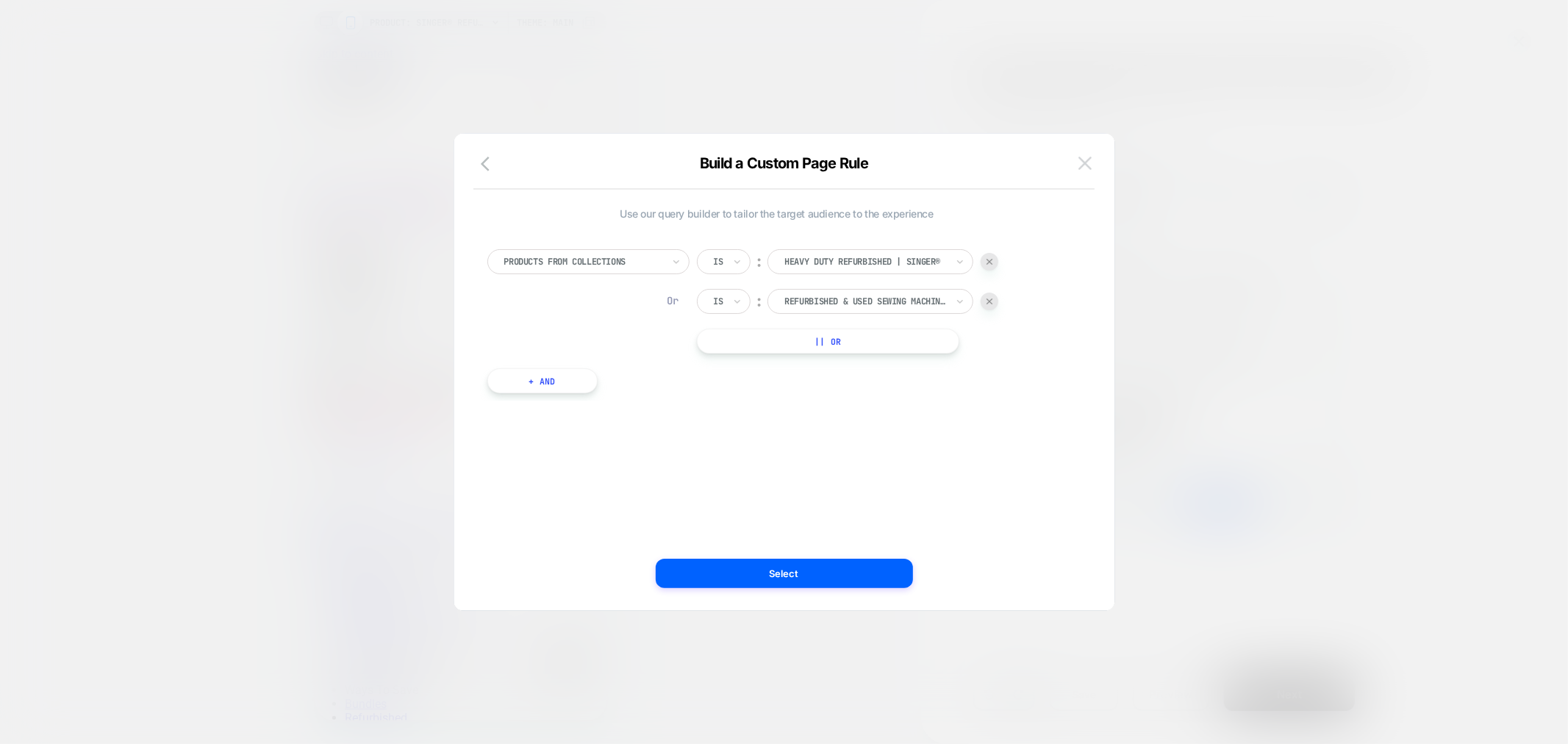
scroll to position [0, 0]
click at [1086, 167] on img at bounding box center [1084, 163] width 13 height 12
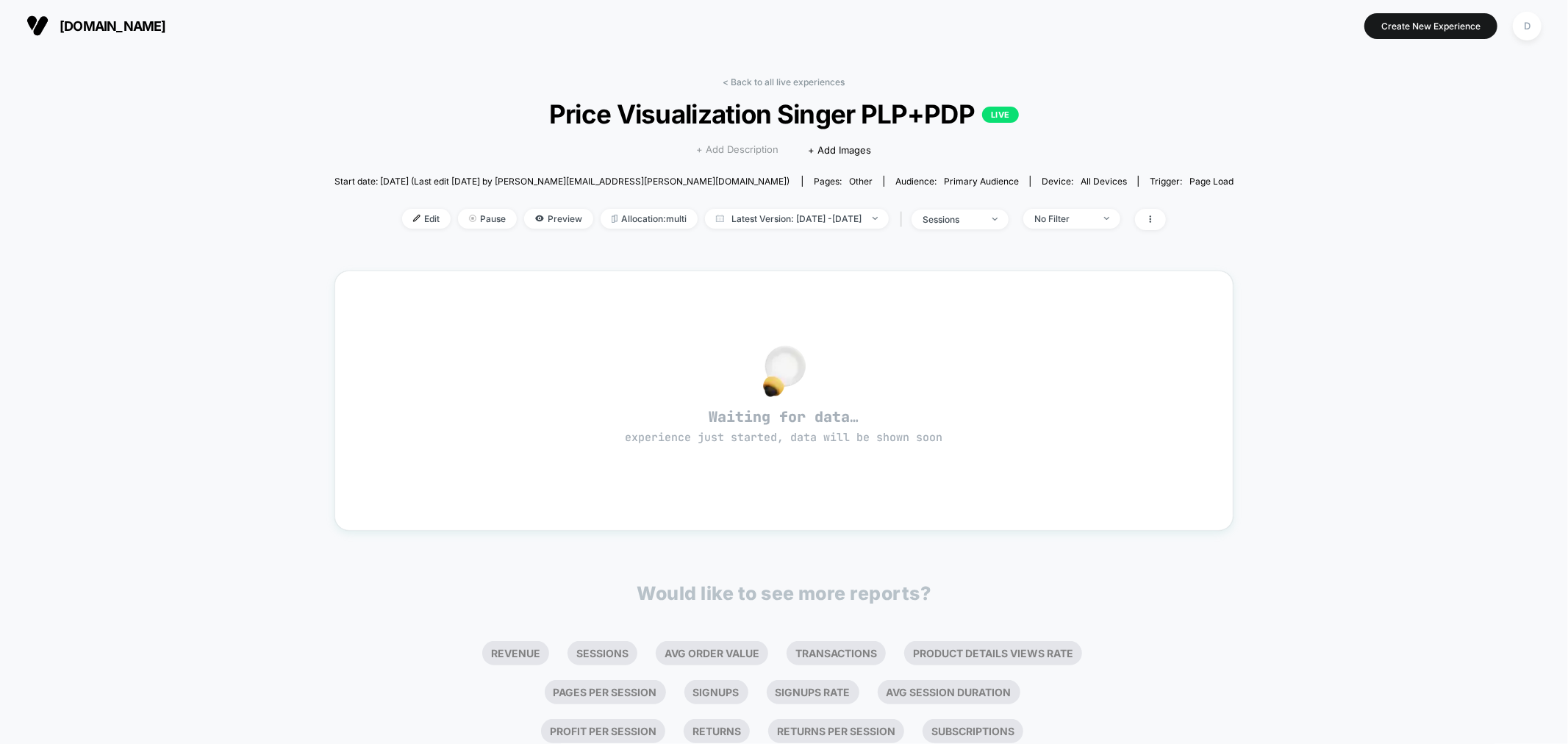
click at [742, 147] on span "+ Add Description" at bounding box center [737, 149] width 82 height 15
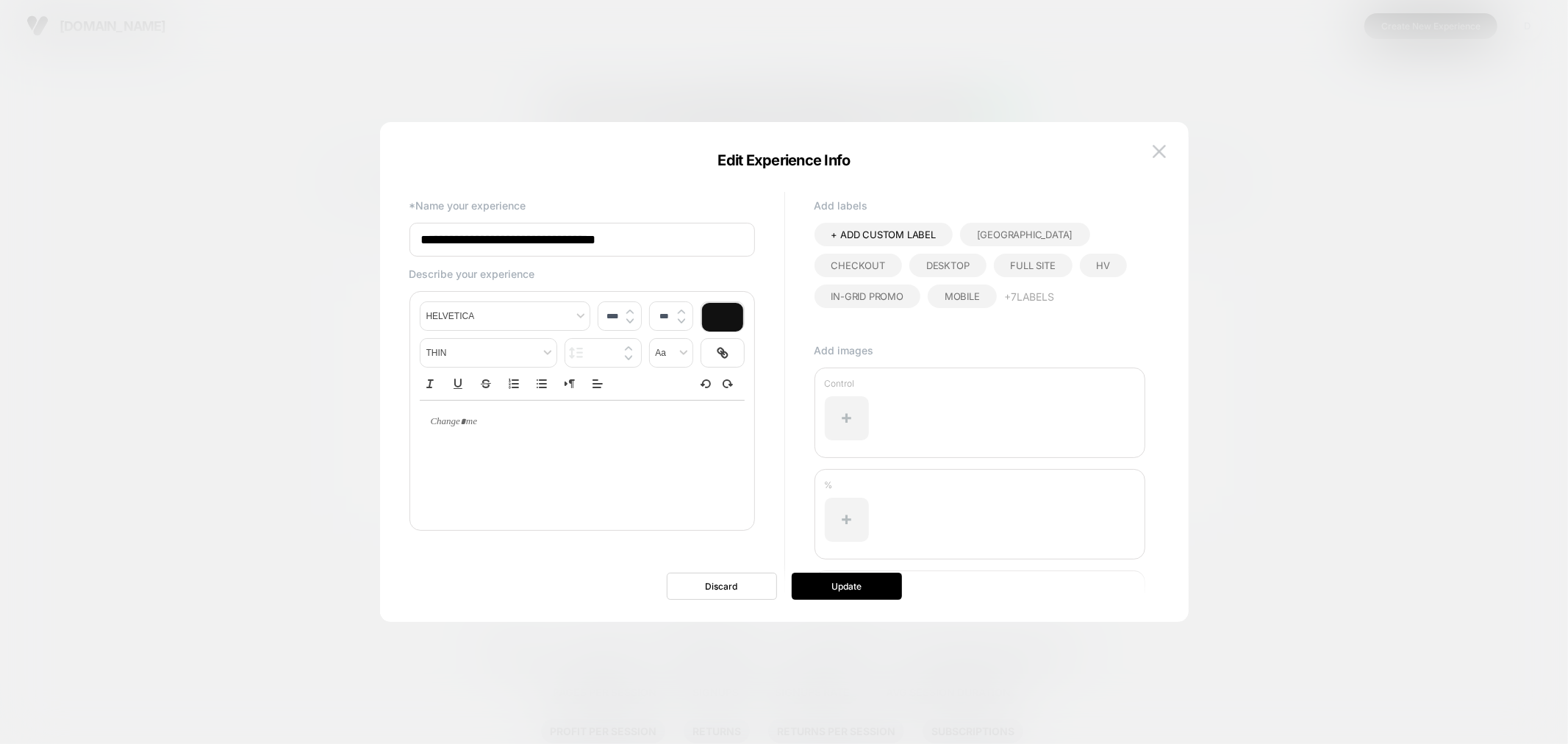
type input "****"
click at [517, 431] on div at bounding box center [582, 422] width 325 height 42
click at [456, 421] on p at bounding box center [577, 422] width 284 height 13
click at [830, 590] on button "Update" at bounding box center [846, 586] width 110 height 28
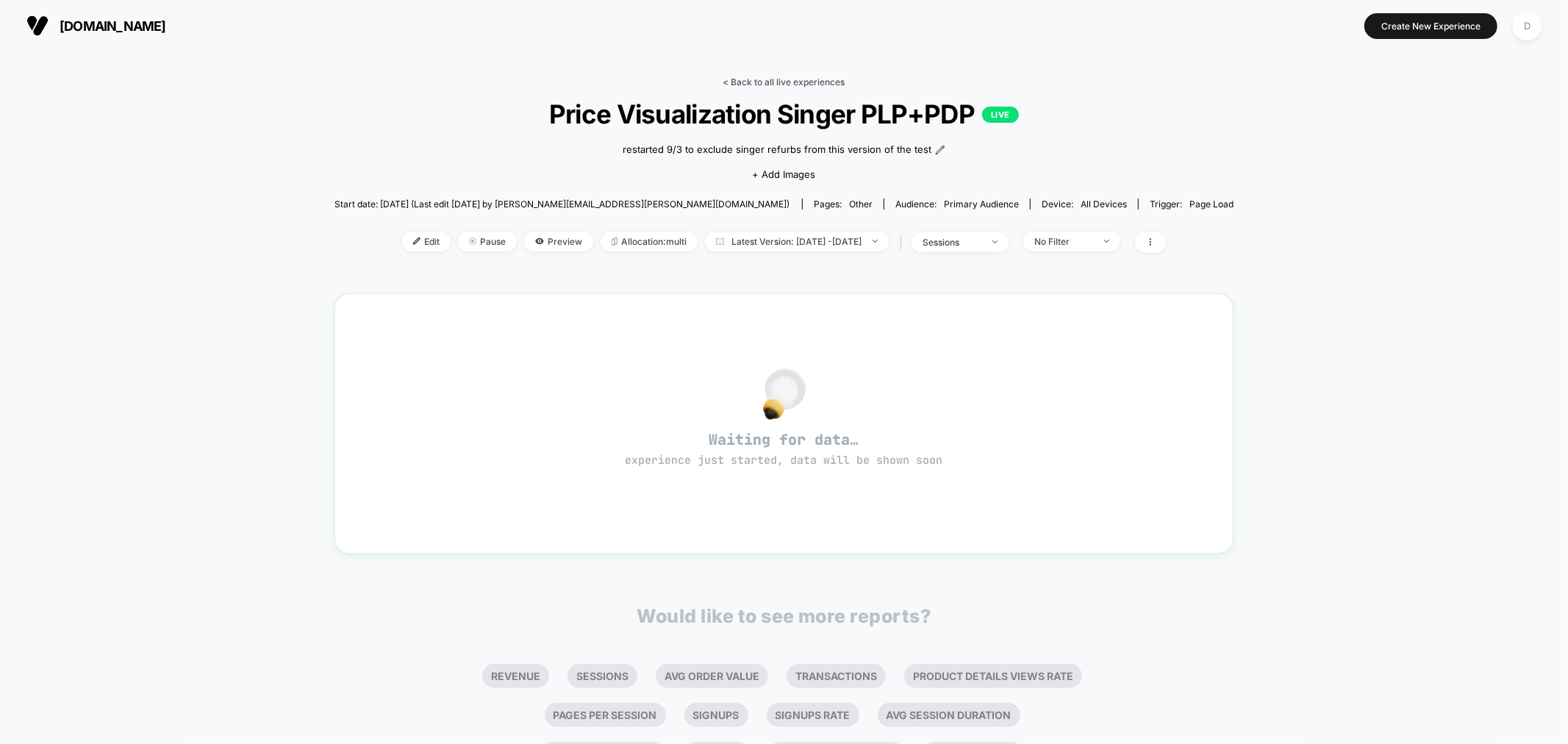
click at [779, 79] on link "< Back to all live experiences" at bounding box center [784, 82] width 122 height 11
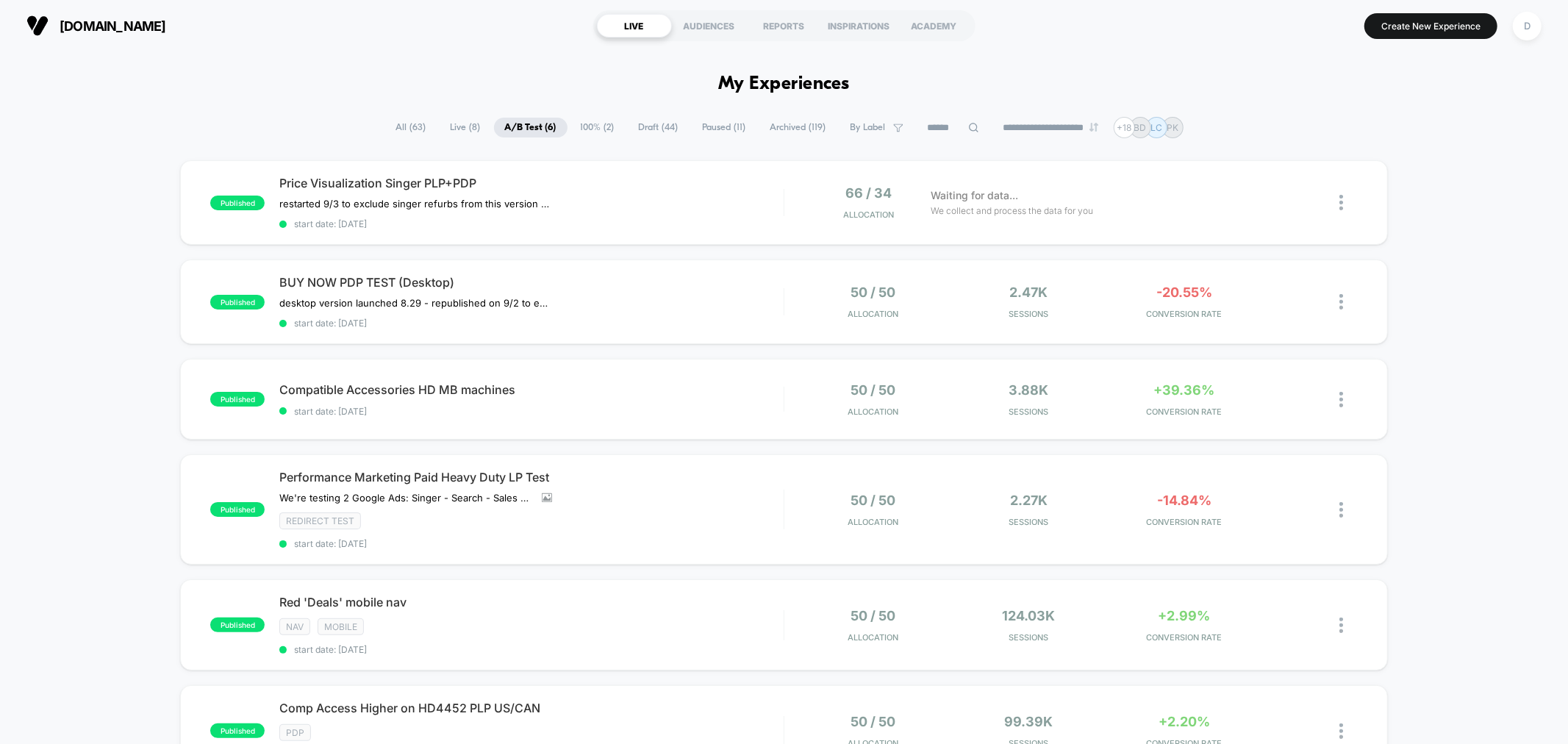
click at [635, 133] on span "Draft ( 44 )" at bounding box center [659, 127] width 62 height 20
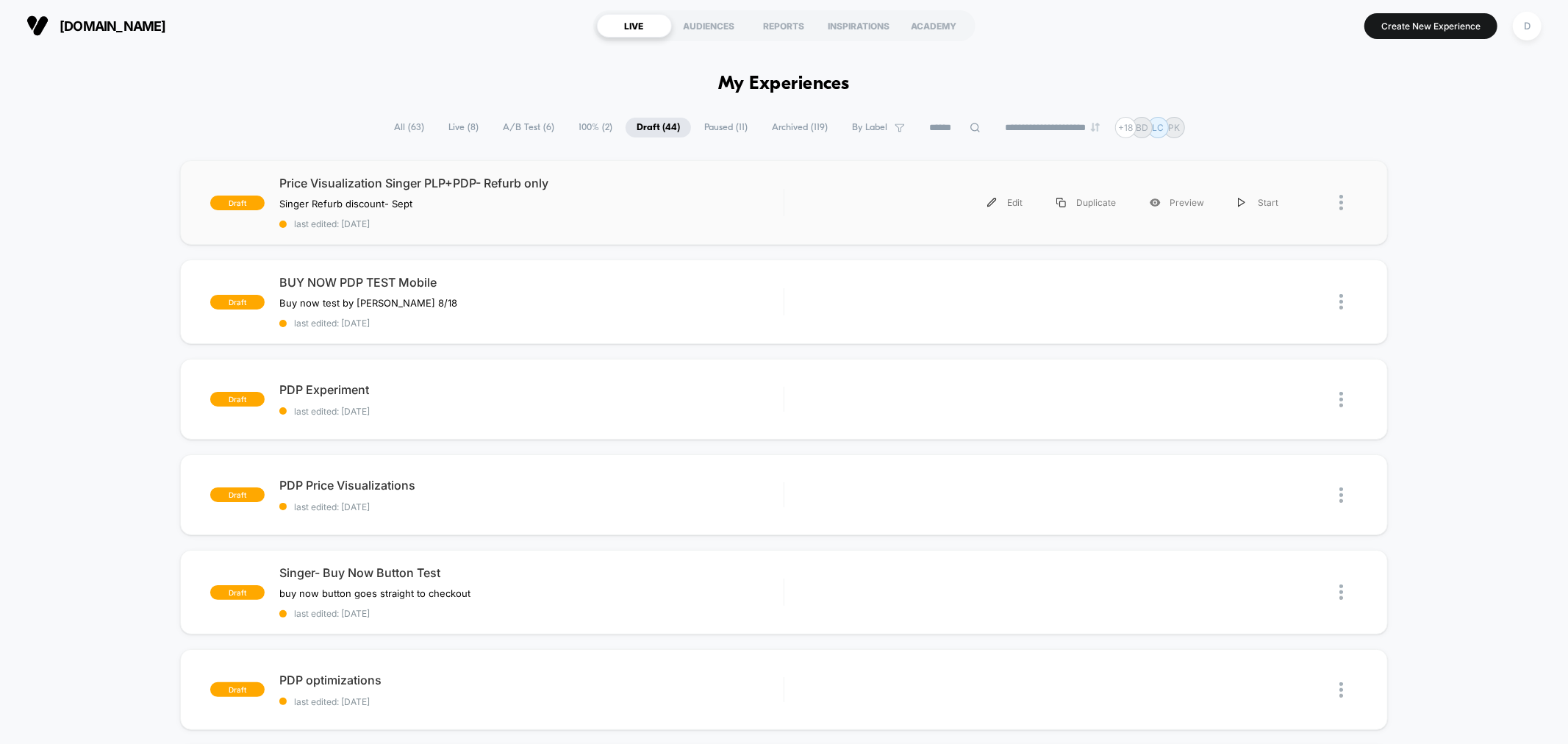
click at [635, 237] on div "draft Price Visualization Singer PLP+PDP- Refurb only Singer Refurb discount- S…" at bounding box center [784, 203] width 1207 height 84
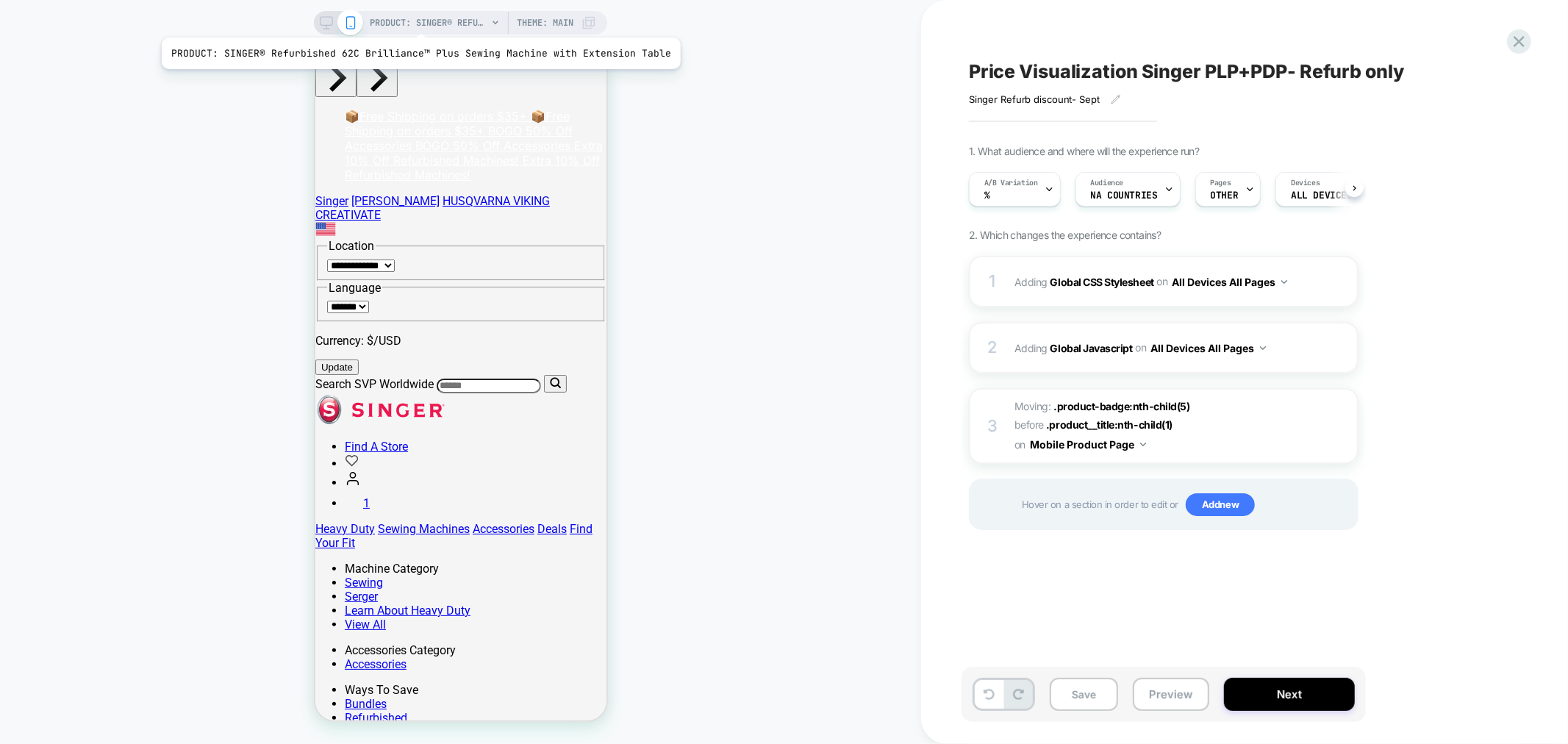
click at [415, 19] on span "PRODUCT: SINGER® Refurbished 62C Brilliance™ Plus Sewing Machine with Extension…" at bounding box center [428, 22] width 117 height 23
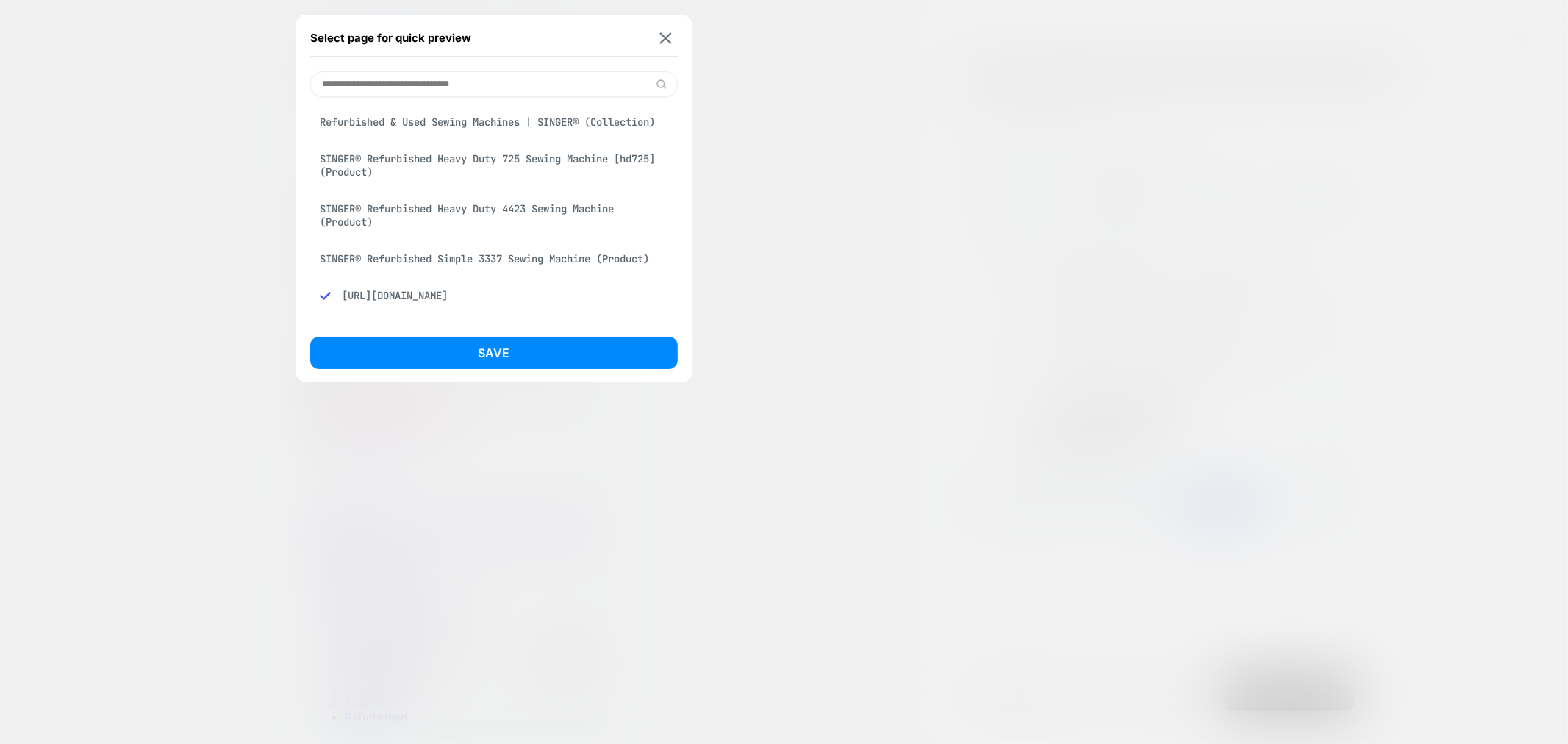
click at [443, 88] on input at bounding box center [494, 84] width 367 height 26
type input "******"
click at [442, 129] on div "Refurbished & Used Sewing Machines | SINGER® (Collection)" at bounding box center [494, 122] width 367 height 28
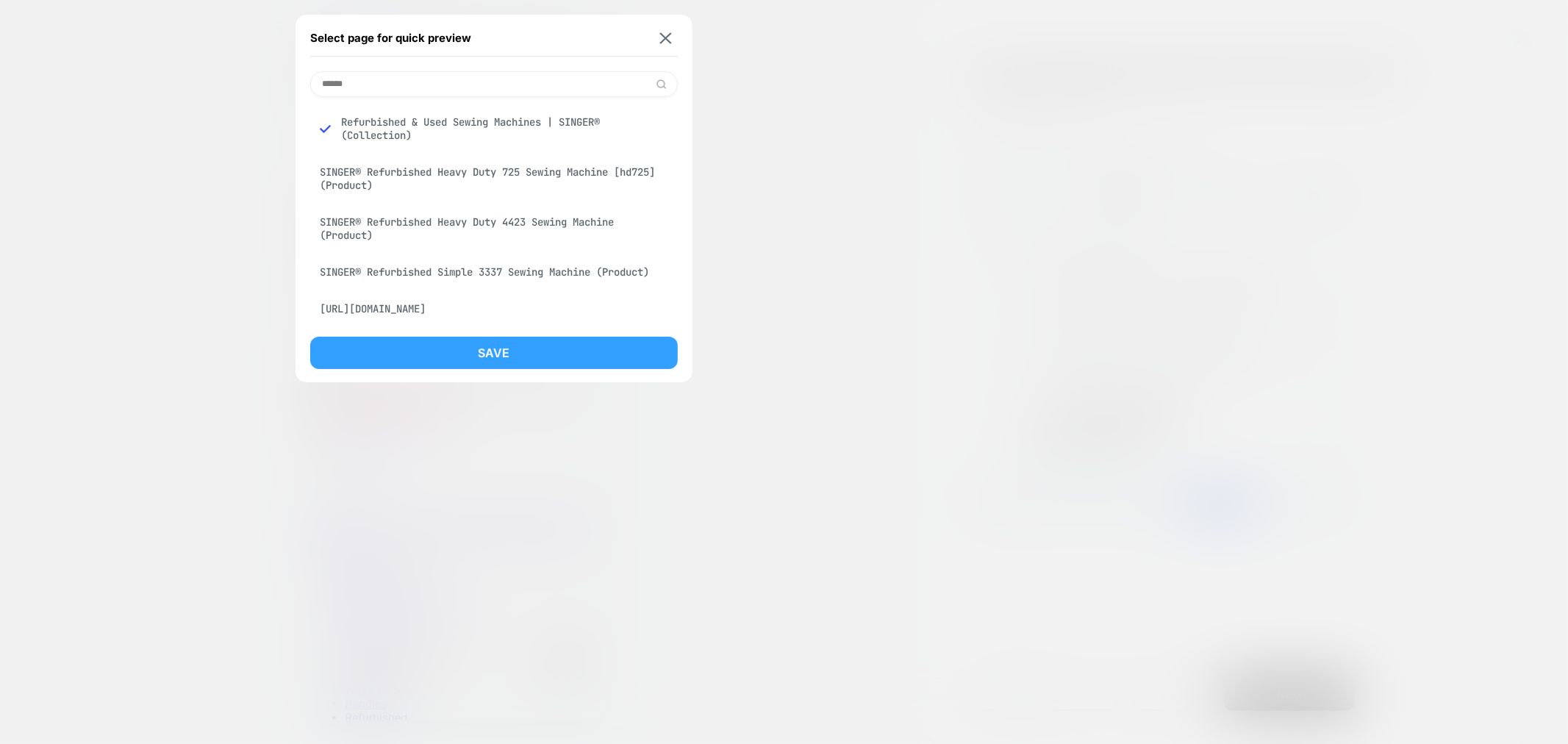
click at [489, 347] on button "Save" at bounding box center [494, 353] width 367 height 33
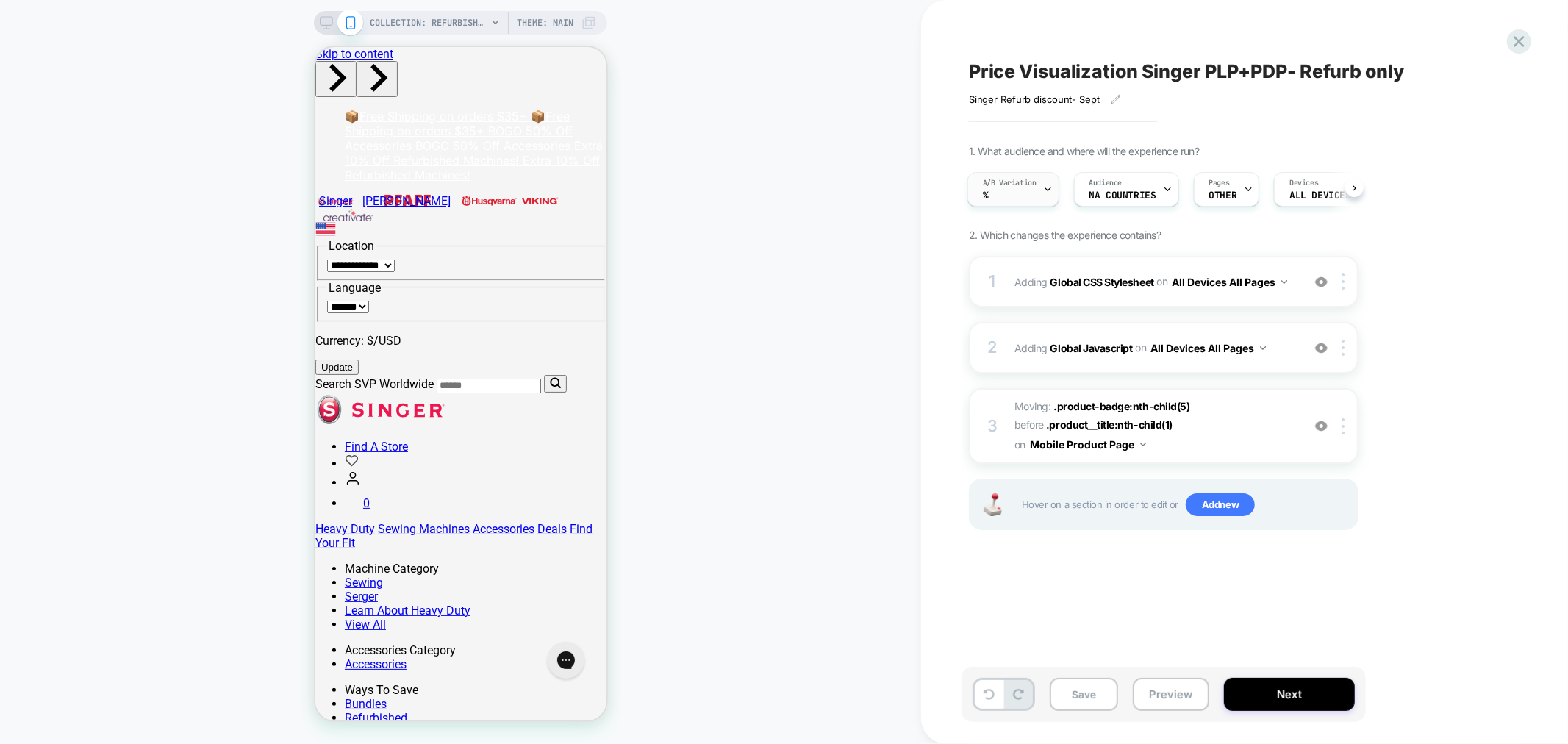
click at [1036, 194] on div "A/B Variation %" at bounding box center [1009, 189] width 83 height 33
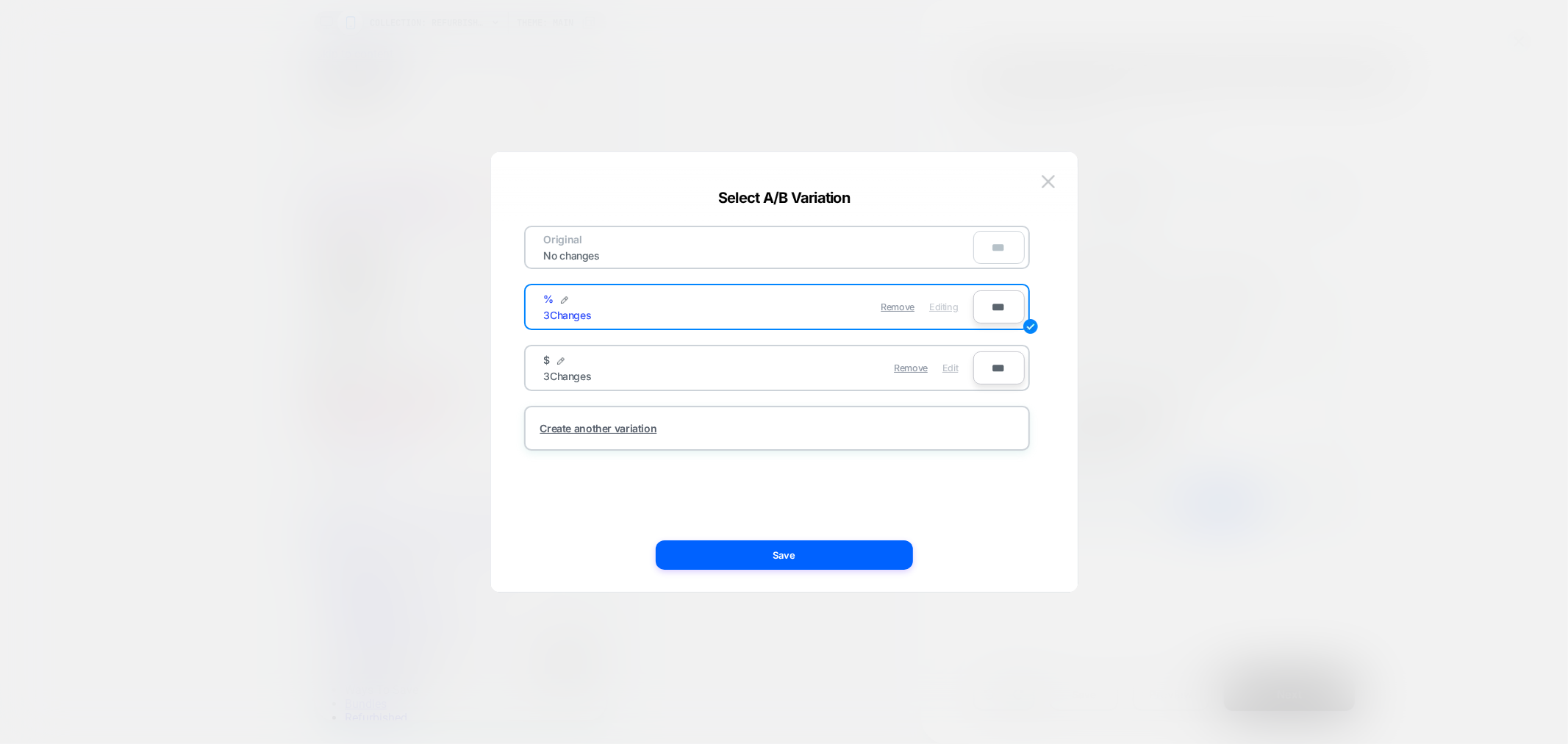
click at [951, 366] on span "Edit" at bounding box center [950, 367] width 16 height 11
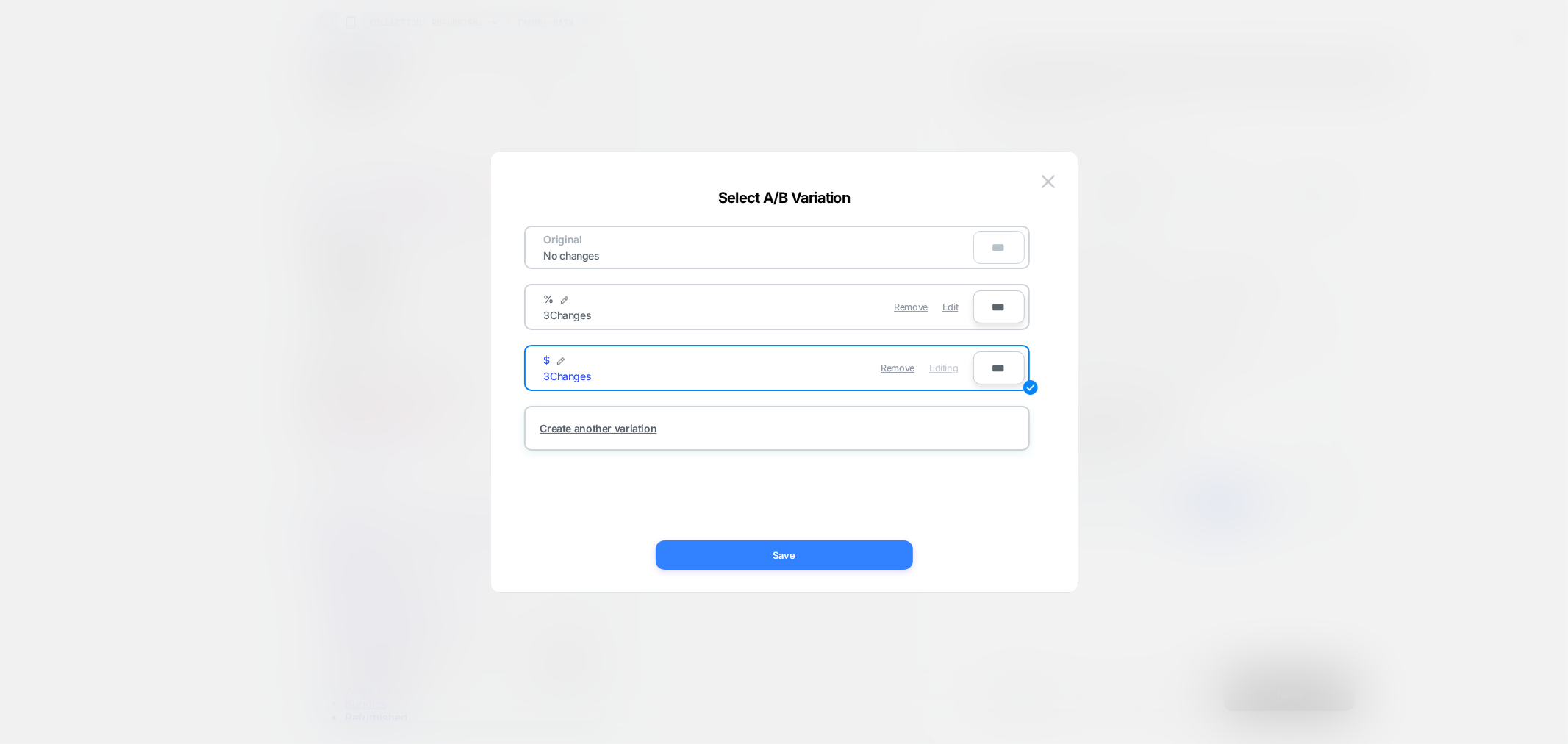
click at [819, 561] on button "Save" at bounding box center [784, 555] width 257 height 29
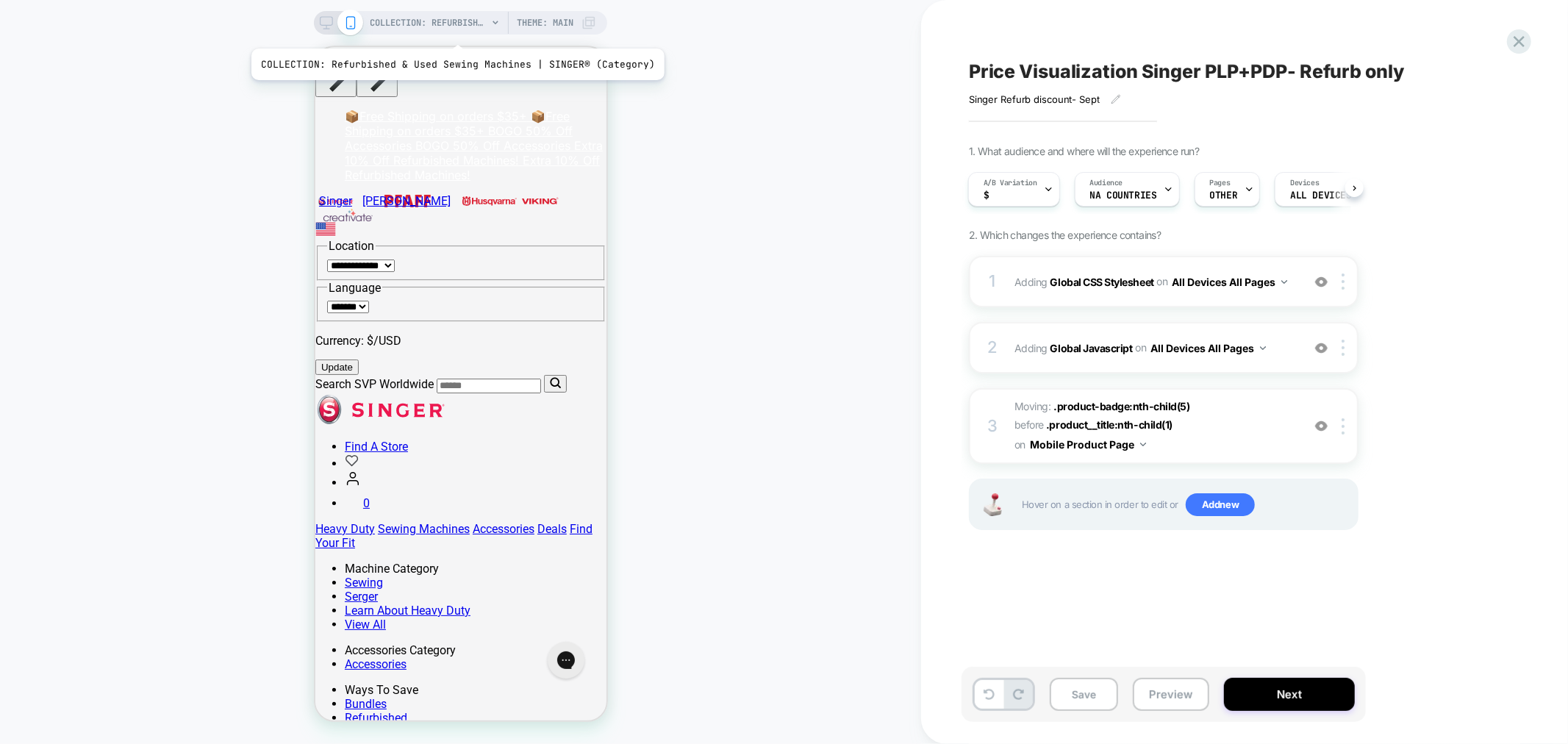
click at [451, 28] on span "COLLECTION: Refurbished & Used Sewing Machines | SINGER® (Category)" at bounding box center [428, 22] width 117 height 23
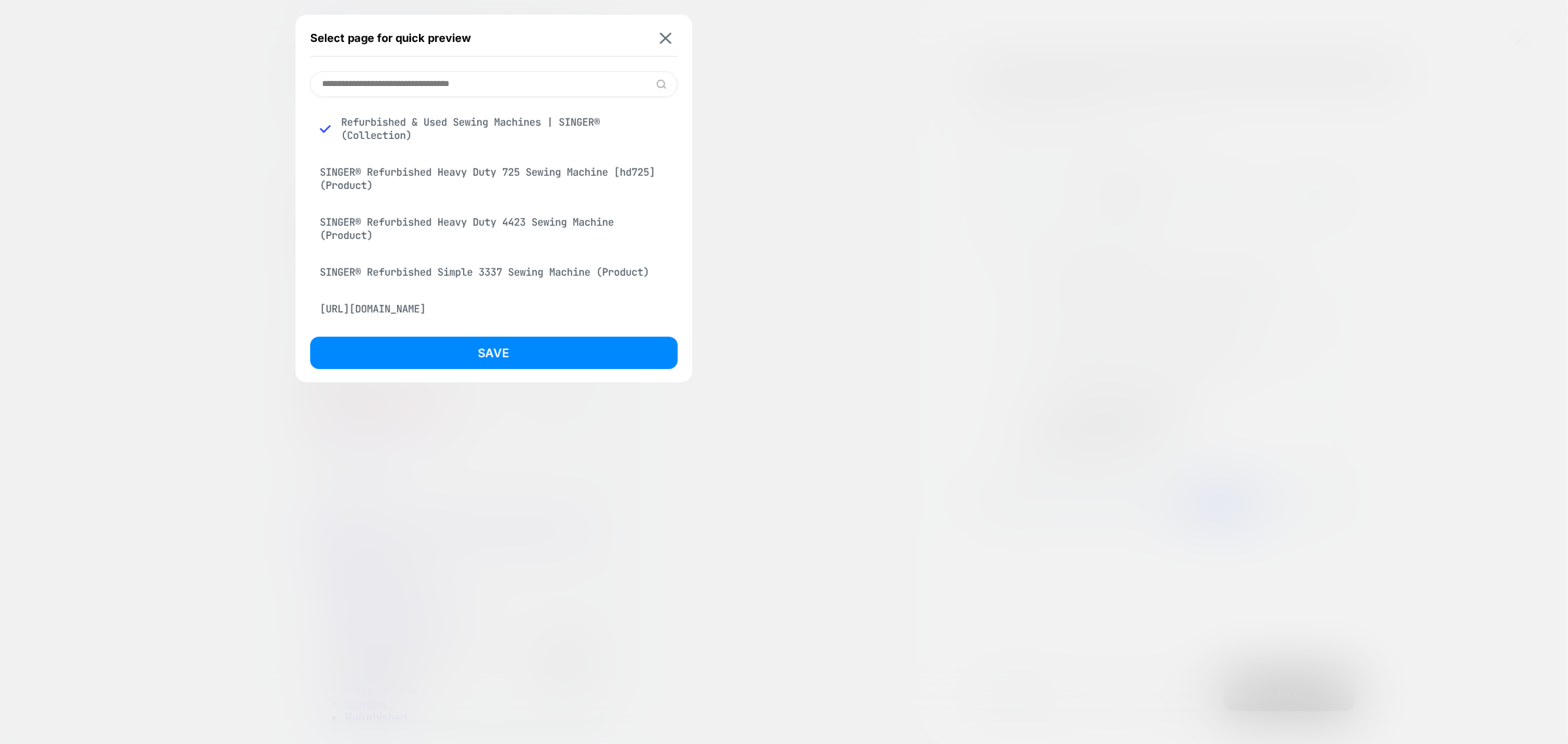
click at [441, 179] on div "SINGER® Refurbished Heavy Duty 725 Sewing Machine [hd725] (Product)" at bounding box center [494, 178] width 367 height 41
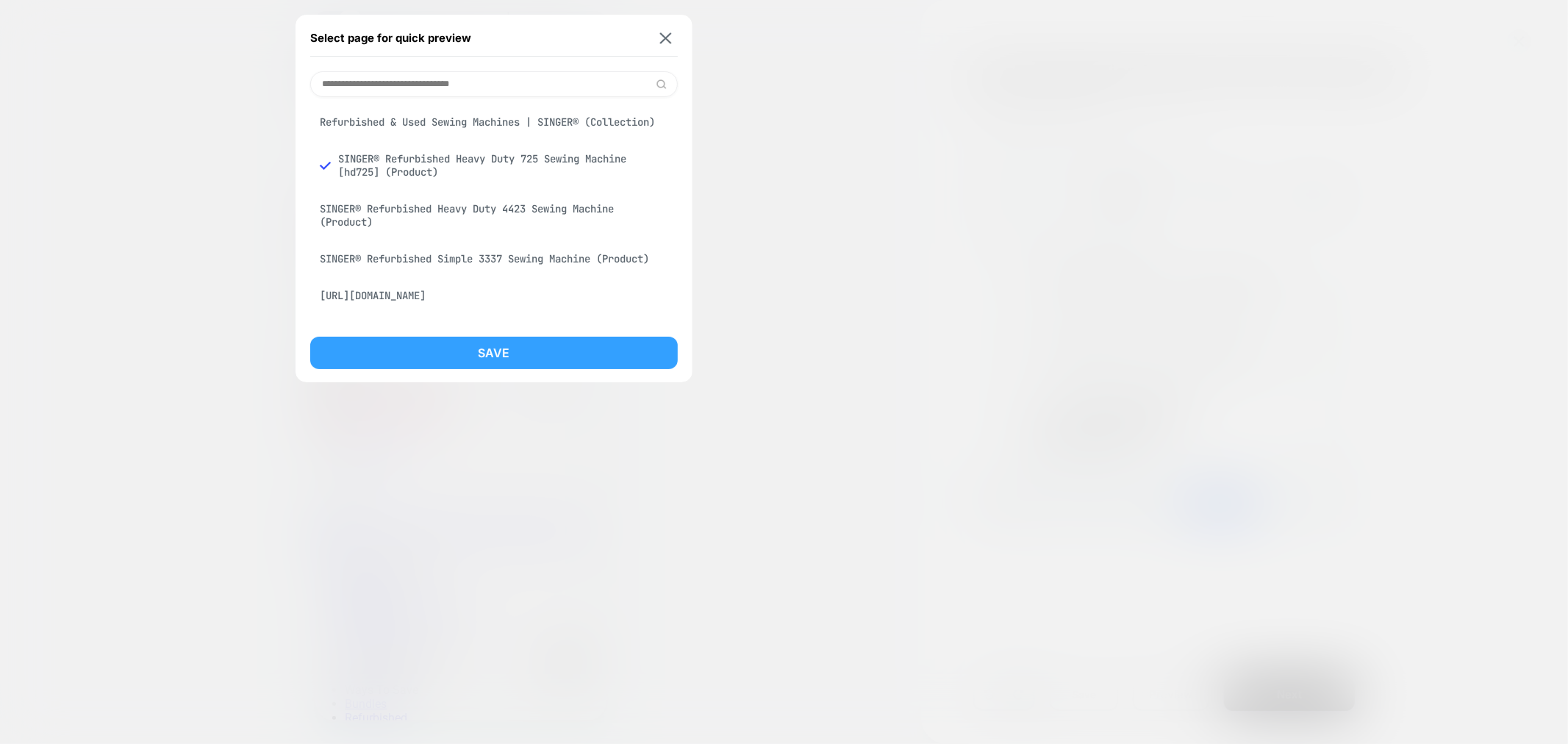
click at [505, 349] on button "Save" at bounding box center [494, 353] width 367 height 33
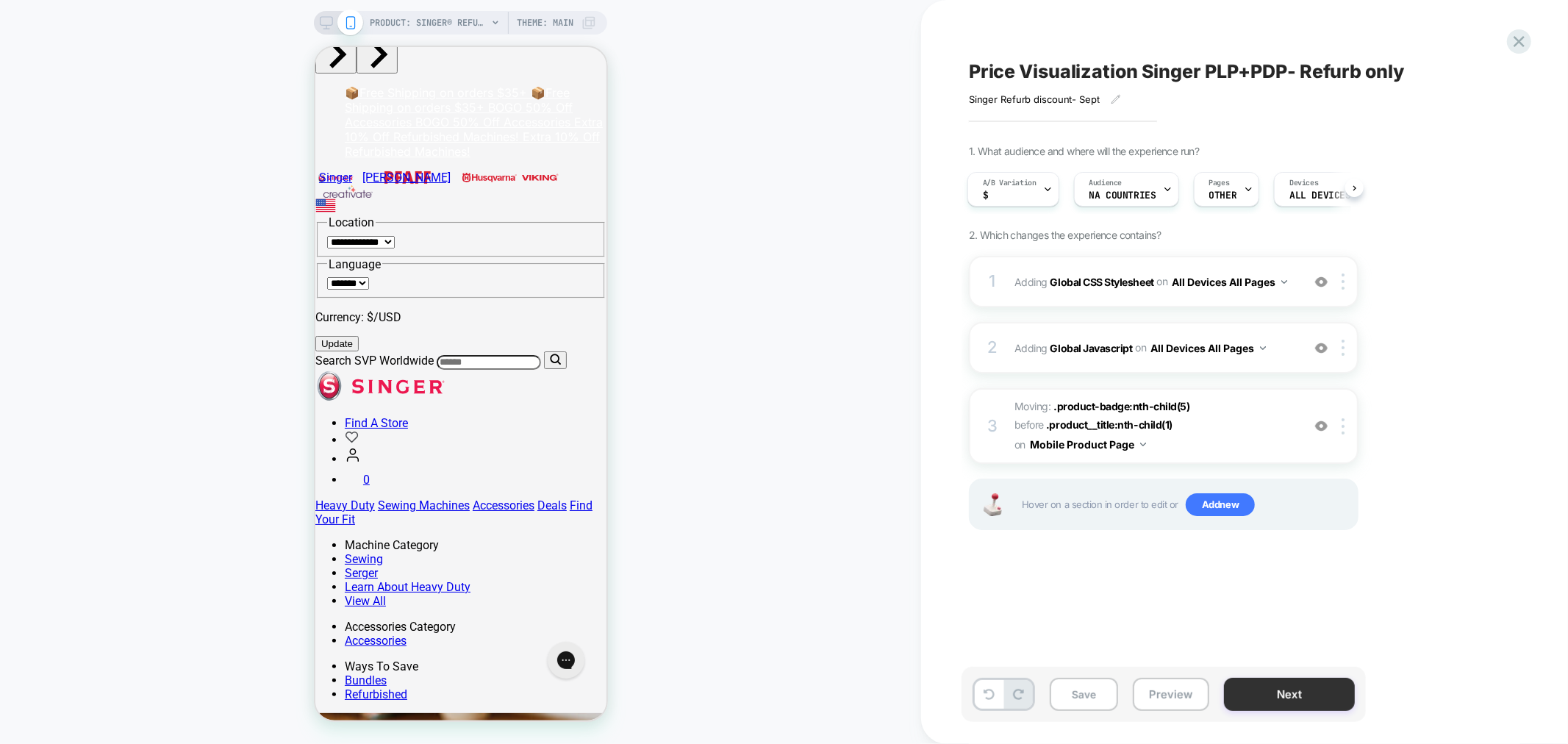
click at [1284, 703] on button "Next" at bounding box center [1290, 694] width 131 height 33
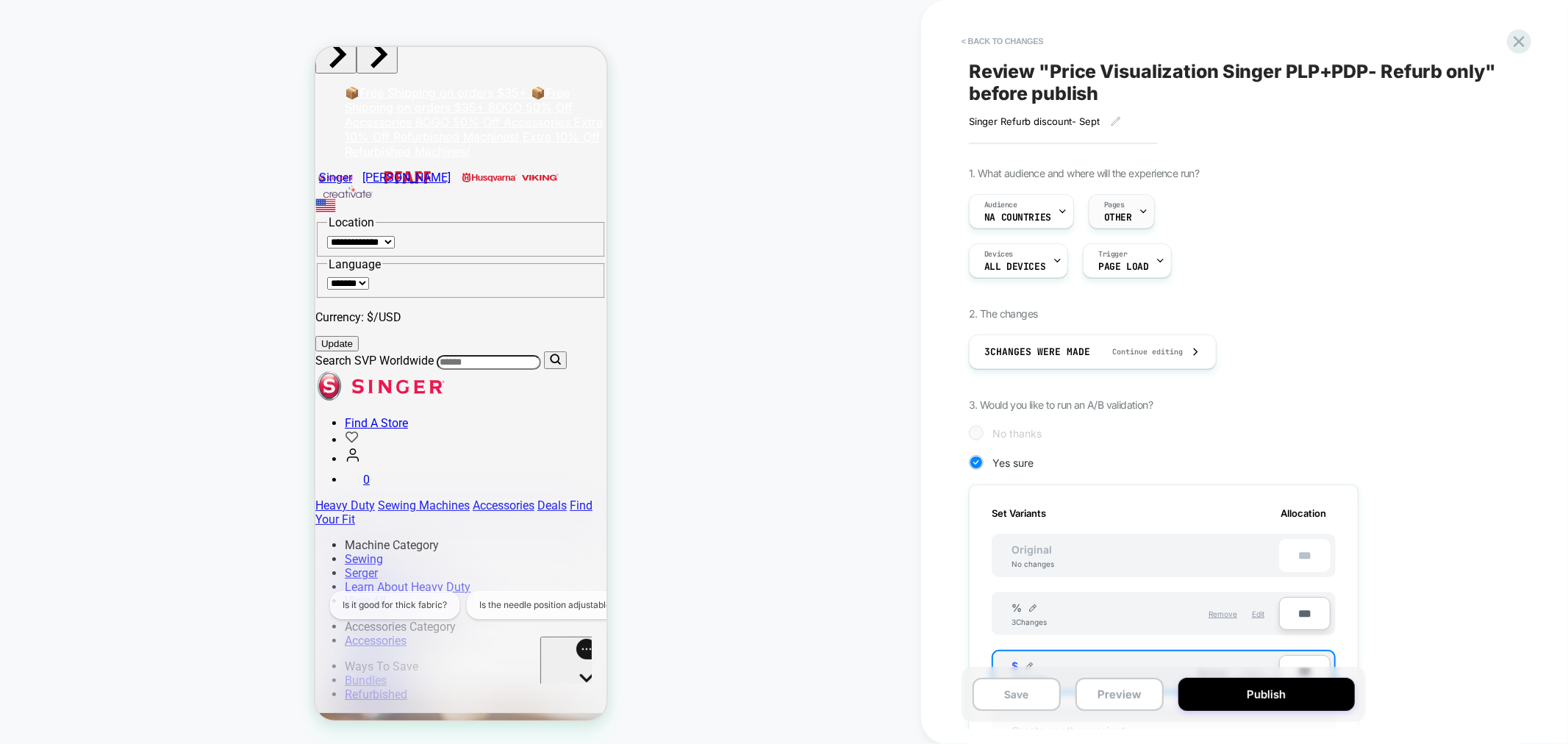
click at [1128, 217] on span "OTHER" at bounding box center [1118, 217] width 28 height 10
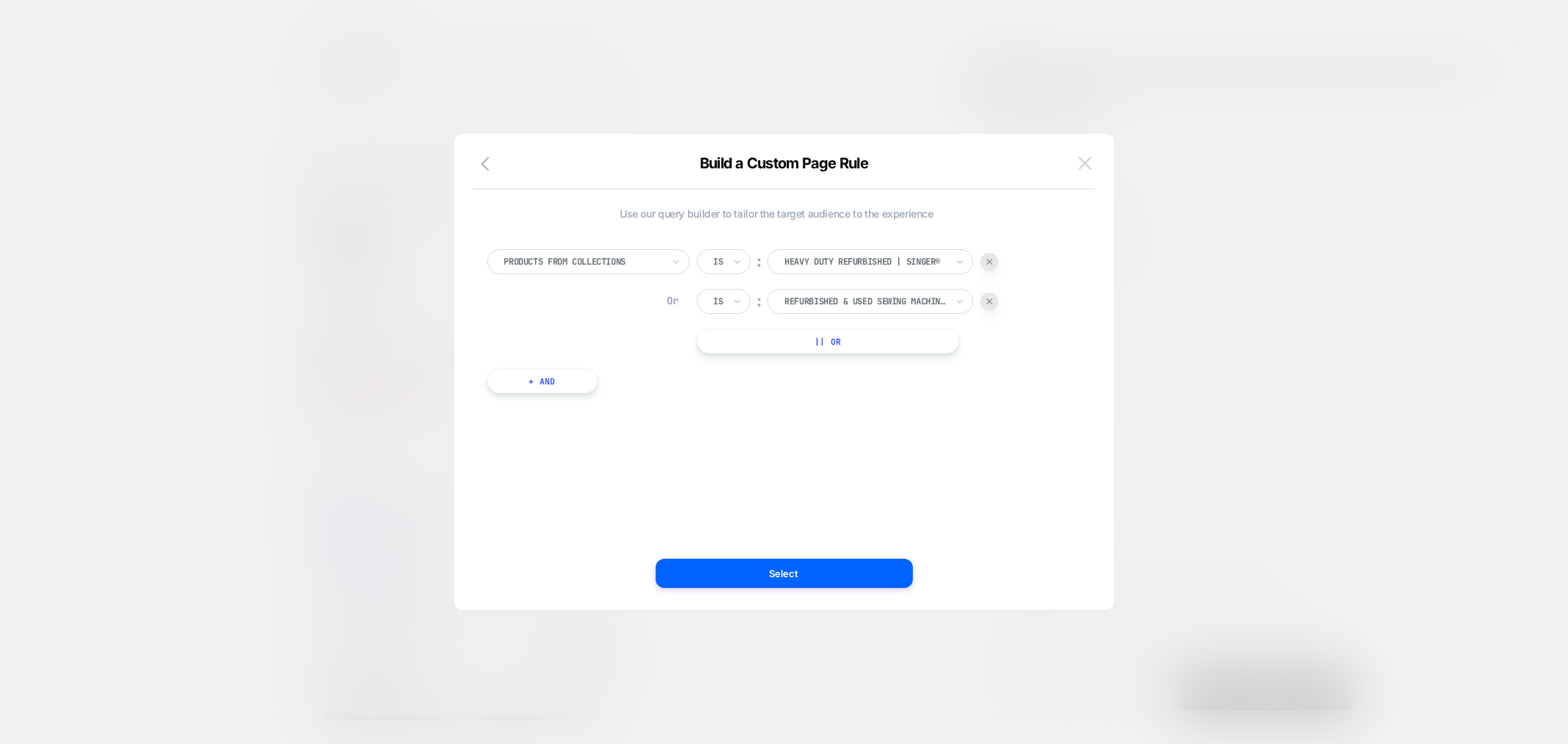
click at [1083, 166] on img at bounding box center [1084, 163] width 13 height 12
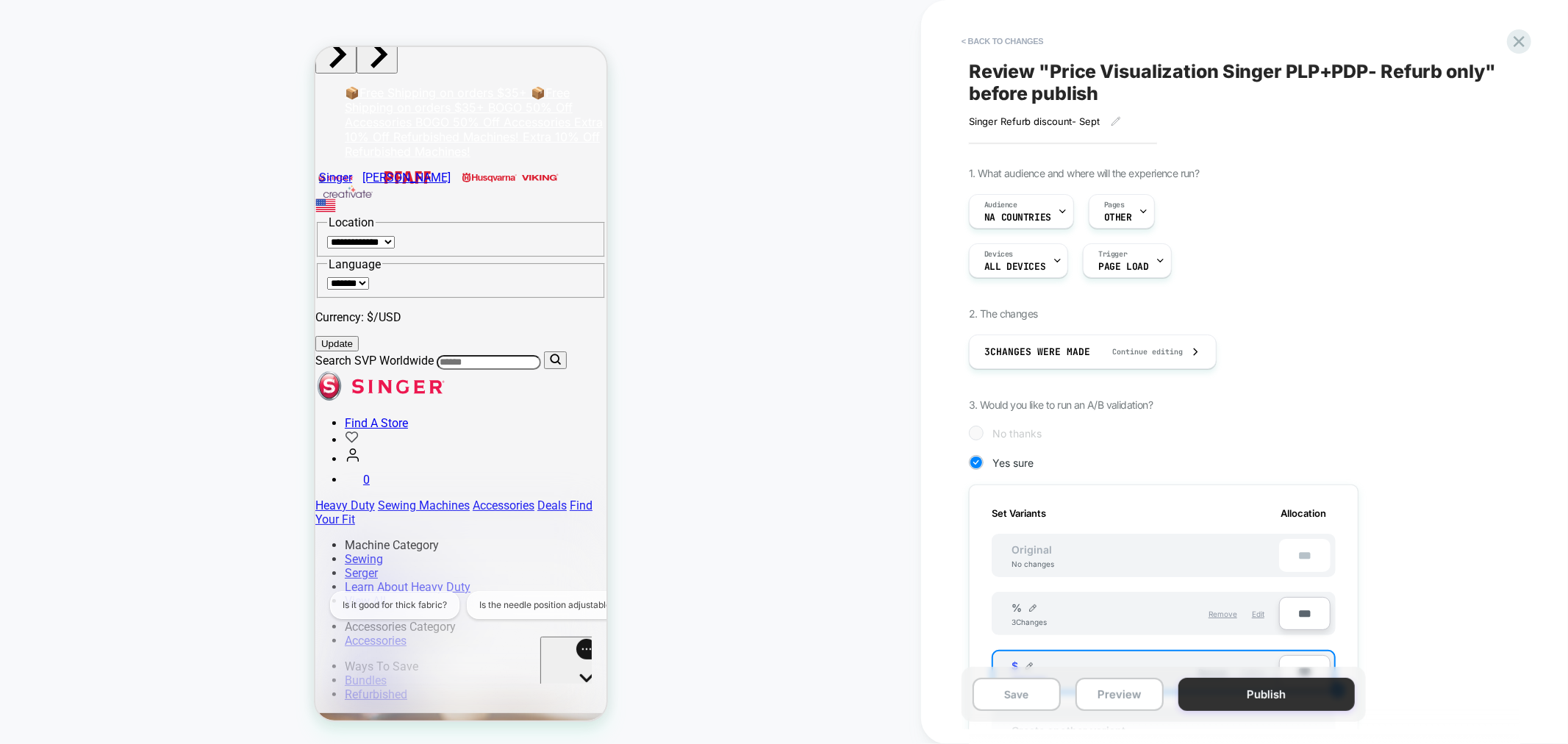
click at [1261, 698] on button "Publish" at bounding box center [1266, 694] width 177 height 33
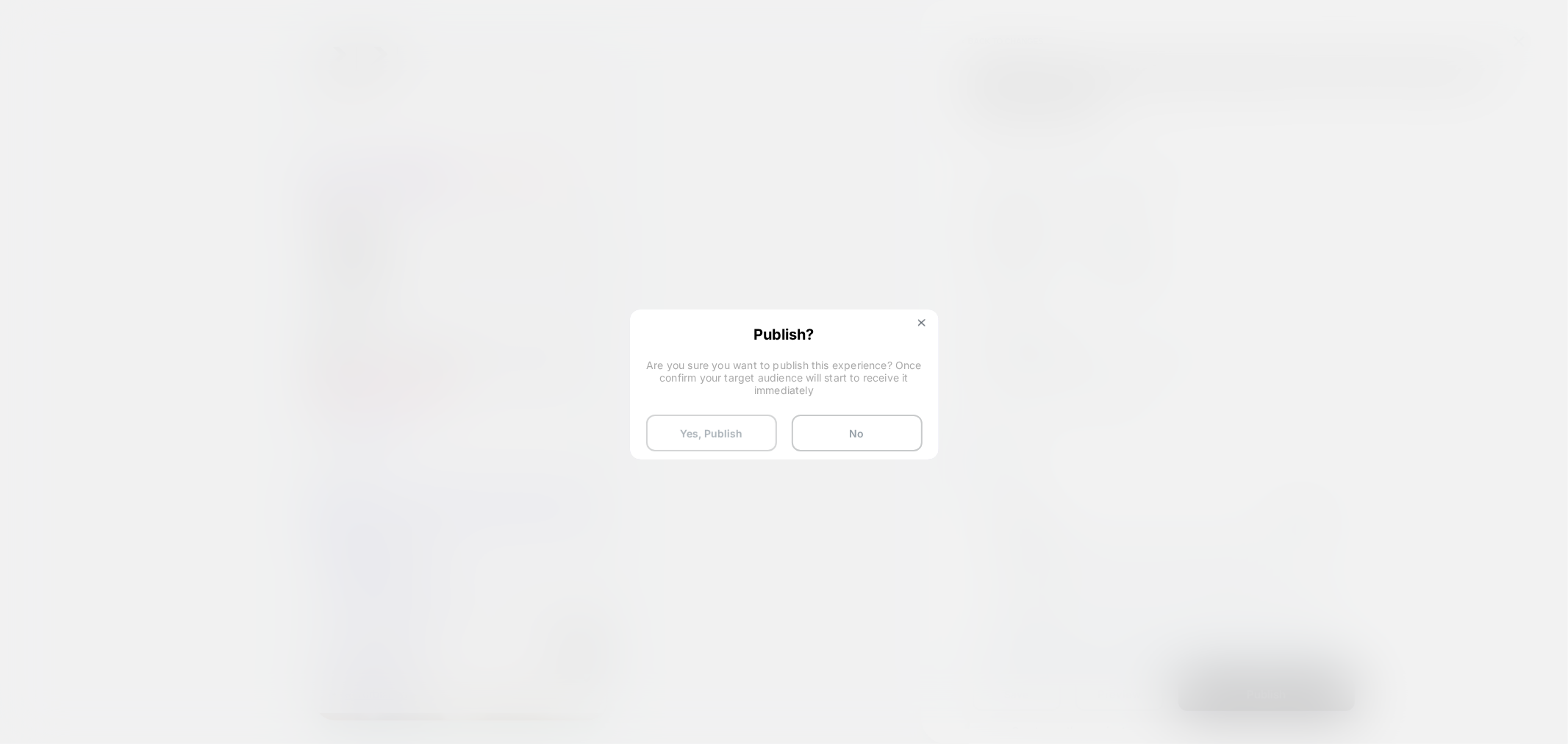
click at [722, 436] on button "Yes, Publish" at bounding box center [711, 433] width 131 height 37
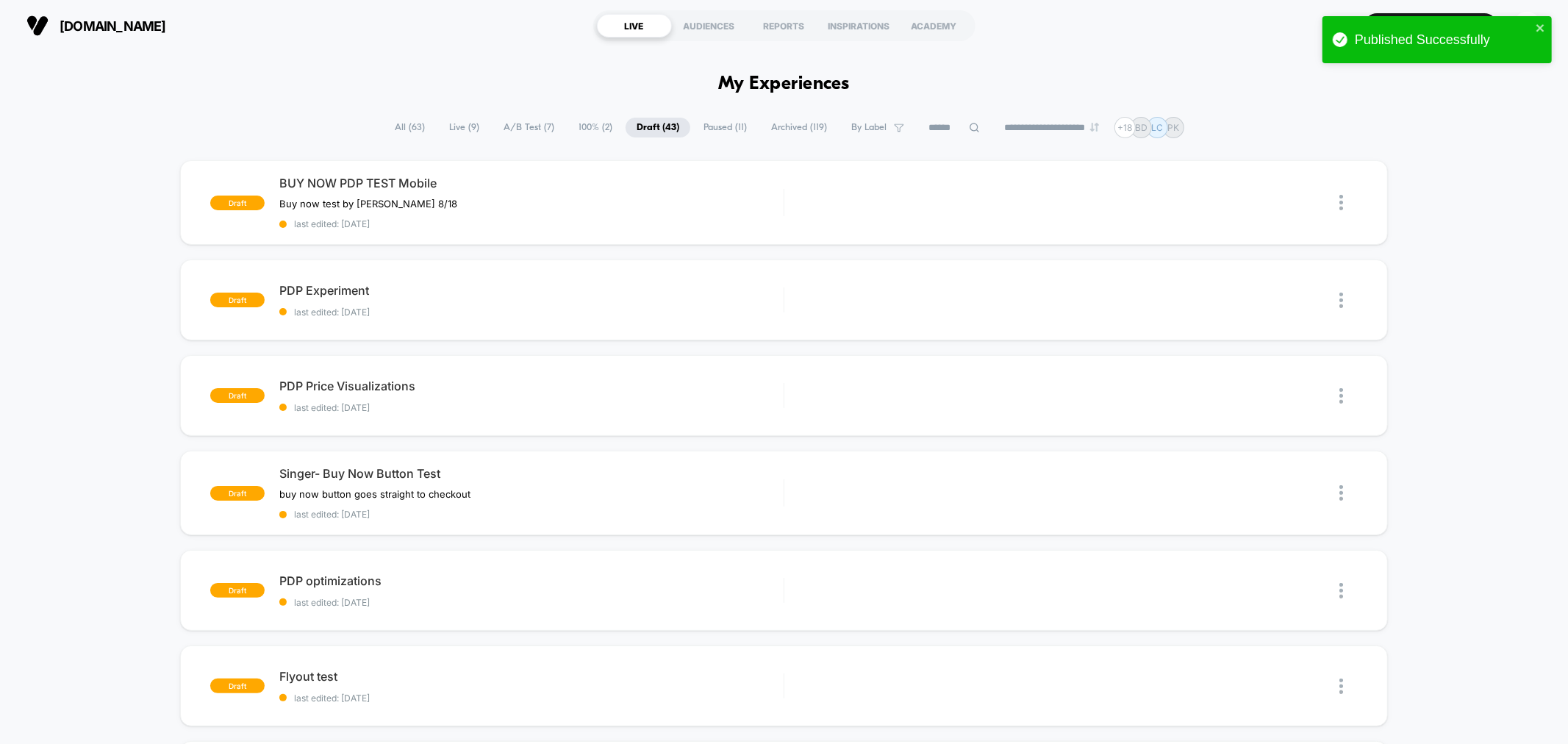
click at [508, 127] on span "A/B Test ( 7 )" at bounding box center [528, 127] width 72 height 20
